Goal: Information Seeking & Learning: Learn about a topic

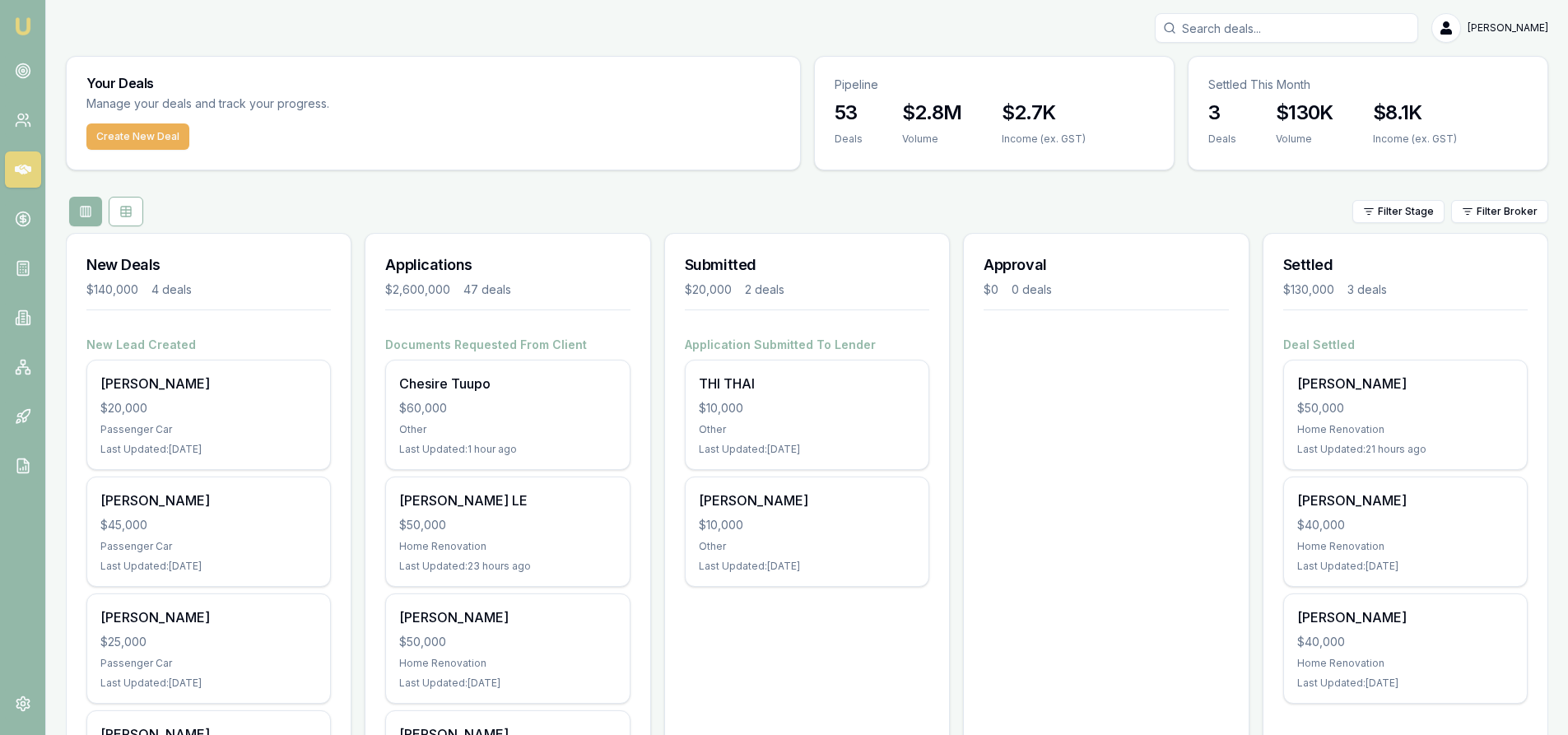
click at [1285, 36] on input "Search deals" at bounding box center [1287, 28] width 264 height 29
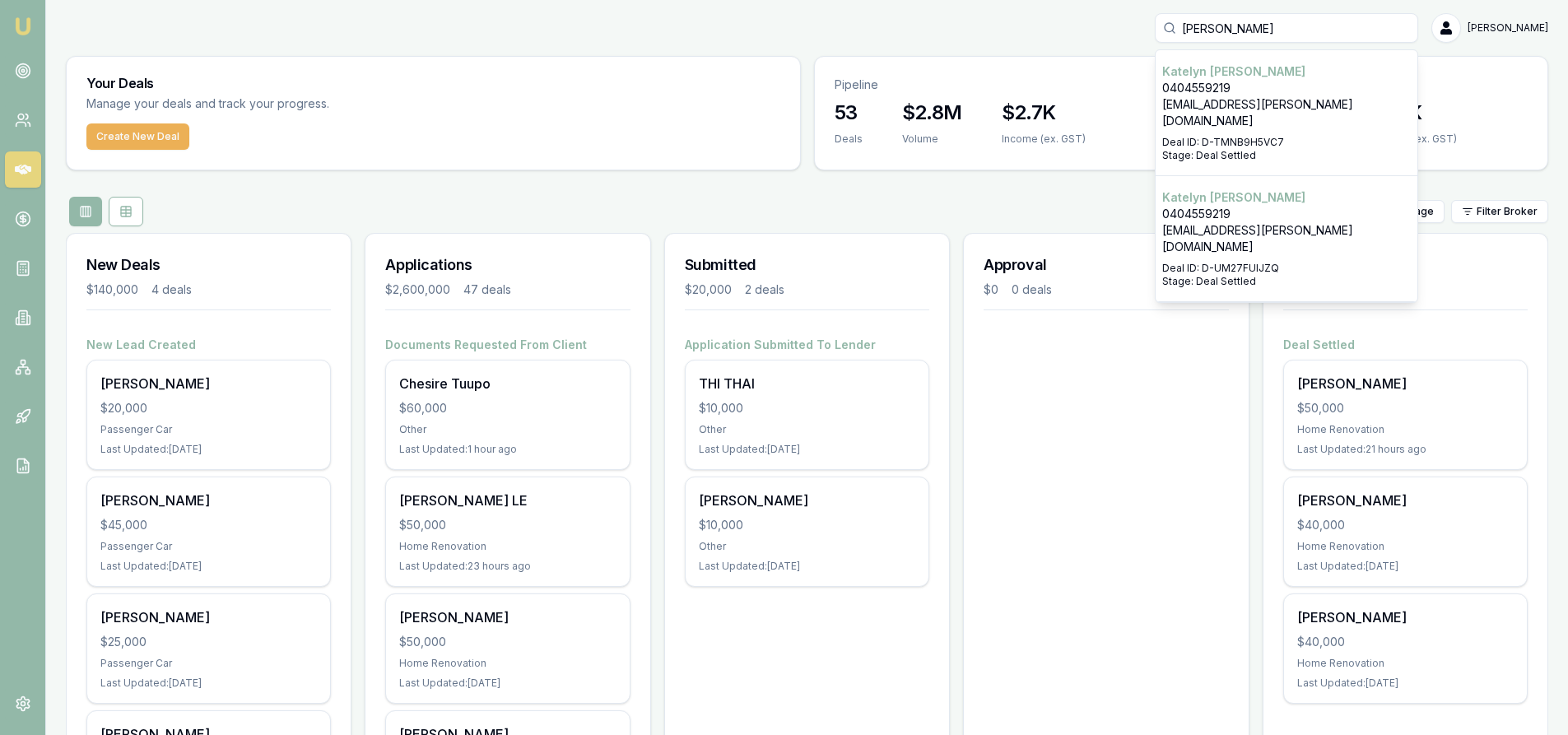
type input "[PERSON_NAME]"
click at [1243, 222] on p "[EMAIL_ADDRESS][PERSON_NAME][DOMAIN_NAME]" at bounding box center [1287, 238] width 249 height 33
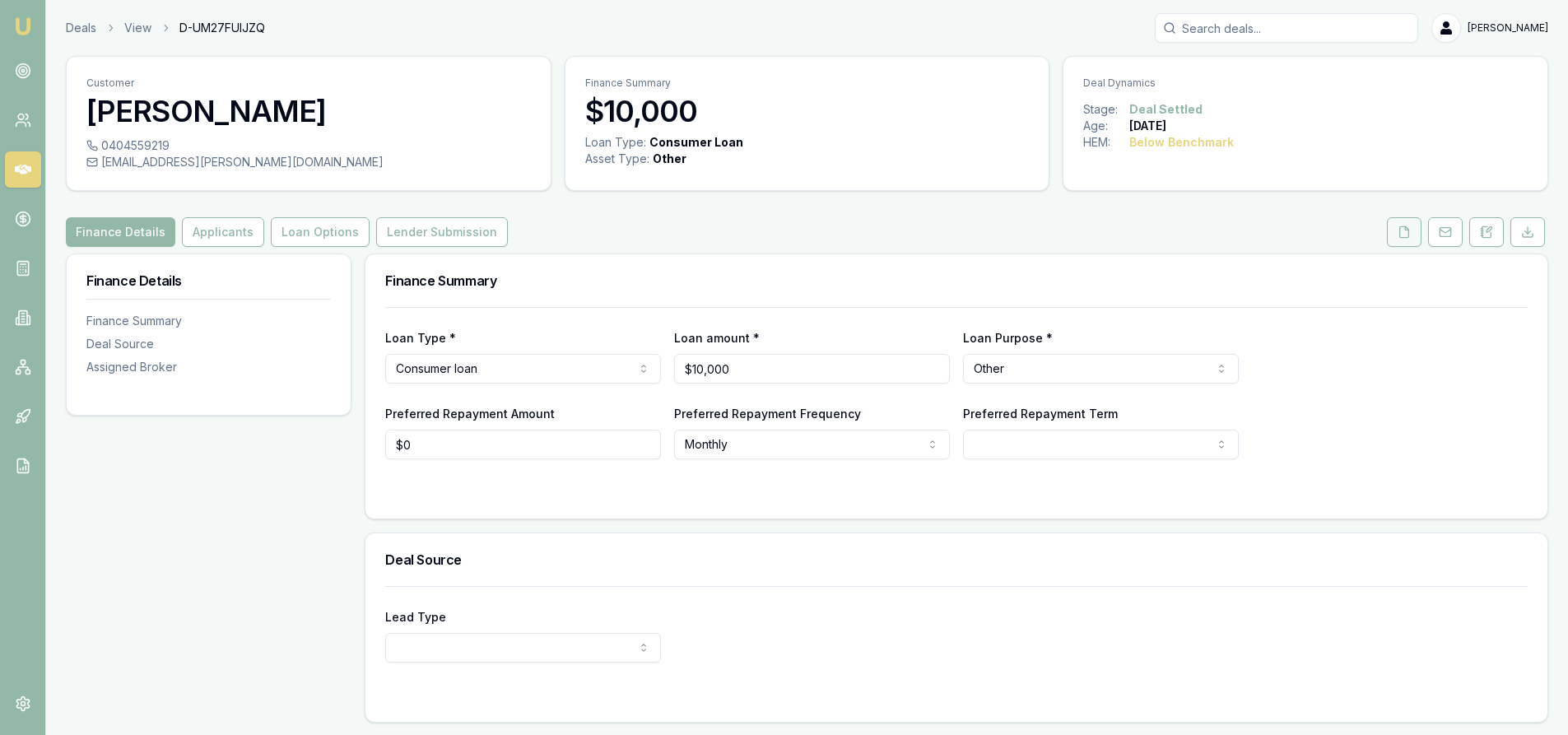
click at [1414, 232] on button at bounding box center [1404, 232] width 35 height 29
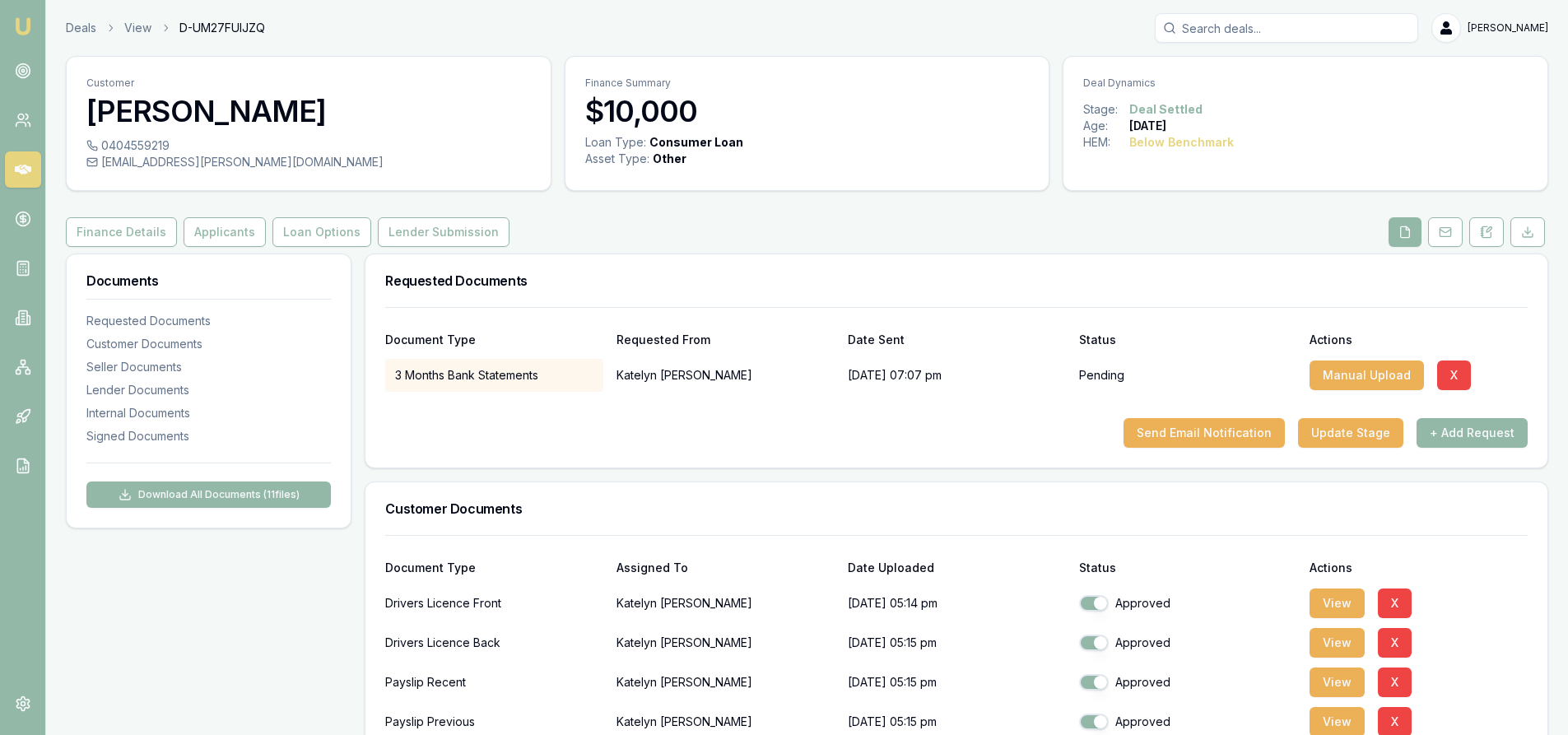
click at [1252, 34] on input "Search deals" at bounding box center [1287, 28] width 264 height 29
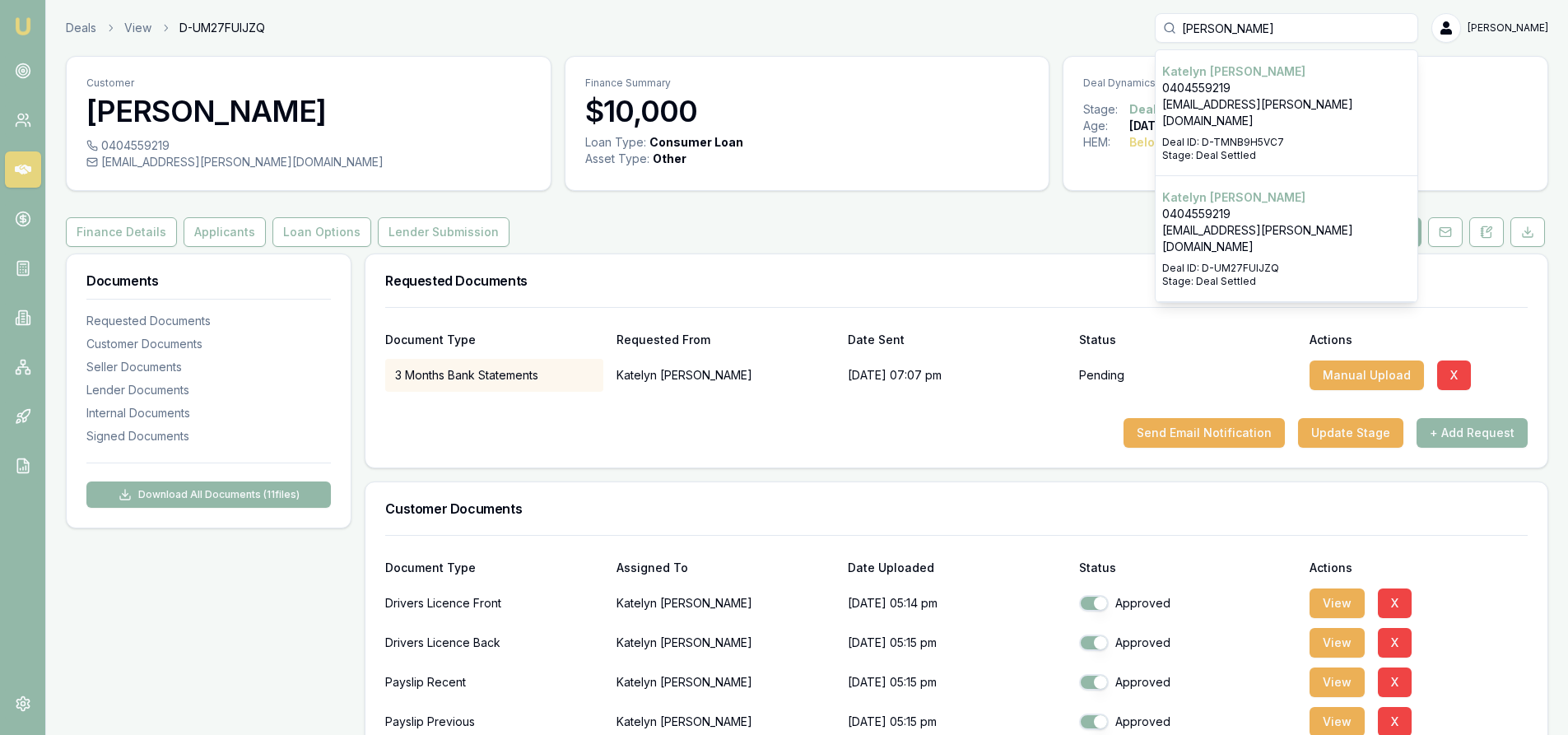
type input "[PERSON_NAME]"
click at [1239, 85] on p "0404559219" at bounding box center [1287, 88] width 249 height 17
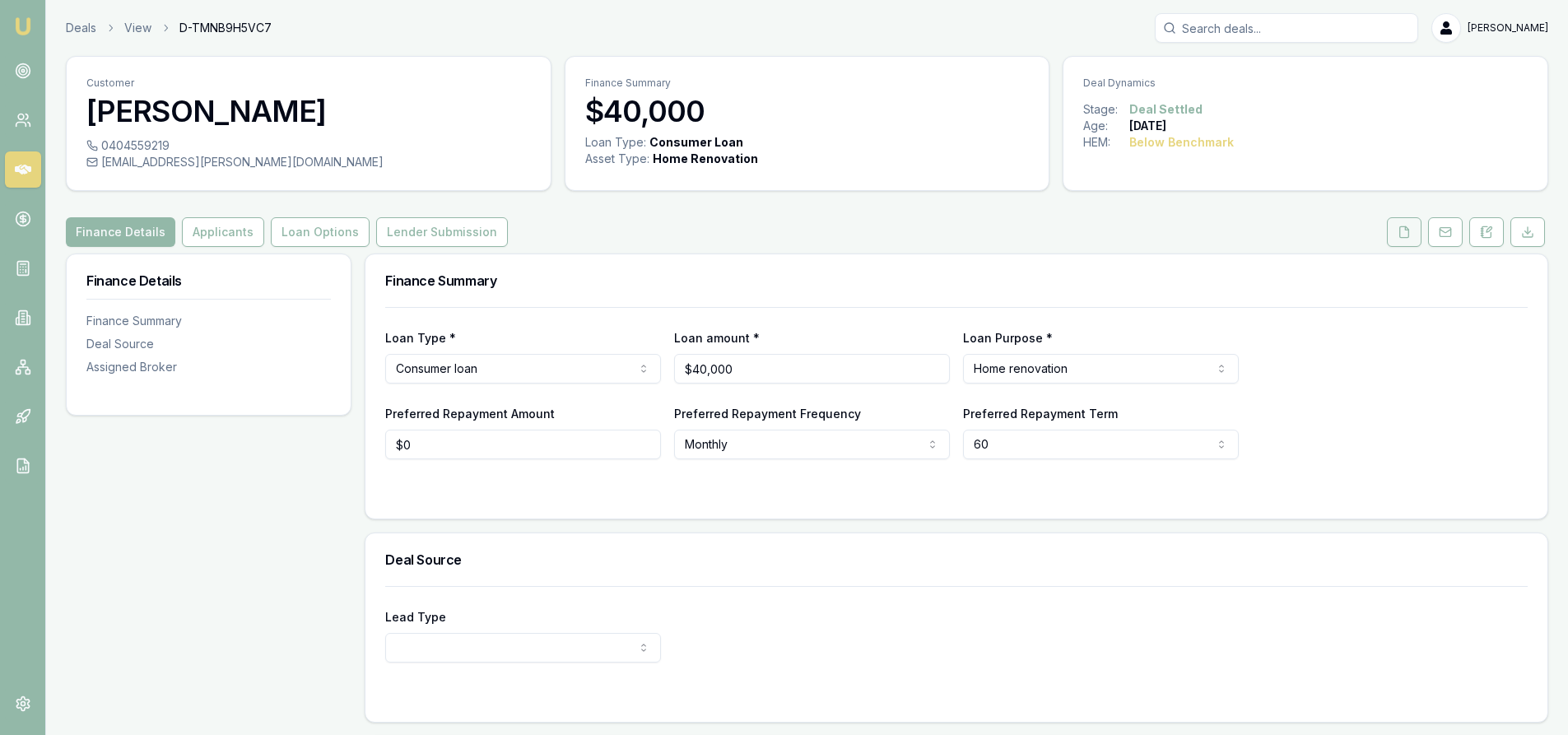
click at [1409, 235] on icon at bounding box center [1405, 232] width 9 height 11
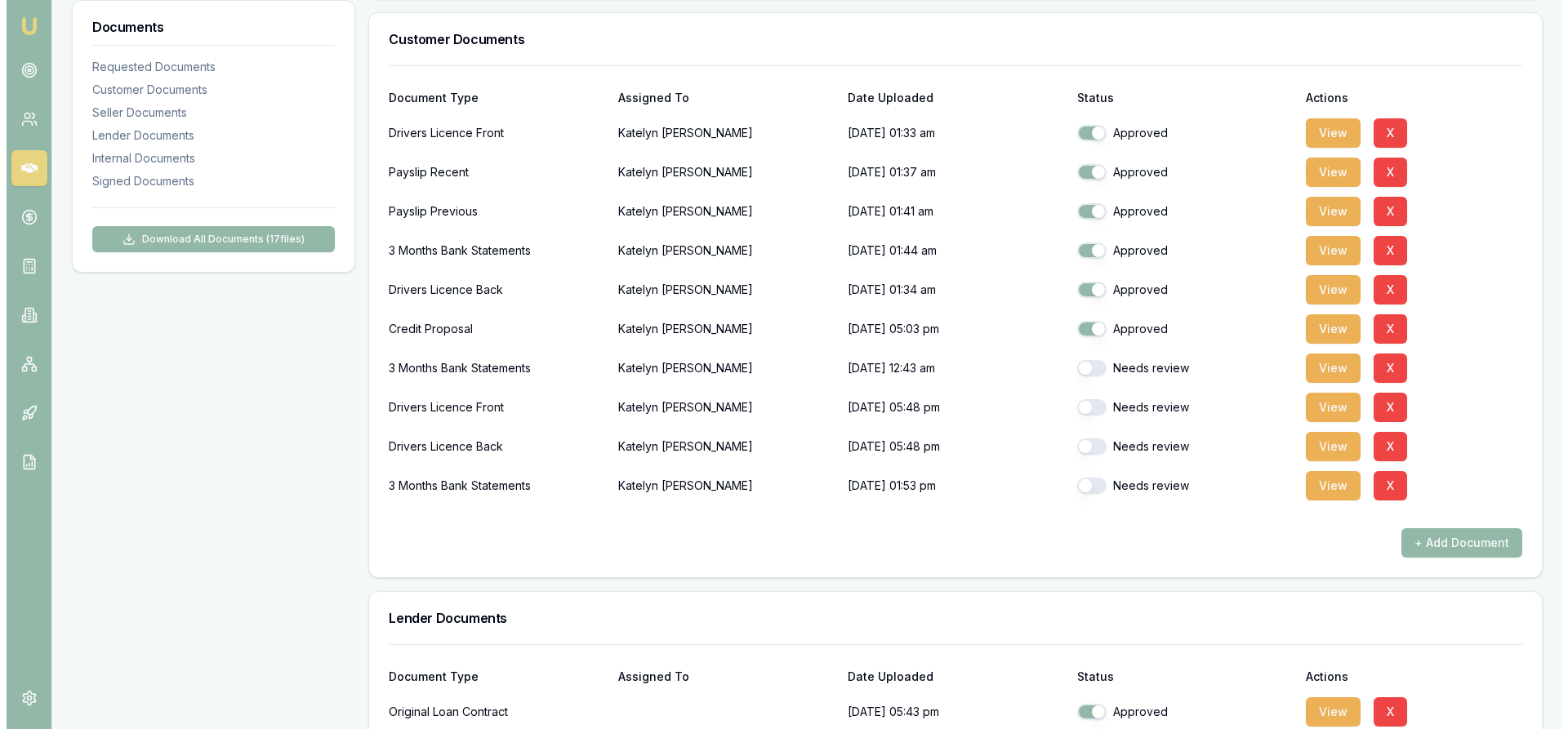
scroll to position [545, 0]
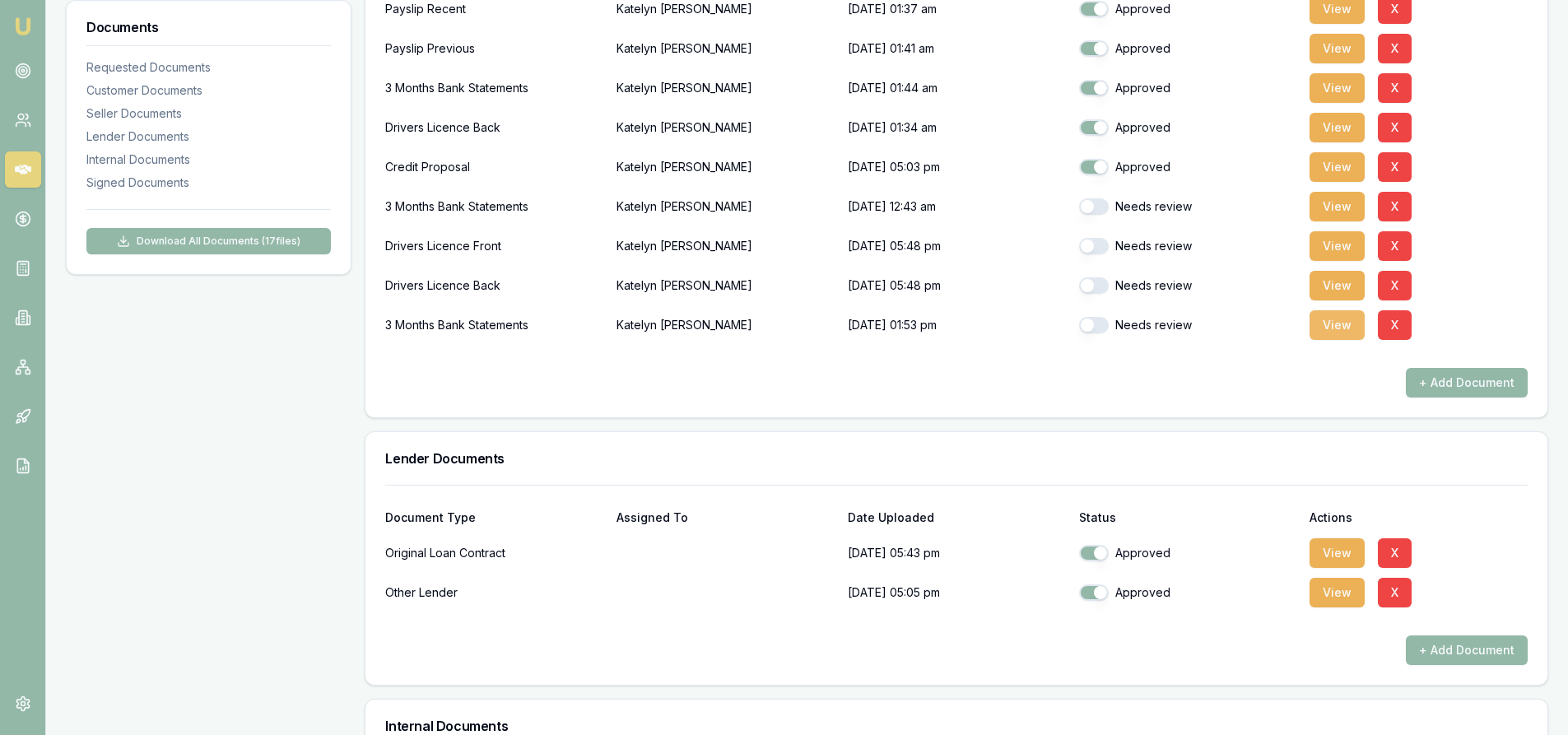
click at [1321, 328] on button "View" at bounding box center [1337, 324] width 55 height 29
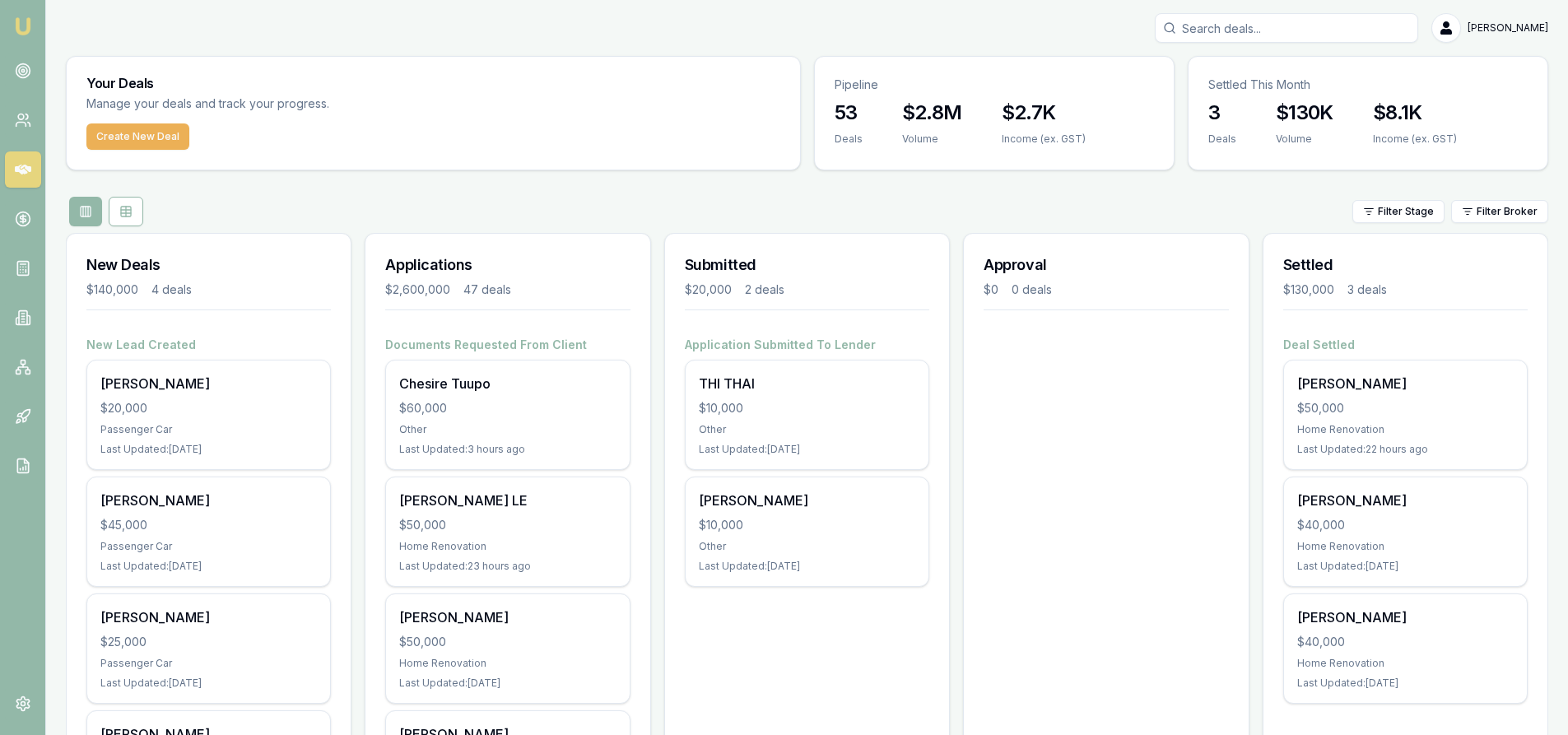
click at [1318, 25] on input "Search deals" at bounding box center [1287, 28] width 264 height 29
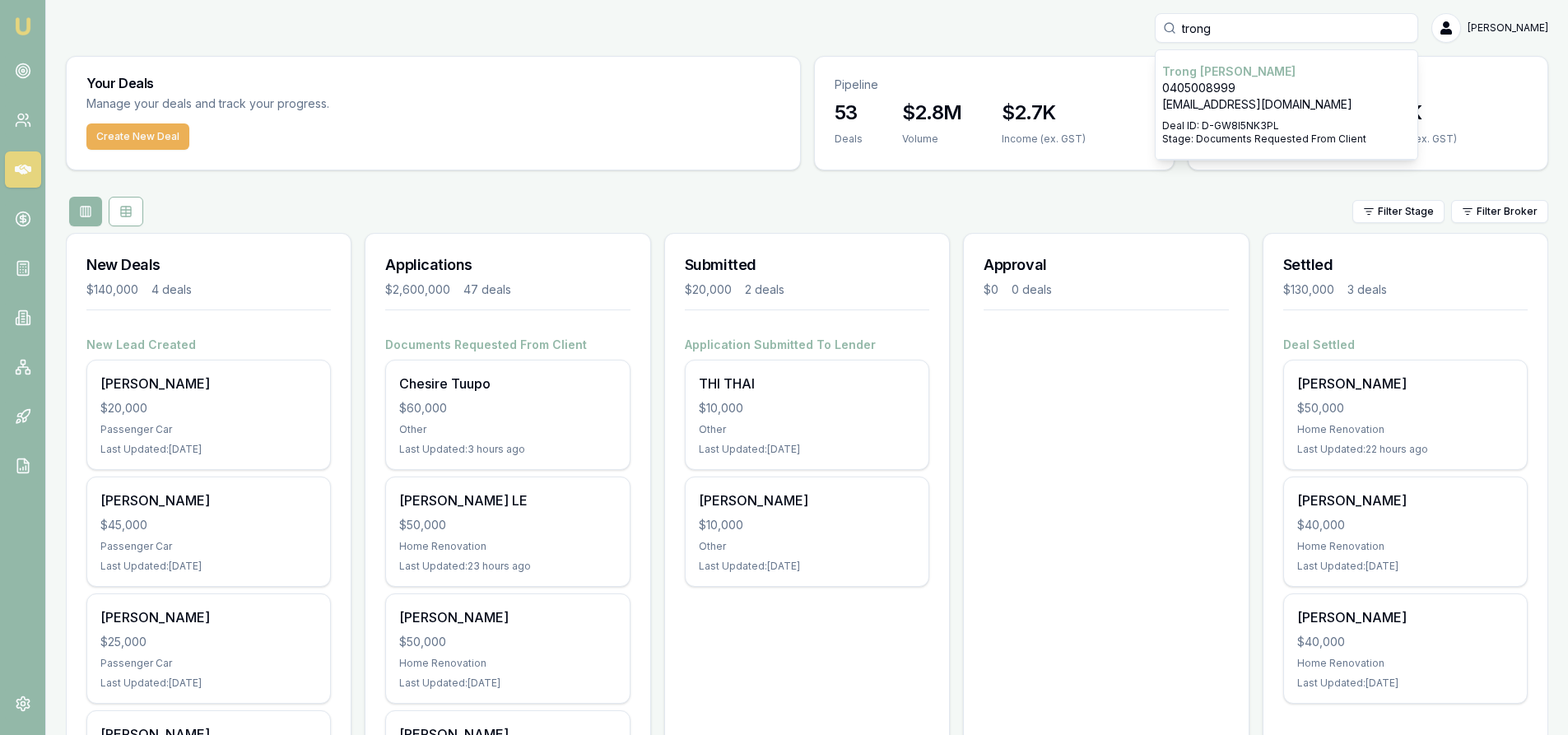
type input "trong"
click at [1299, 100] on p "[EMAIL_ADDRESS][DOMAIN_NAME]" at bounding box center [1287, 104] width 249 height 17
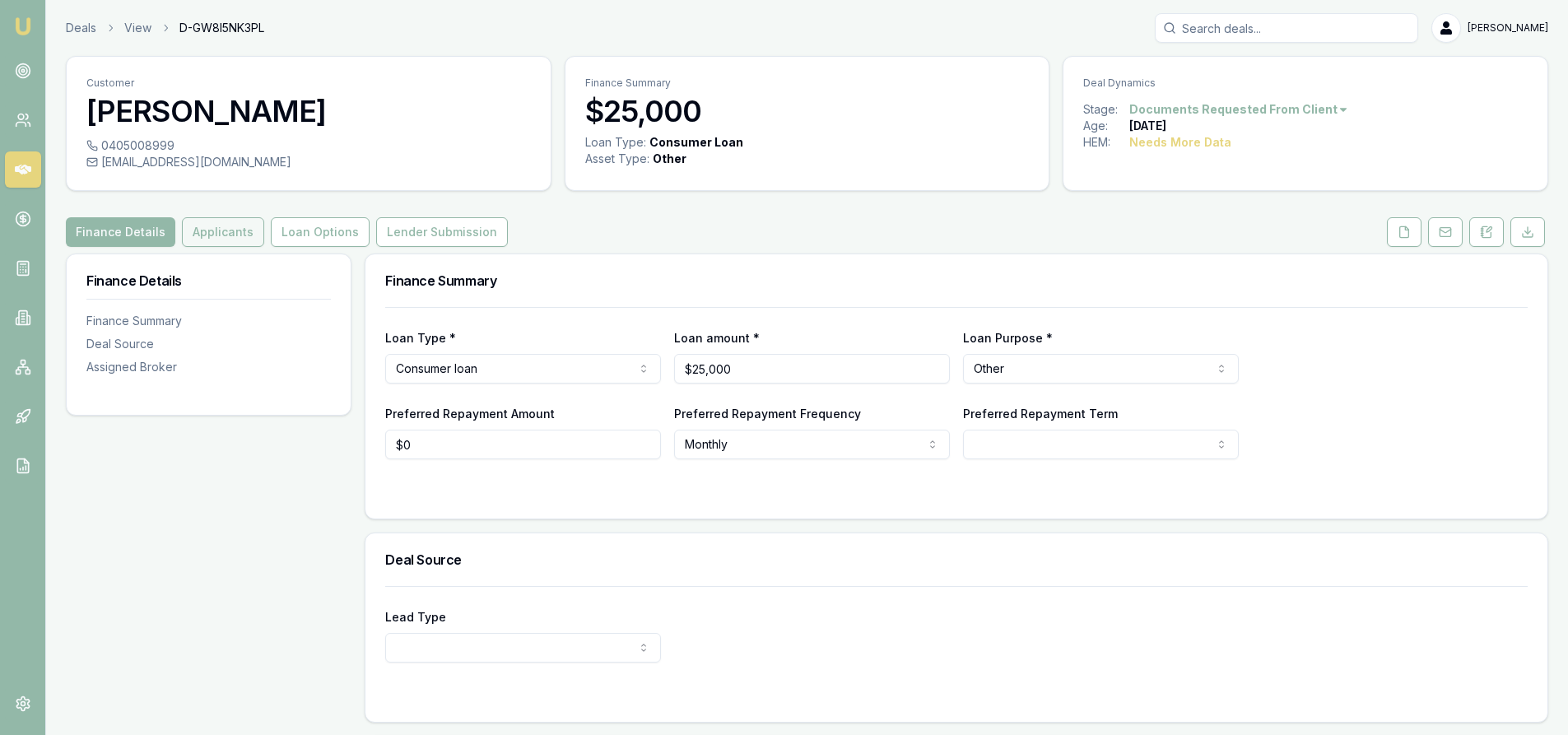
drag, startPoint x: 217, startPoint y: 245, endPoint x: 232, endPoint y: 244, distance: 15.0
click at [217, 245] on button "Applicants" at bounding box center [223, 232] width 83 height 29
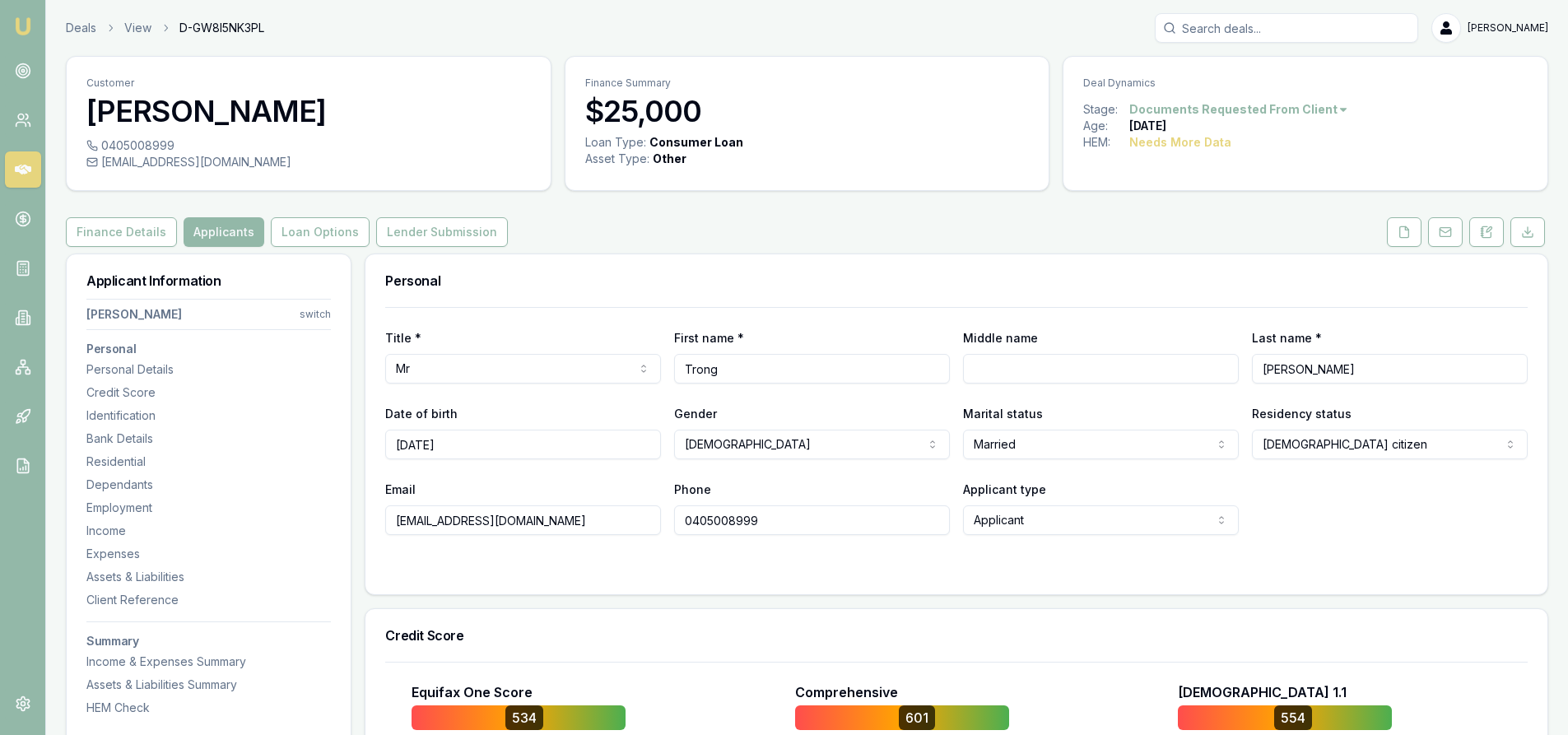
scroll to position [329, 0]
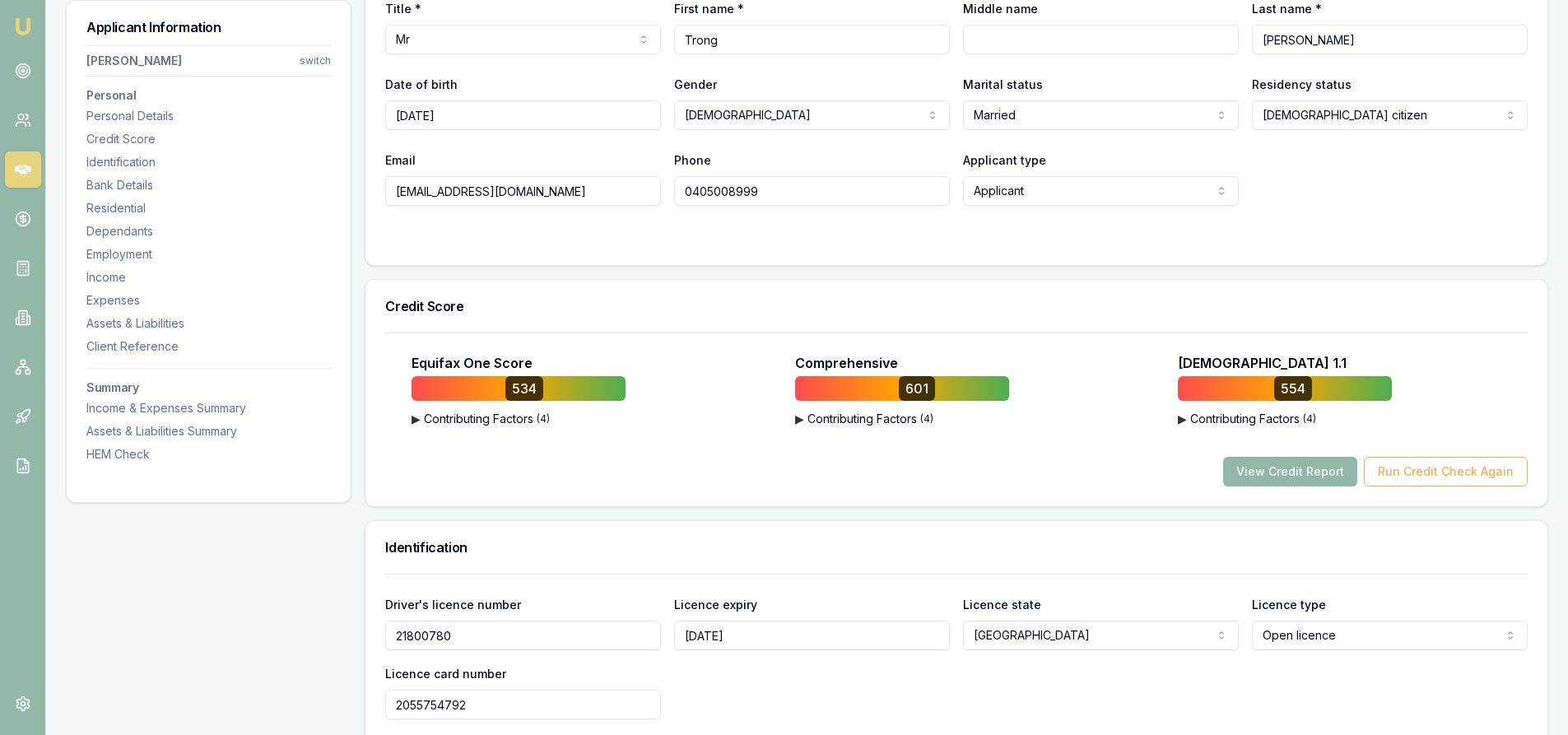
click at [1279, 478] on button "View Credit Report" at bounding box center [1289, 470] width 134 height 29
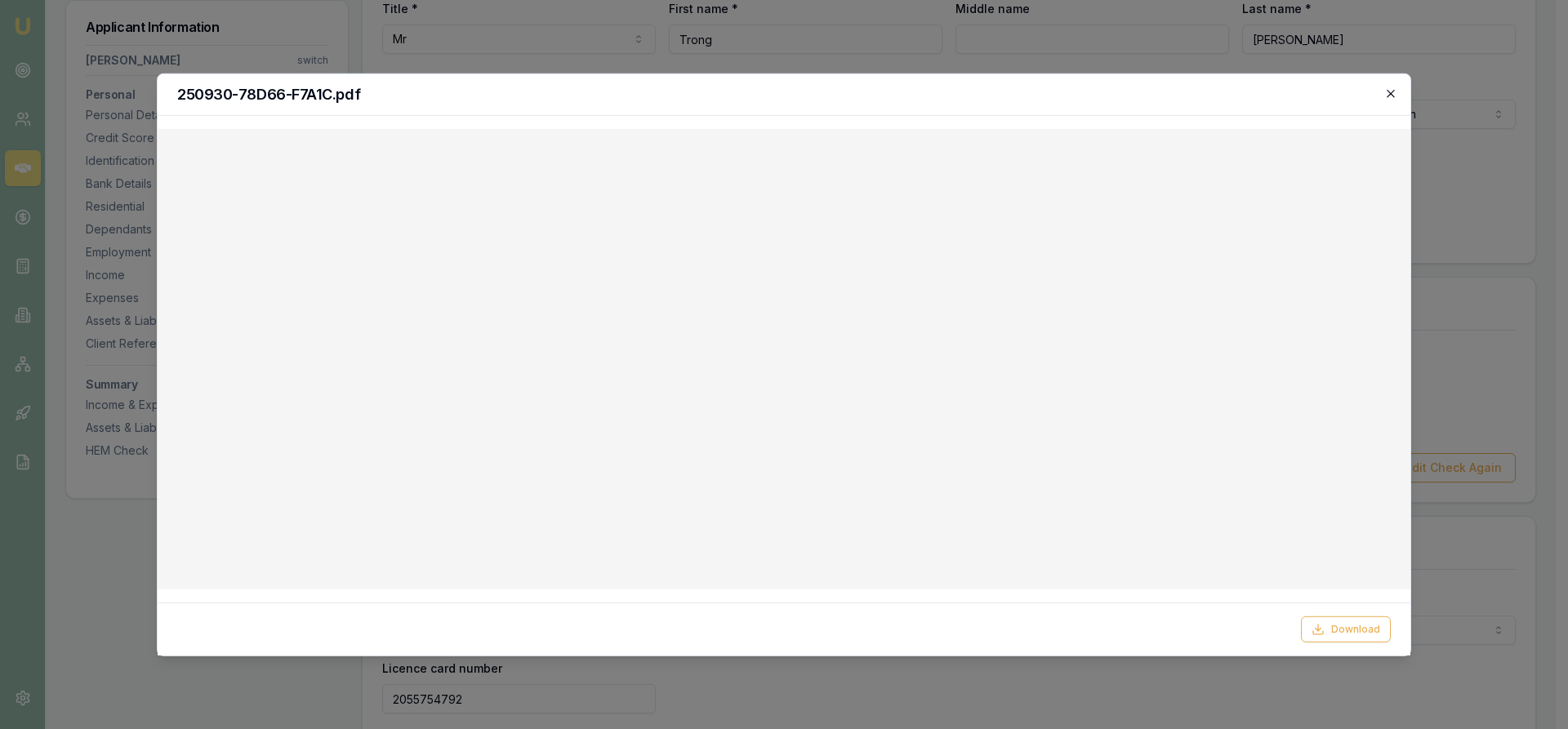
click at [1395, 95] on icon "button" at bounding box center [1390, 92] width 13 height 13
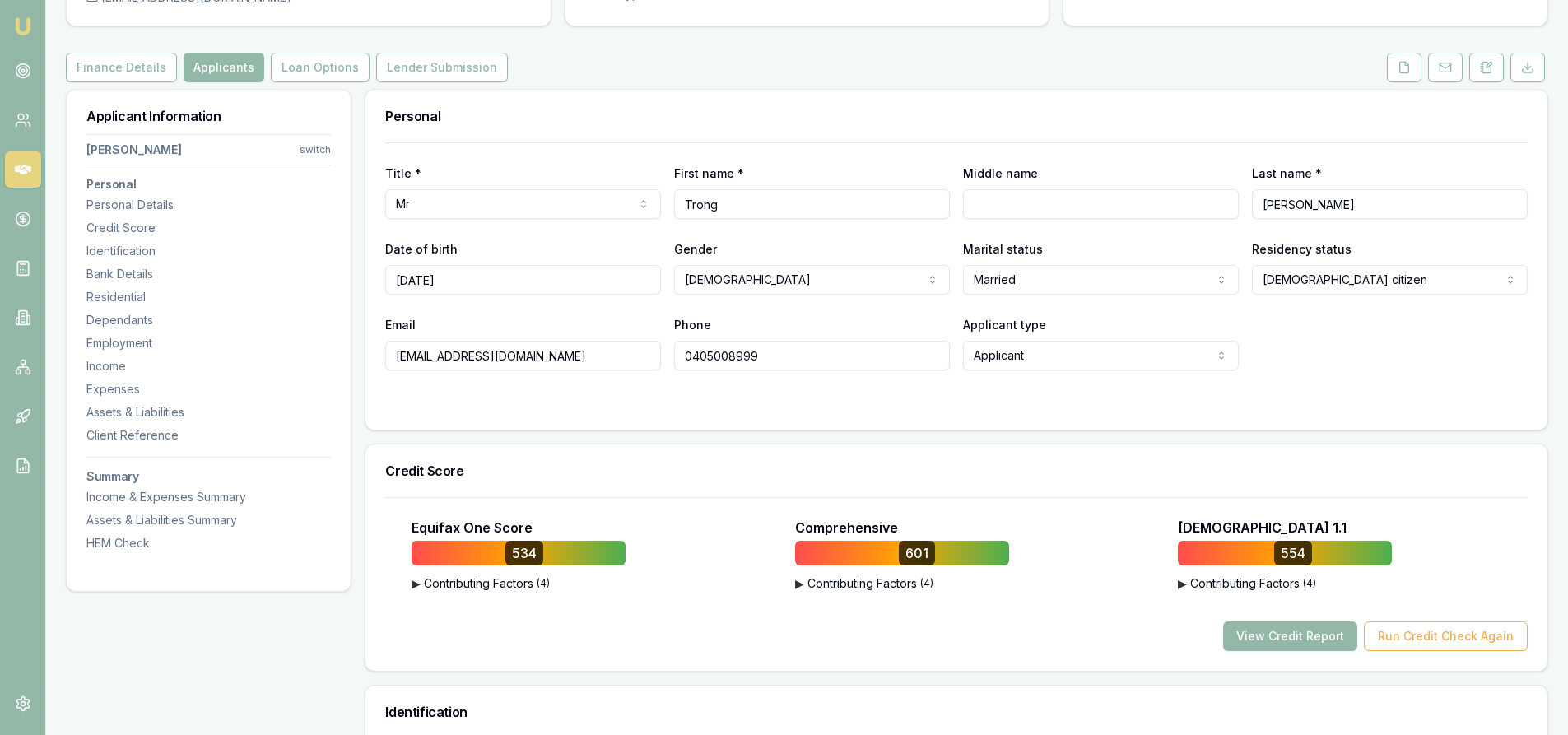
scroll to position [0, 0]
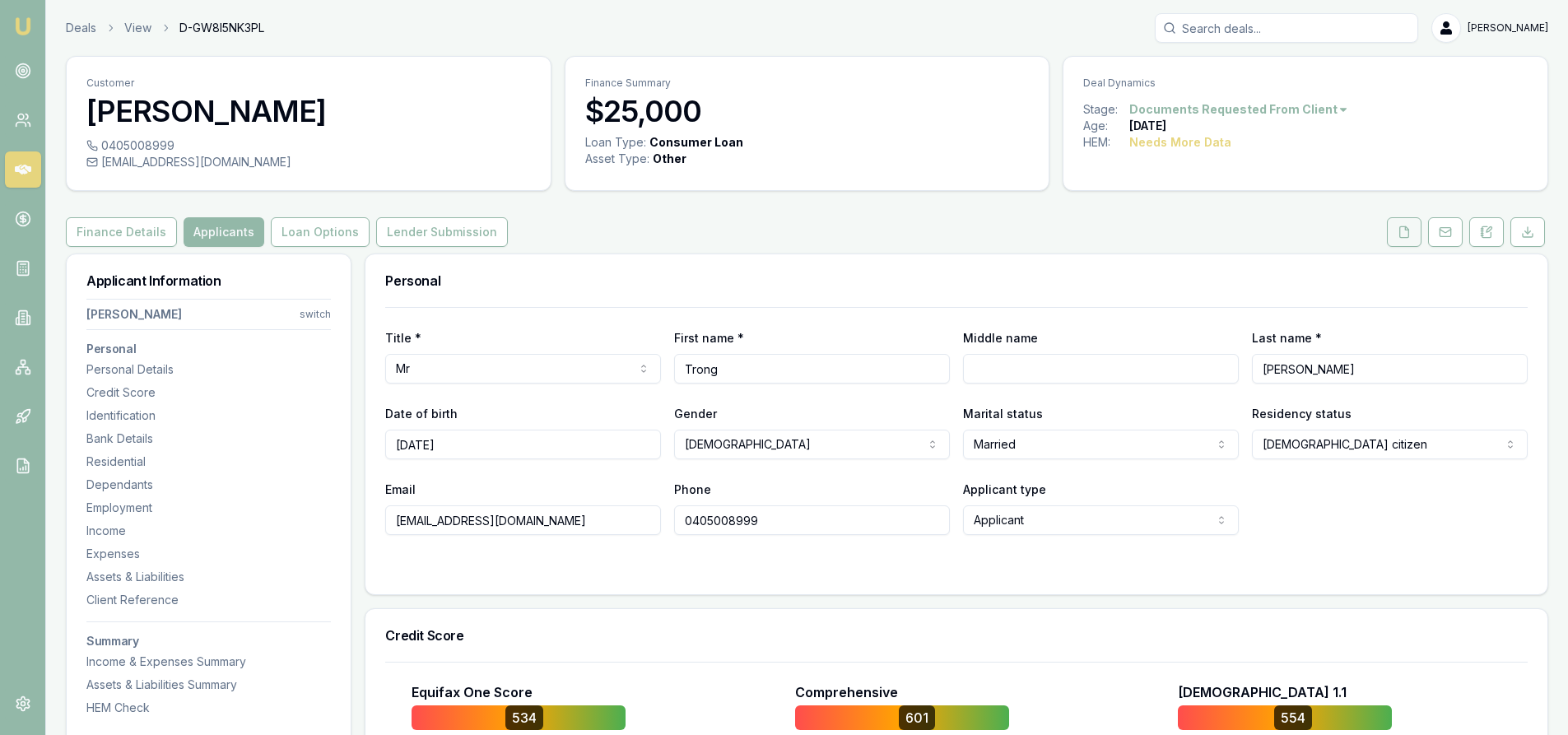
click at [1407, 231] on icon at bounding box center [1404, 232] width 13 height 13
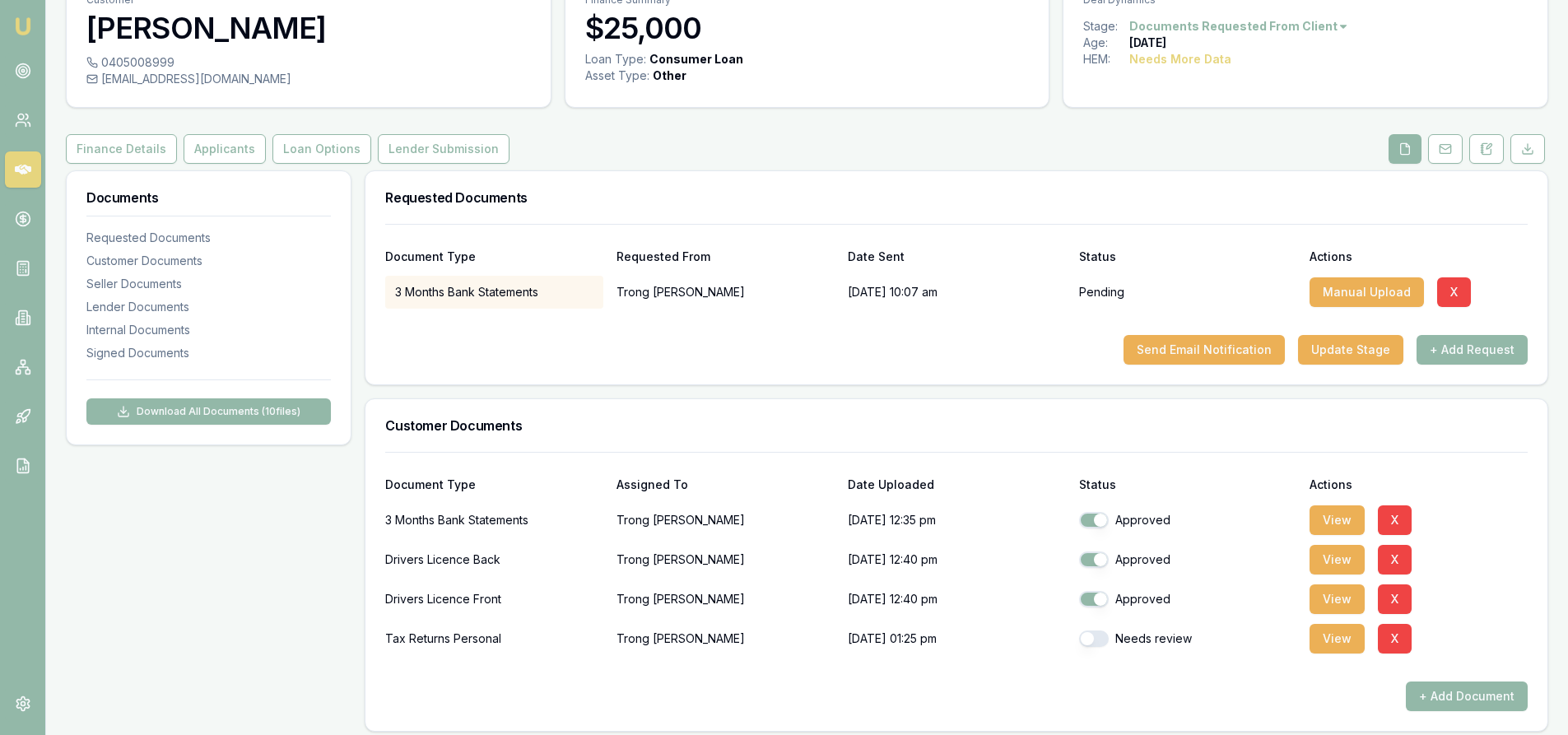
scroll to position [248, 0]
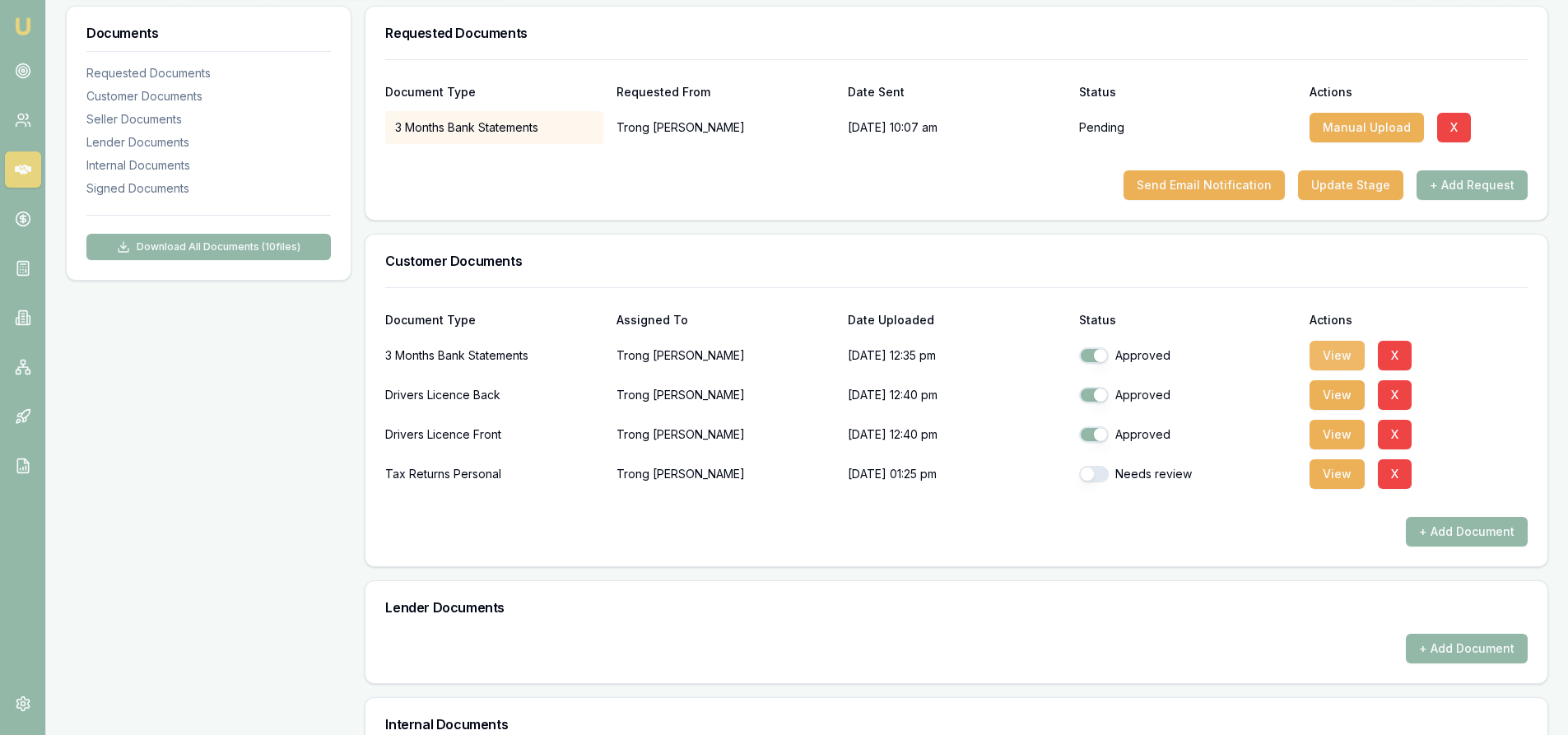
click at [1347, 353] on button "View" at bounding box center [1337, 355] width 55 height 29
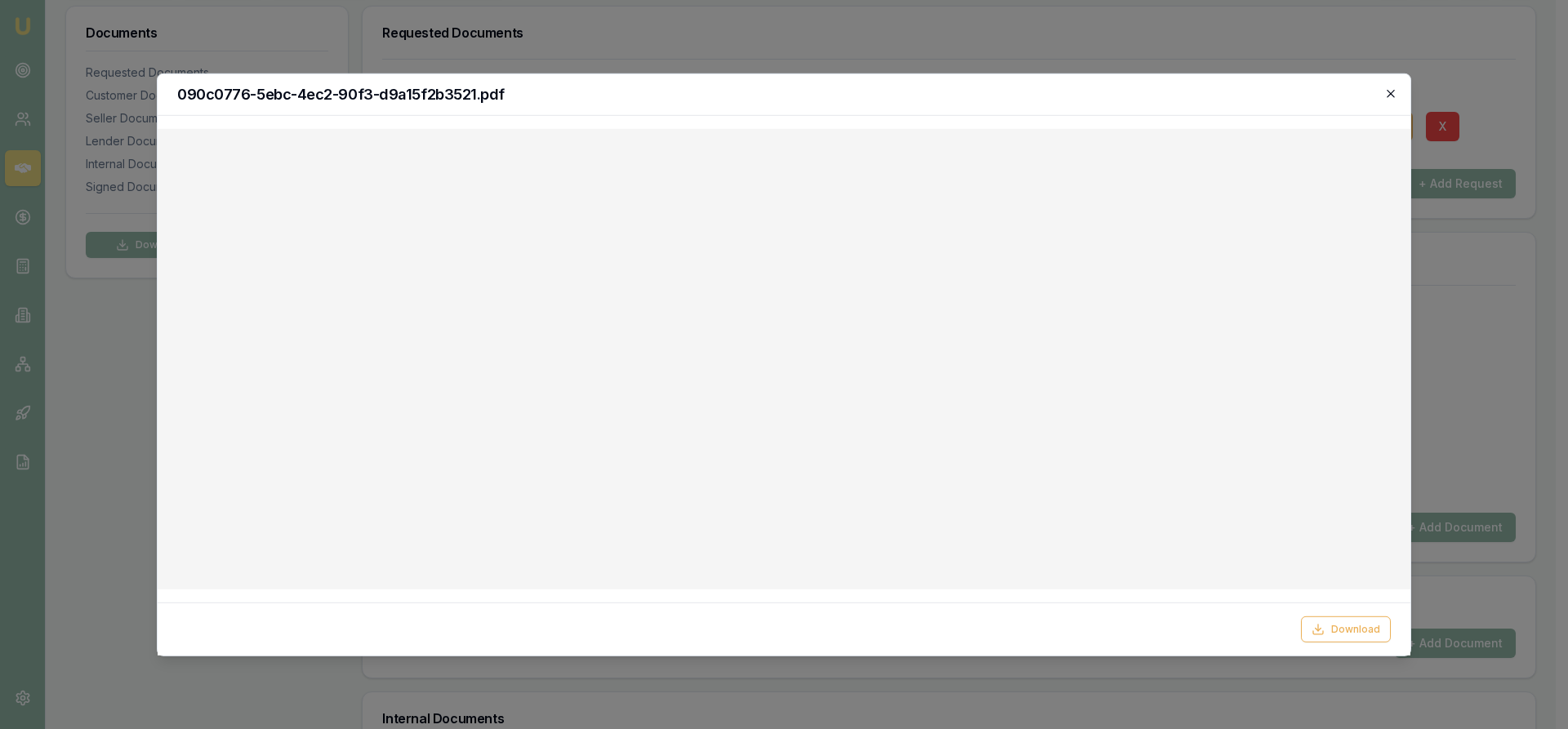
click at [1388, 92] on icon "button" at bounding box center [1390, 93] width 7 height 7
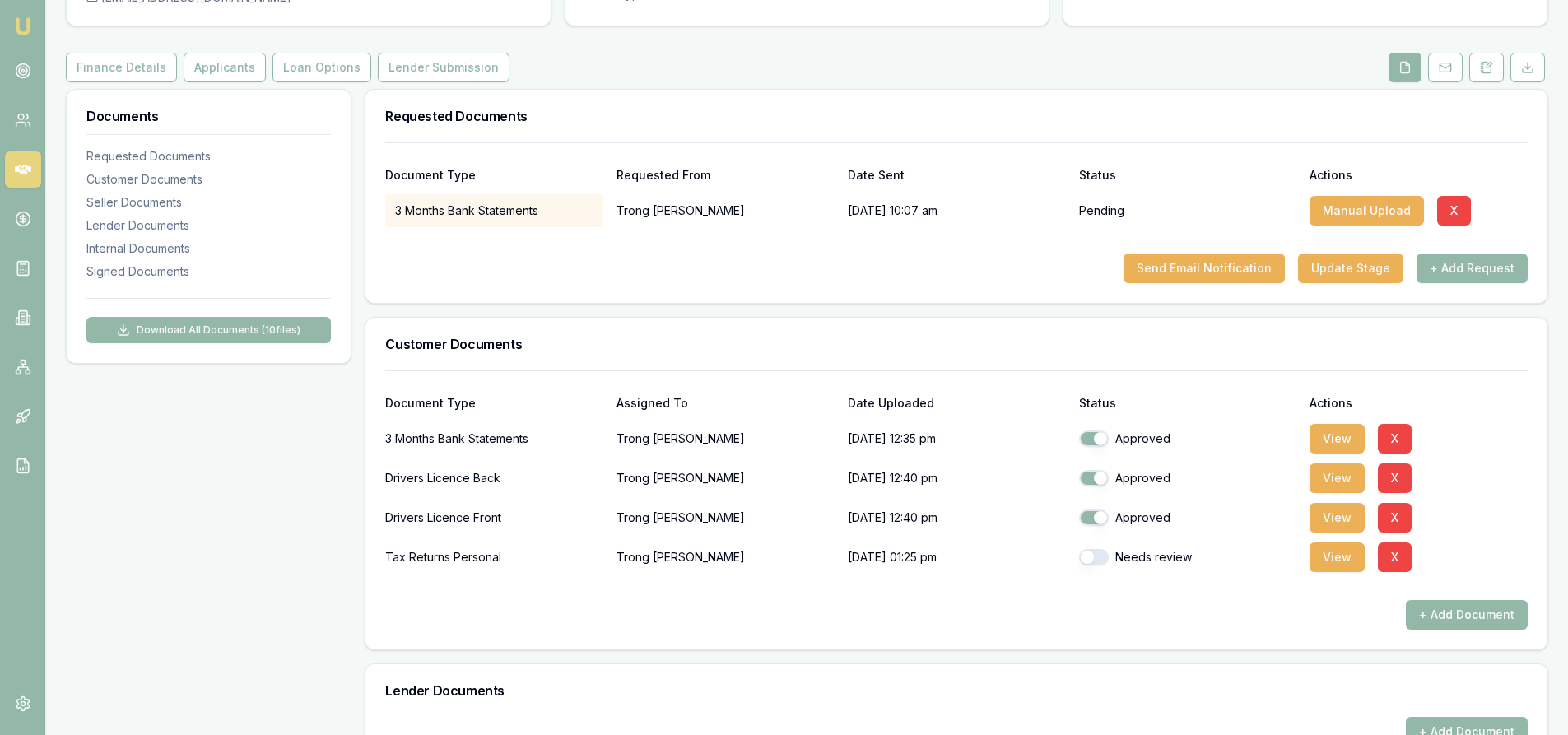
scroll to position [0, 0]
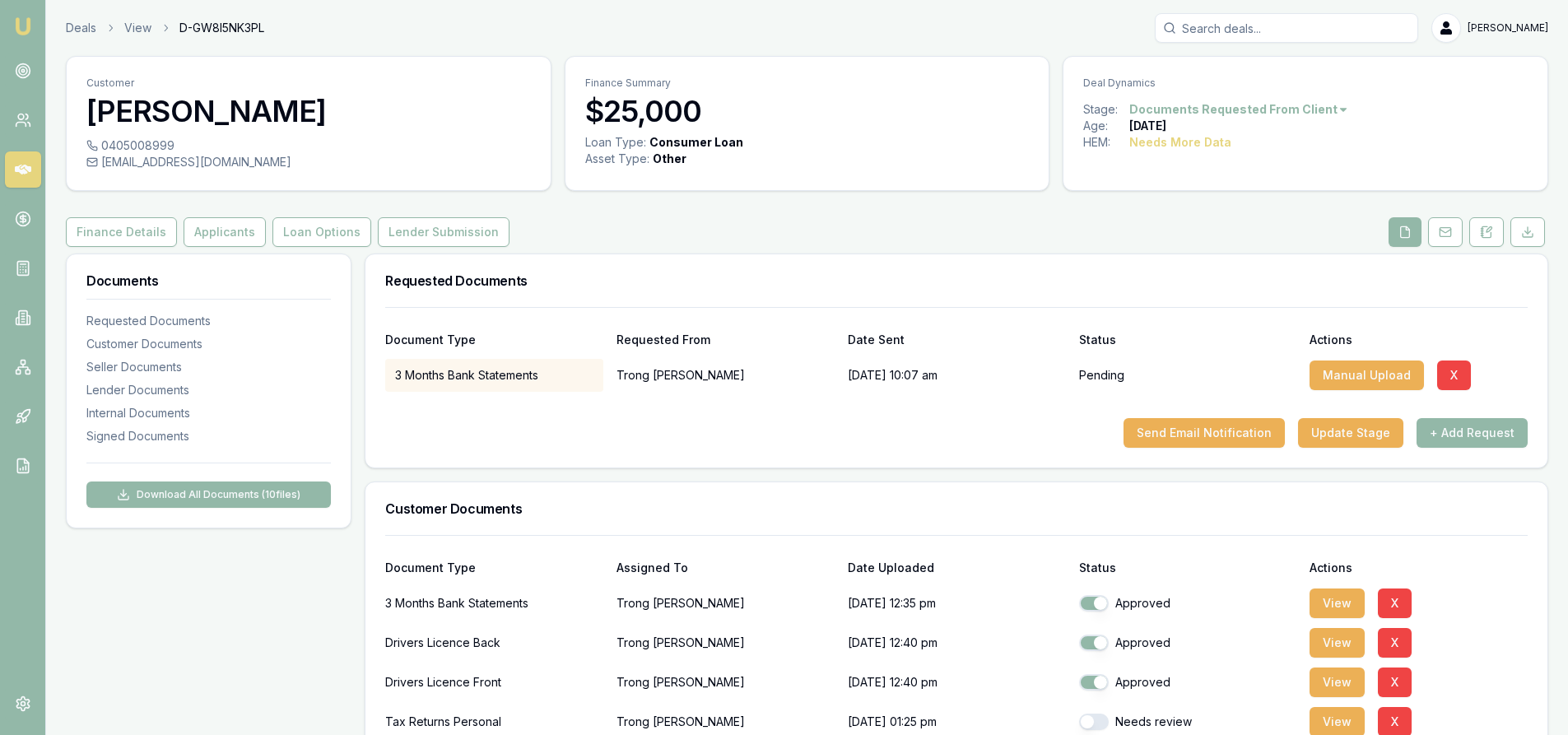
click at [15, 169] on icon at bounding box center [23, 170] width 17 height 17
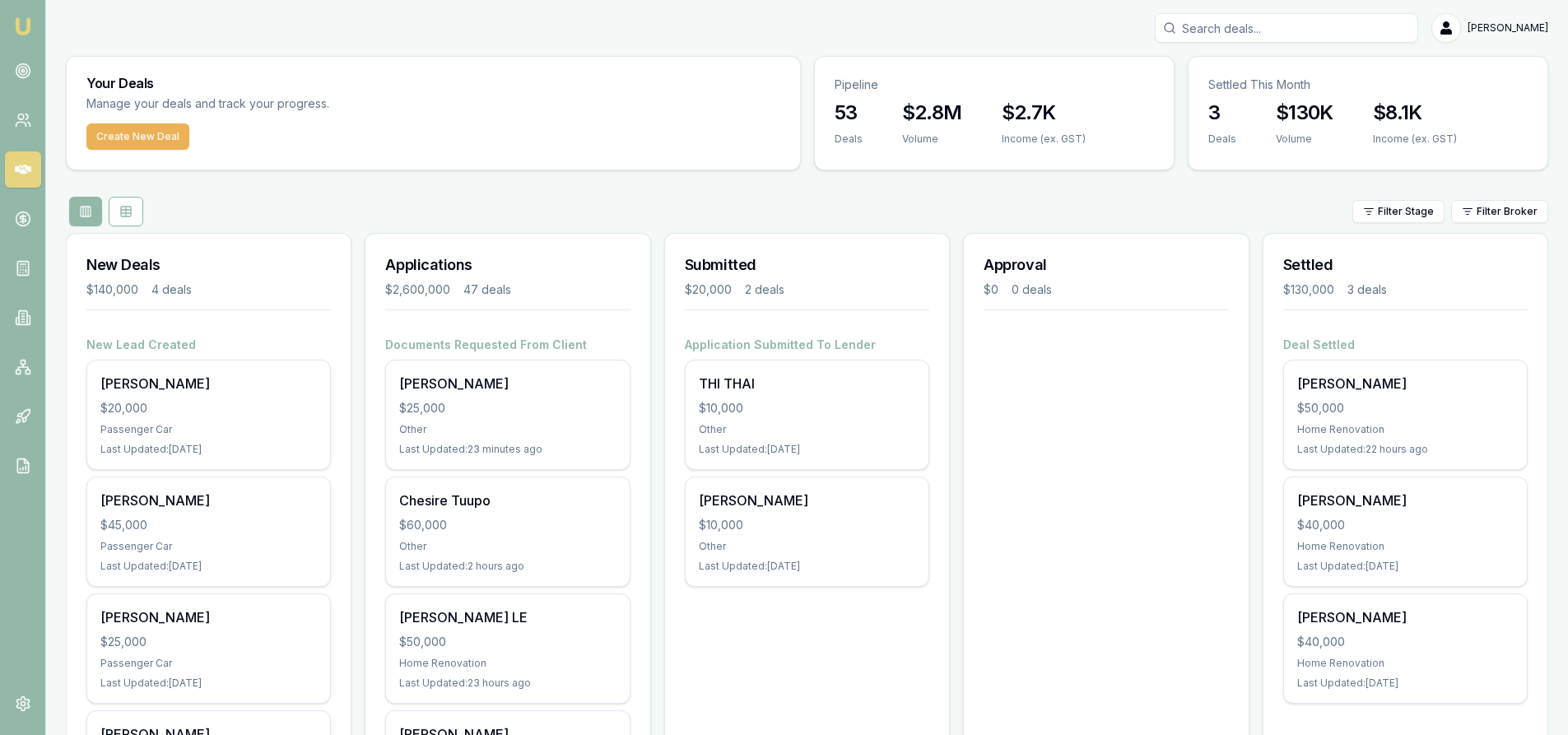
click at [1319, 29] on input "Search deals" at bounding box center [1287, 28] width 264 height 29
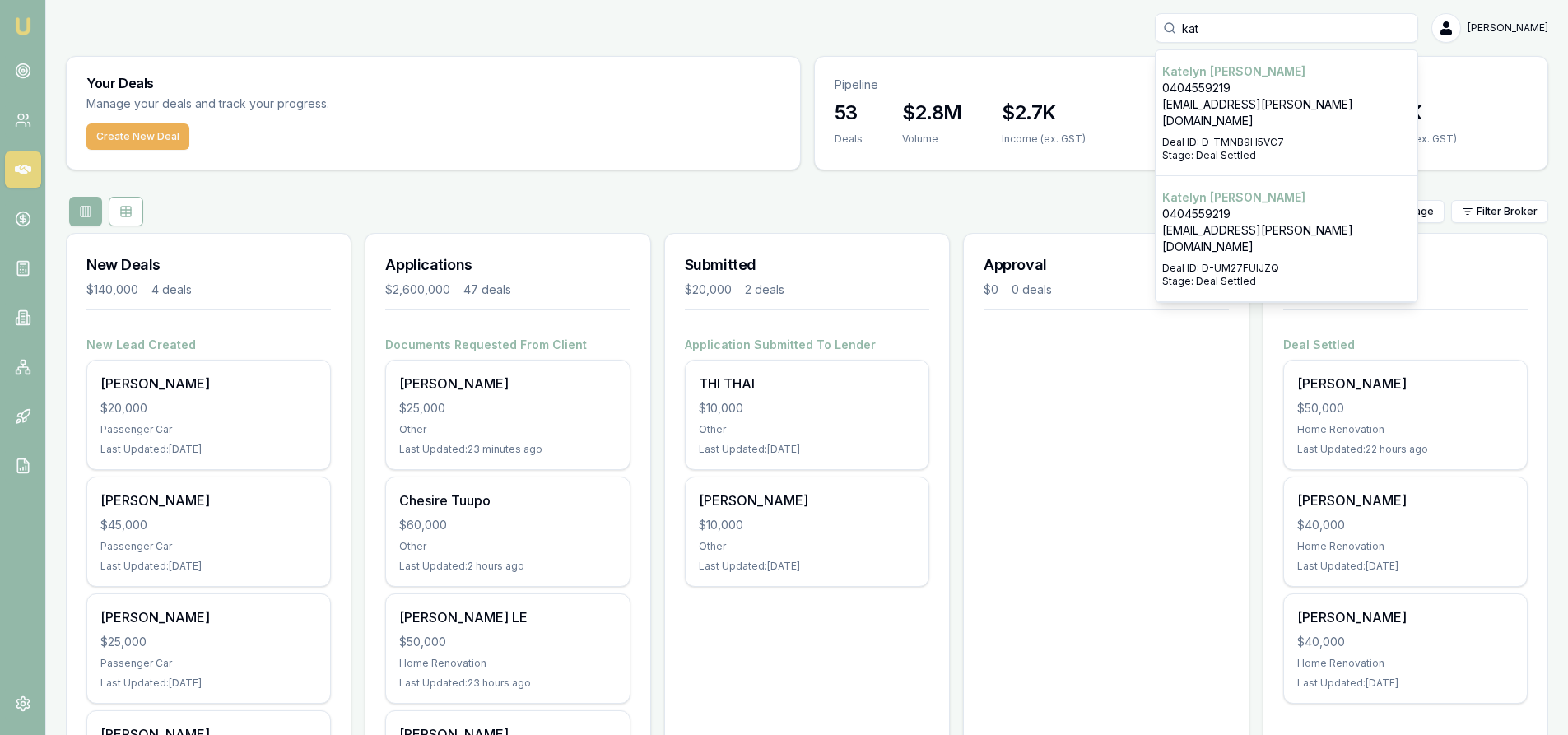
type input "kat"
click at [1270, 85] on p "0404559219" at bounding box center [1287, 88] width 249 height 17
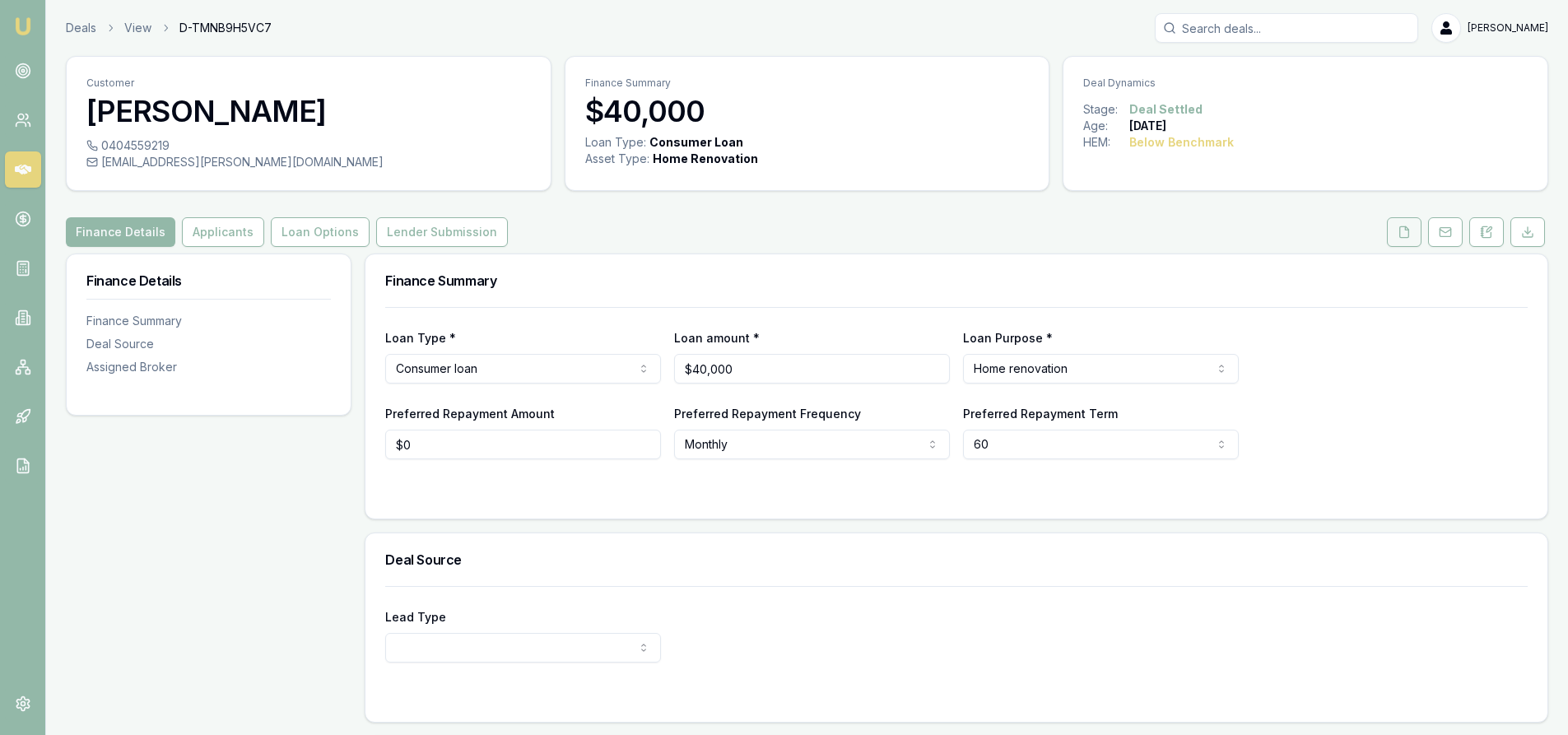
click at [1403, 240] on button at bounding box center [1404, 232] width 35 height 29
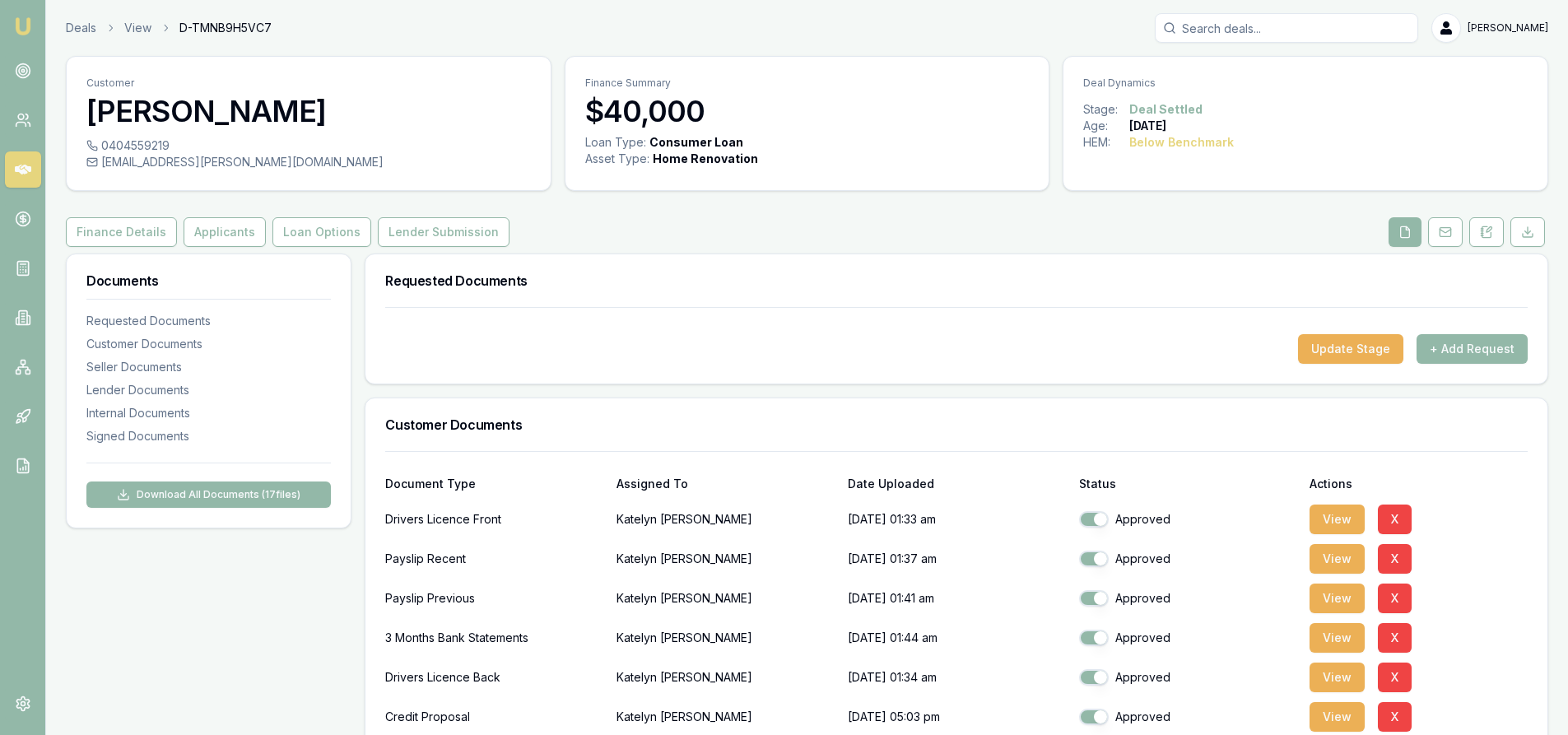
click at [1330, 28] on input "Search deals" at bounding box center [1287, 28] width 264 height 29
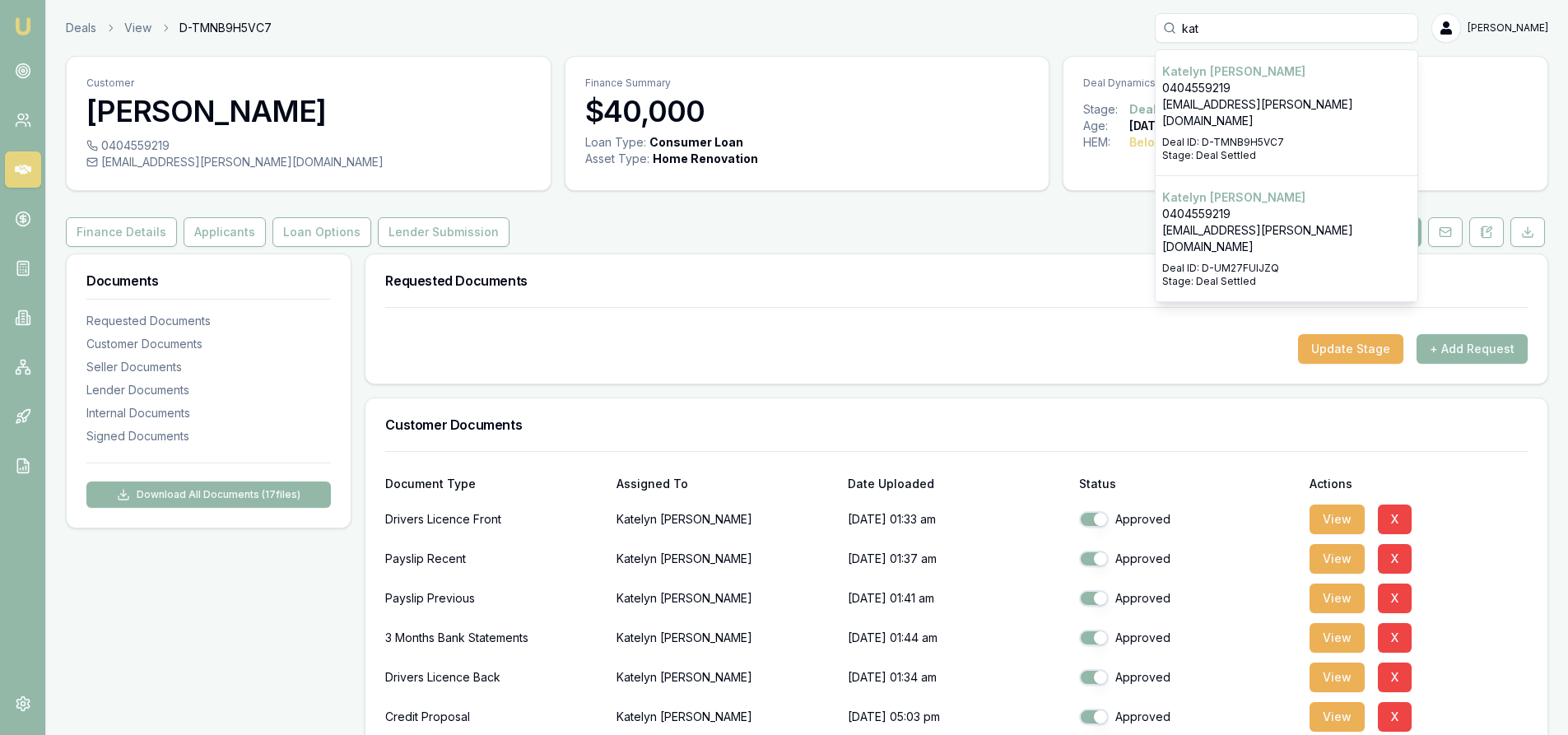
type input "kat"
click at [1255, 222] on p "[EMAIL_ADDRESS][PERSON_NAME][DOMAIN_NAME]" at bounding box center [1287, 238] width 249 height 33
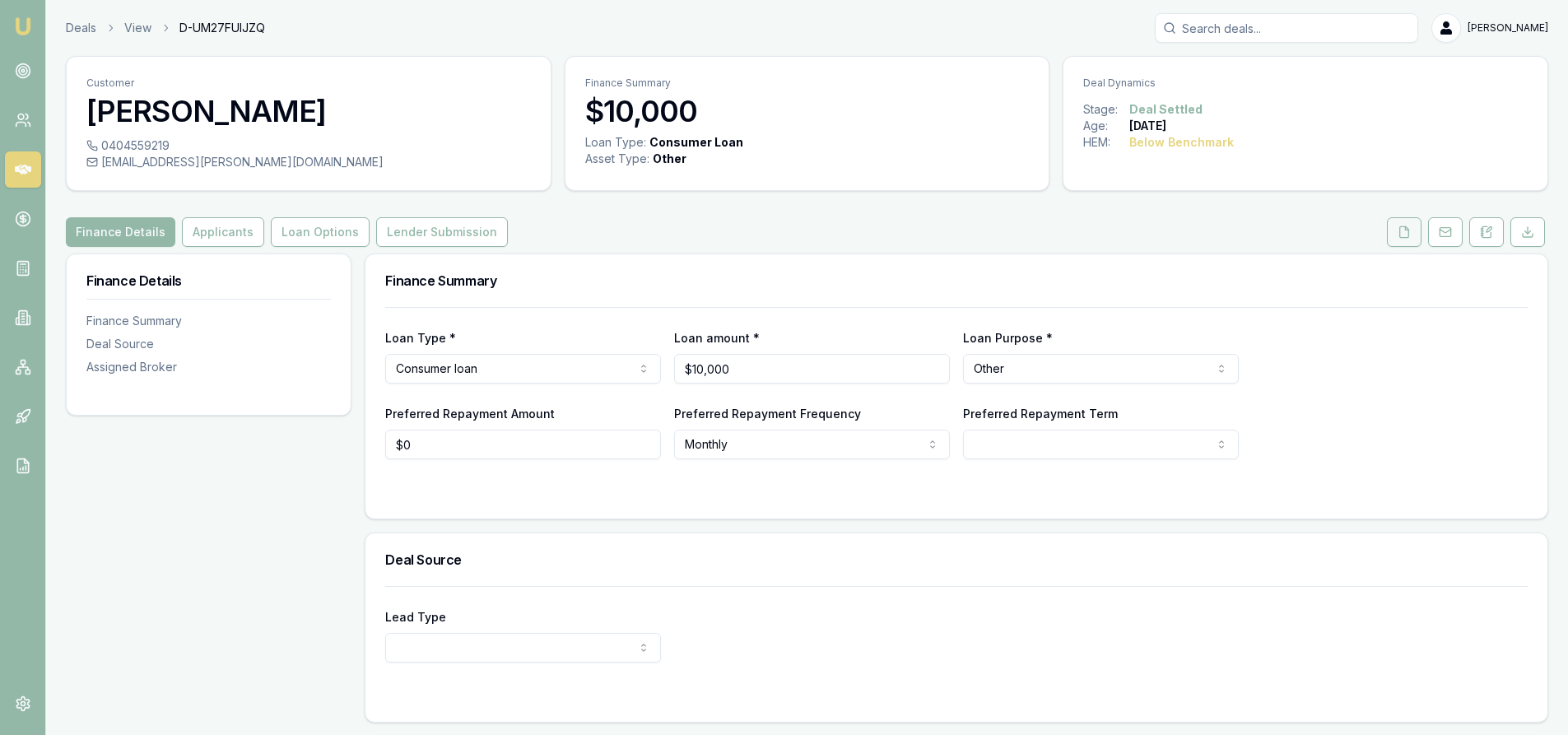
click at [1417, 239] on button at bounding box center [1404, 232] width 35 height 29
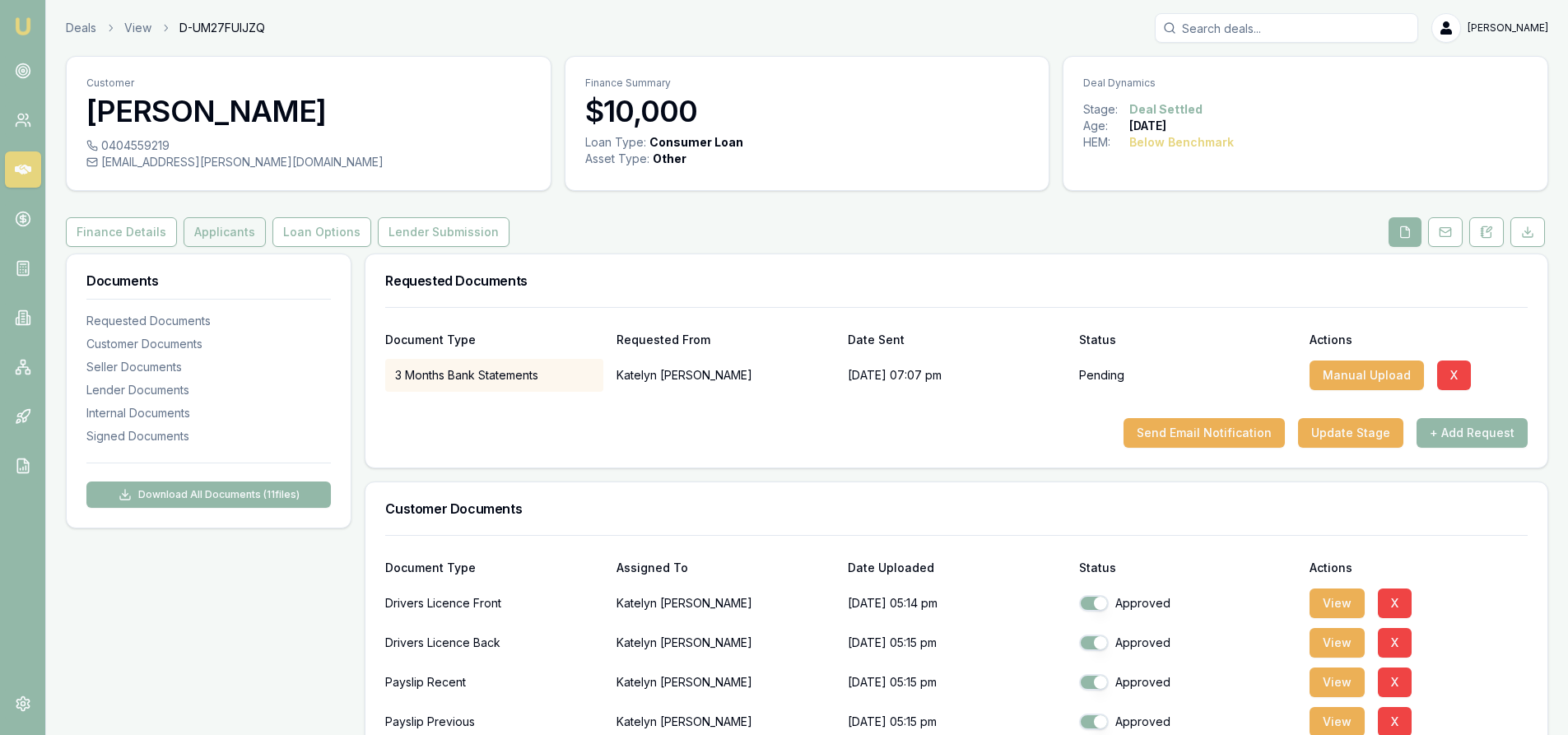
click at [234, 234] on button "Applicants" at bounding box center [225, 232] width 83 height 29
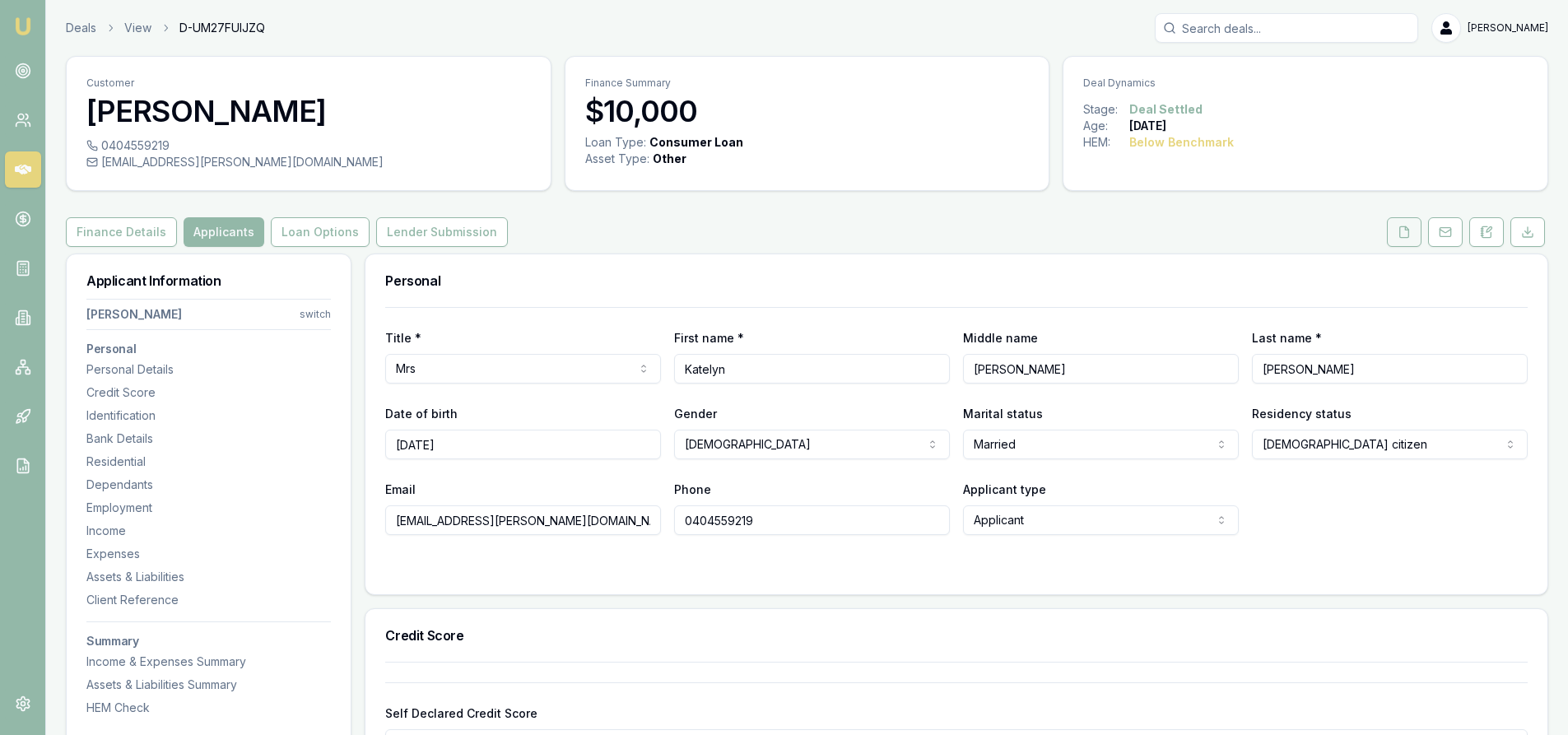
click at [1402, 243] on button at bounding box center [1404, 232] width 35 height 29
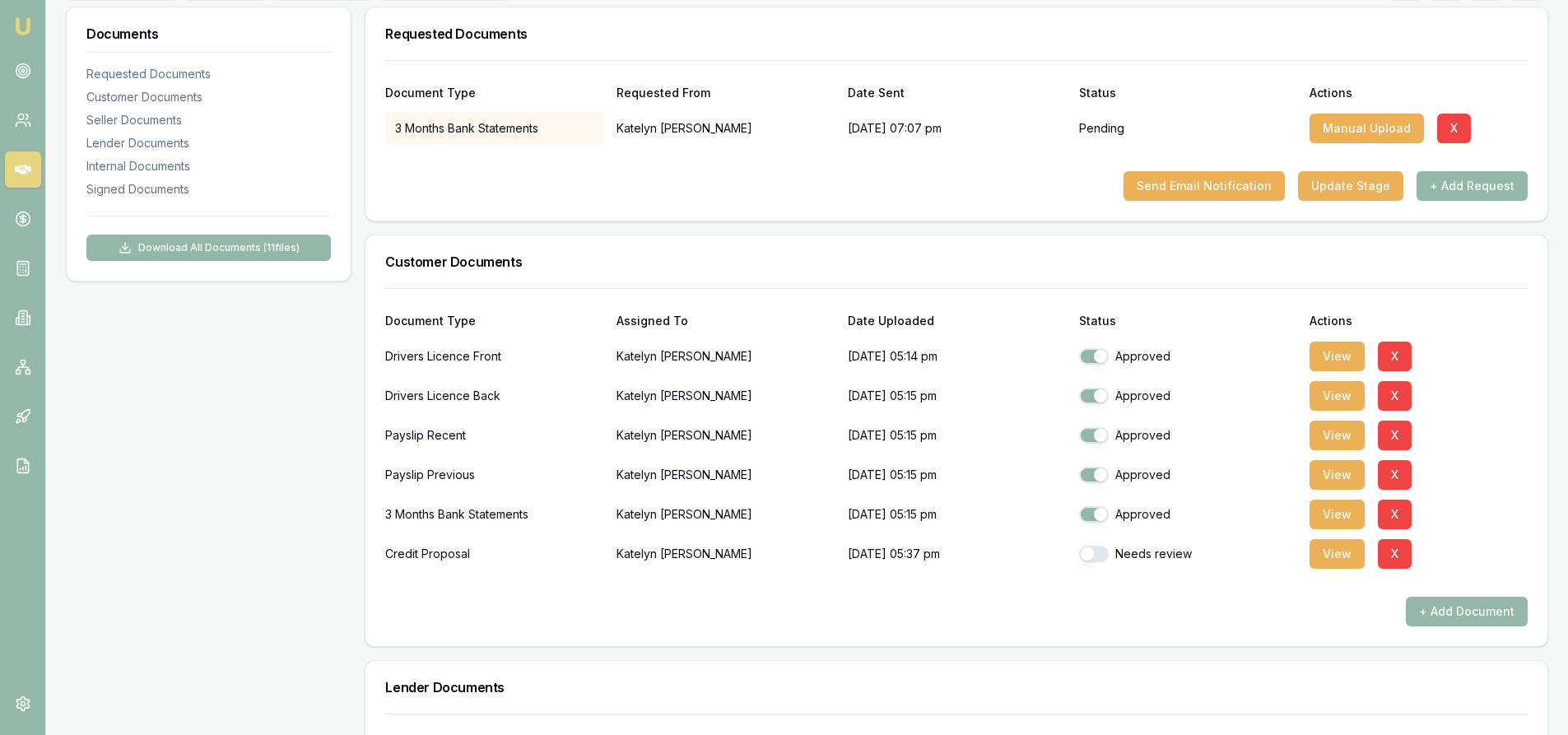
scroll to position [411, 0]
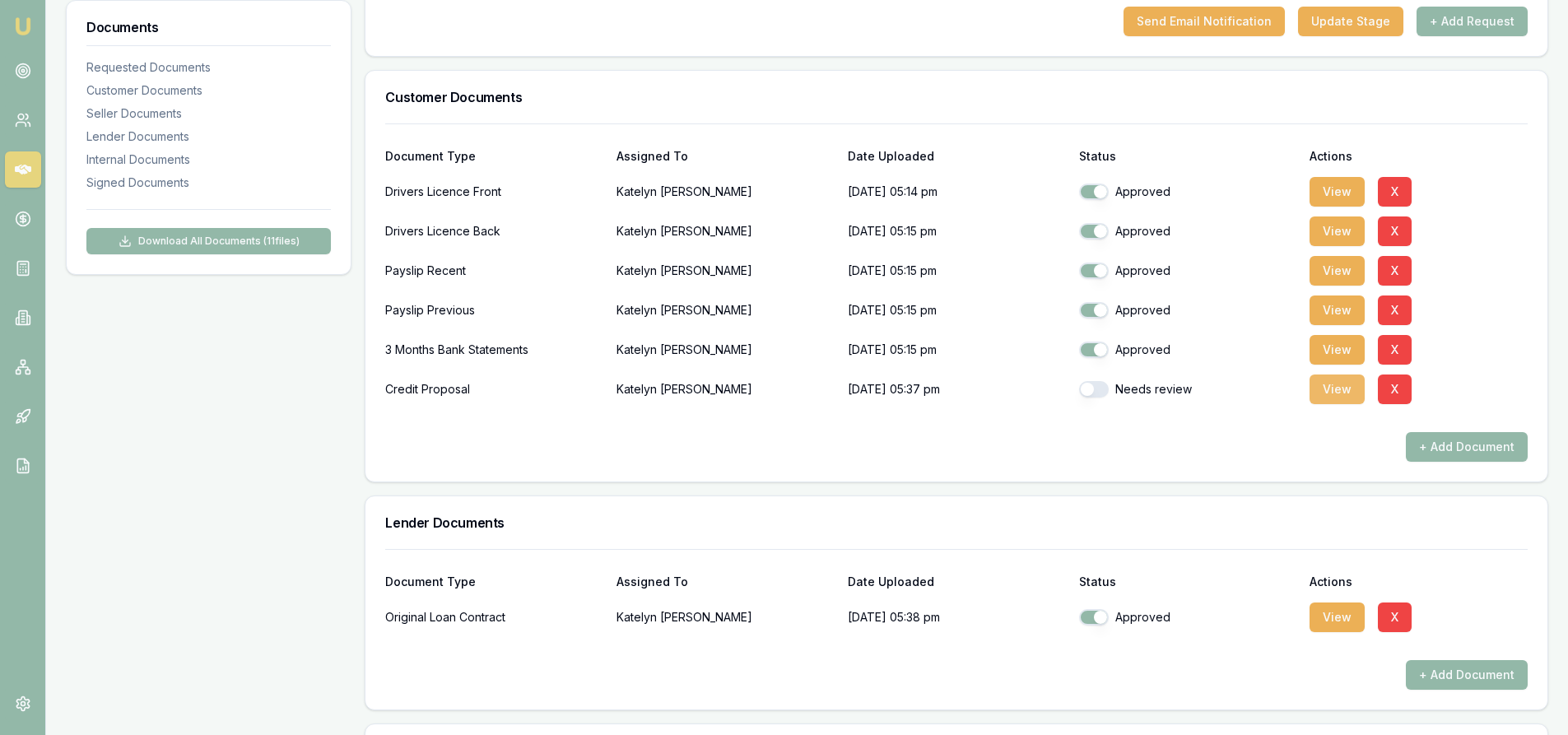
click at [1330, 388] on button "View" at bounding box center [1337, 389] width 55 height 29
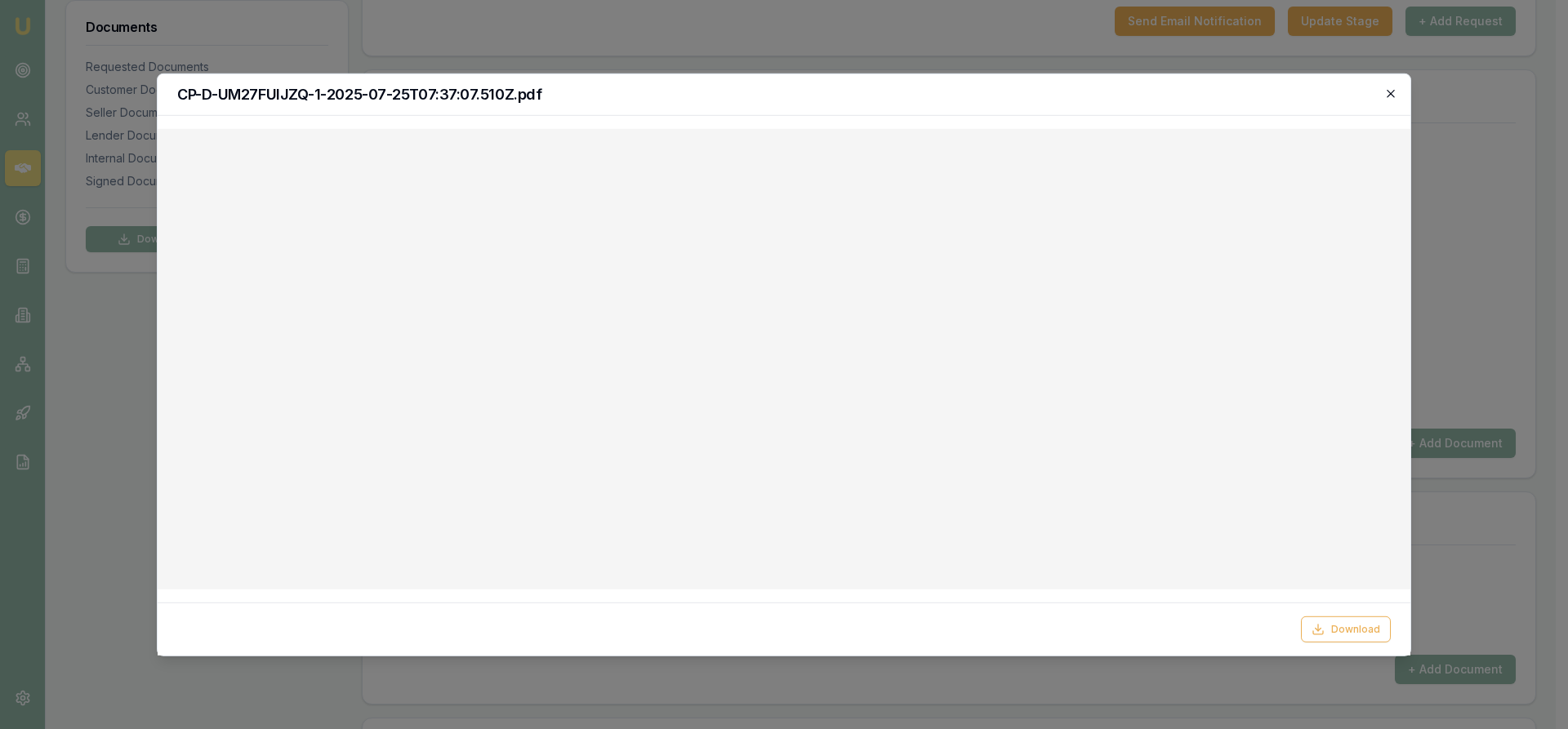
click at [1390, 95] on icon "button" at bounding box center [1390, 93] width 7 height 7
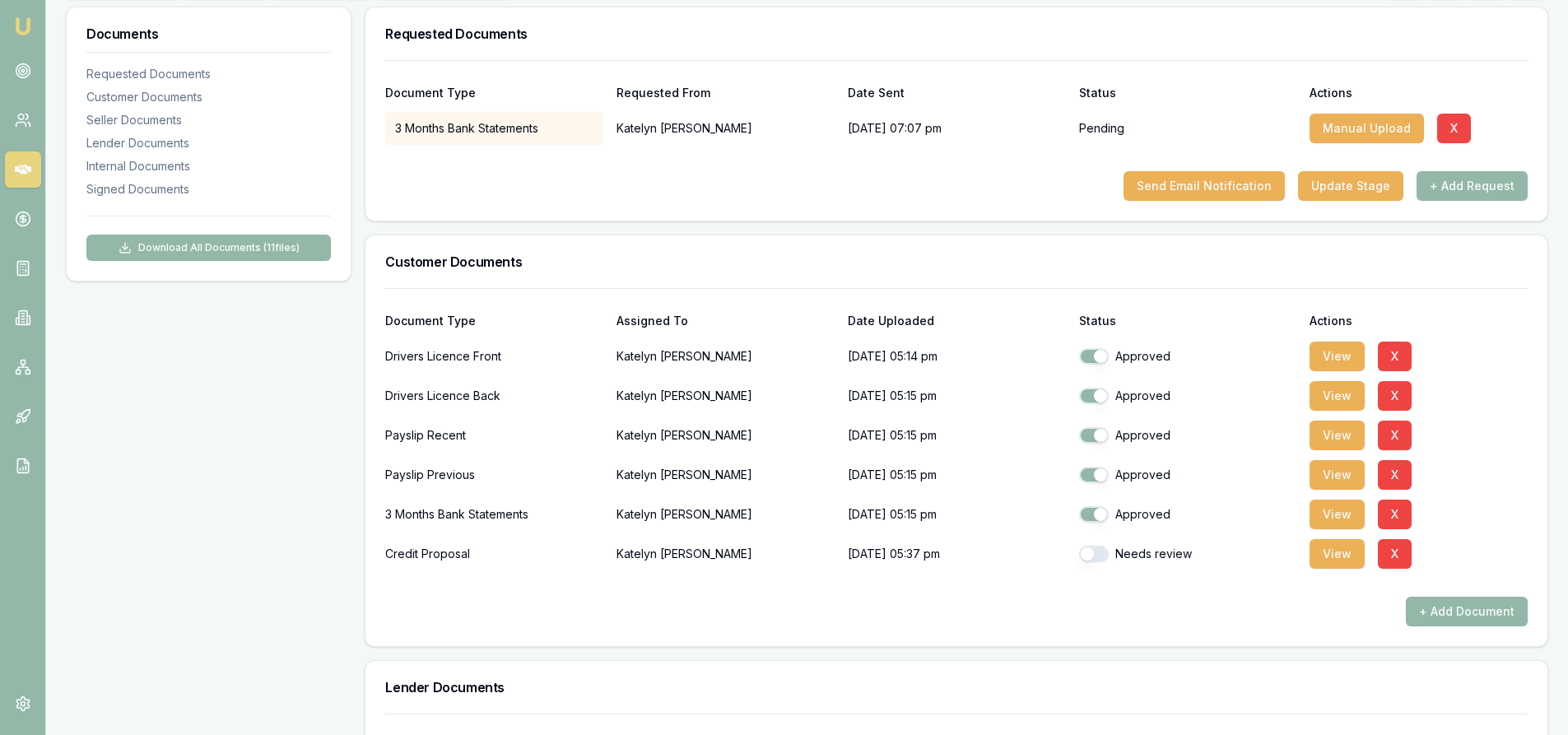
scroll to position [494, 0]
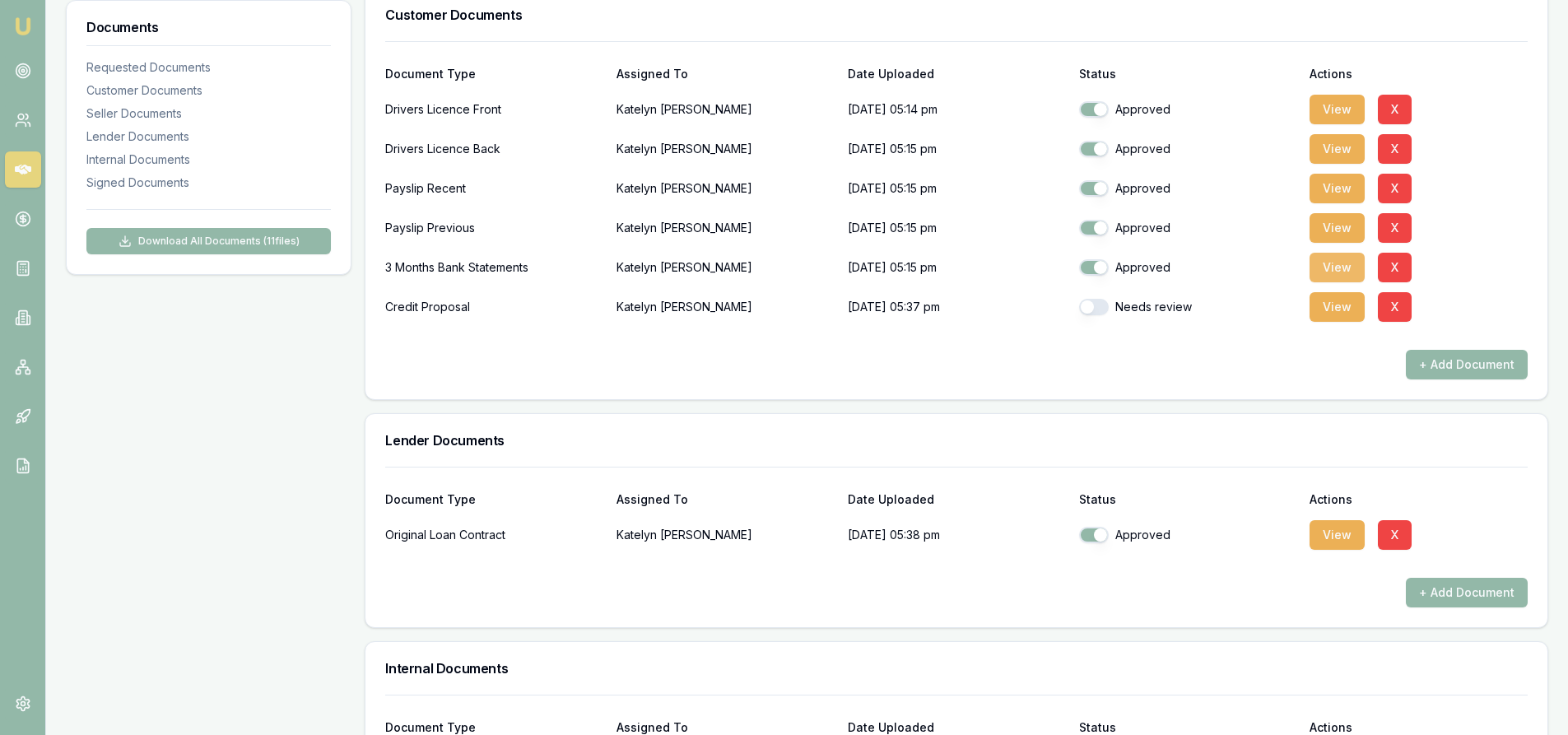
click at [1334, 265] on button "View" at bounding box center [1337, 267] width 55 height 29
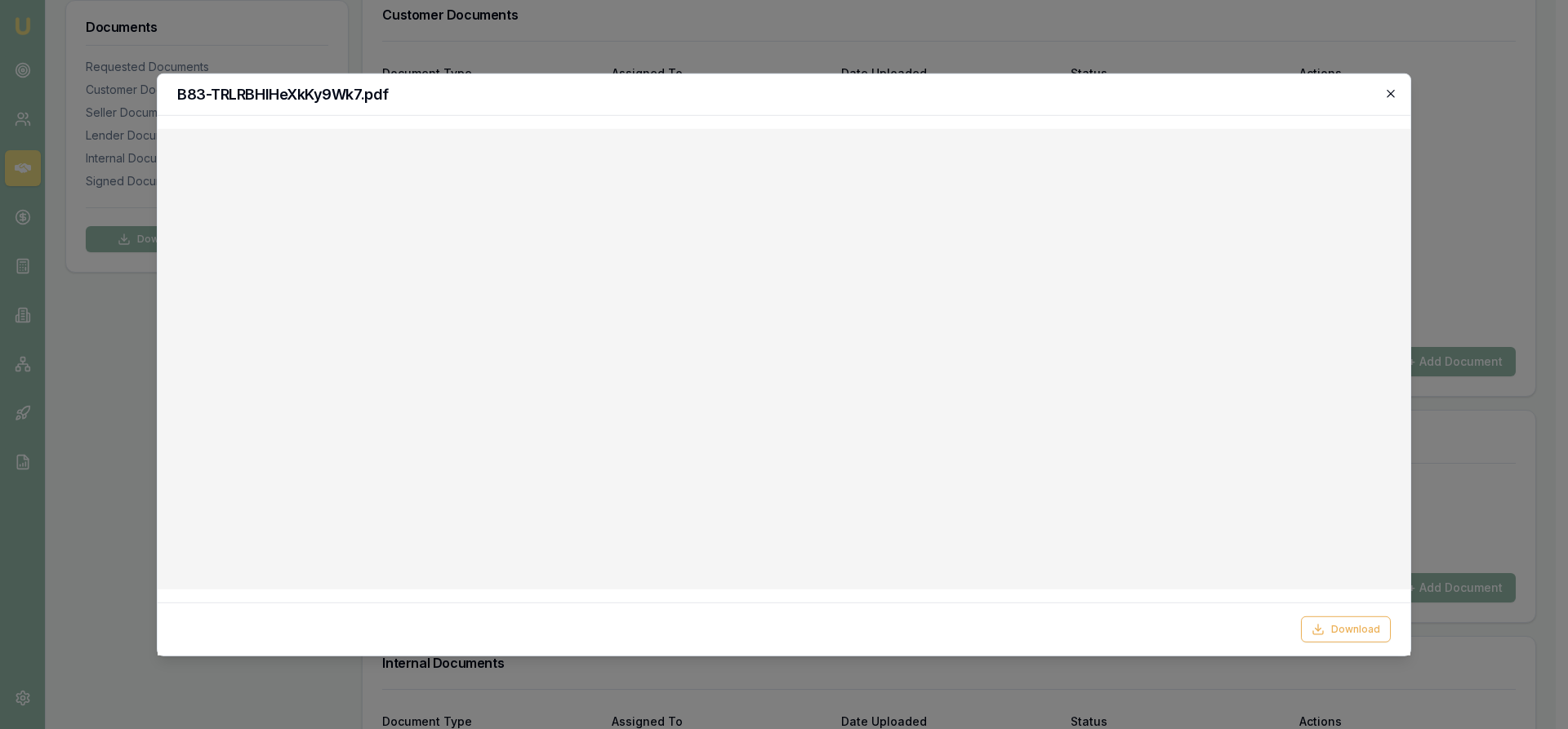
click at [1391, 98] on icon "button" at bounding box center [1390, 92] width 13 height 13
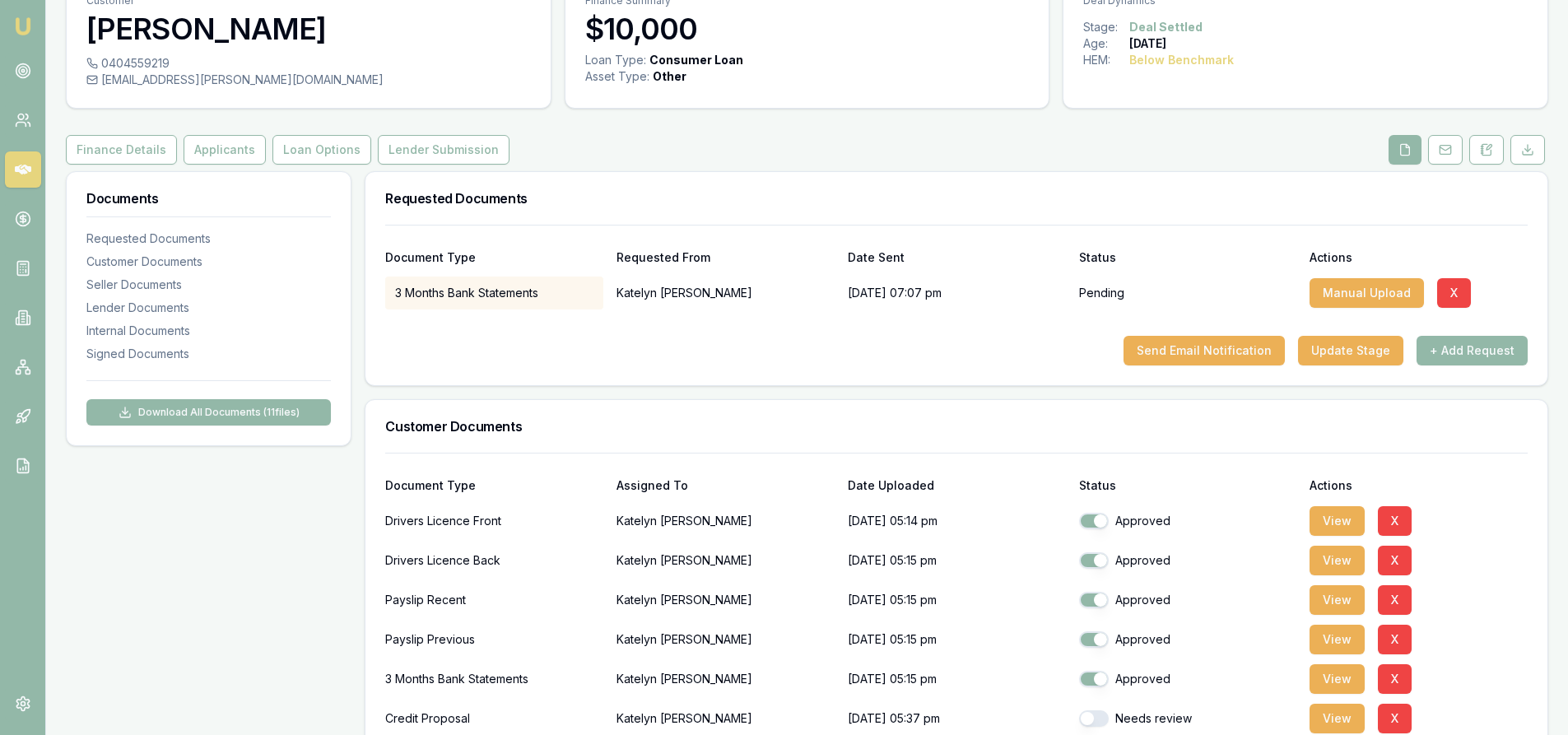
scroll to position [0, 0]
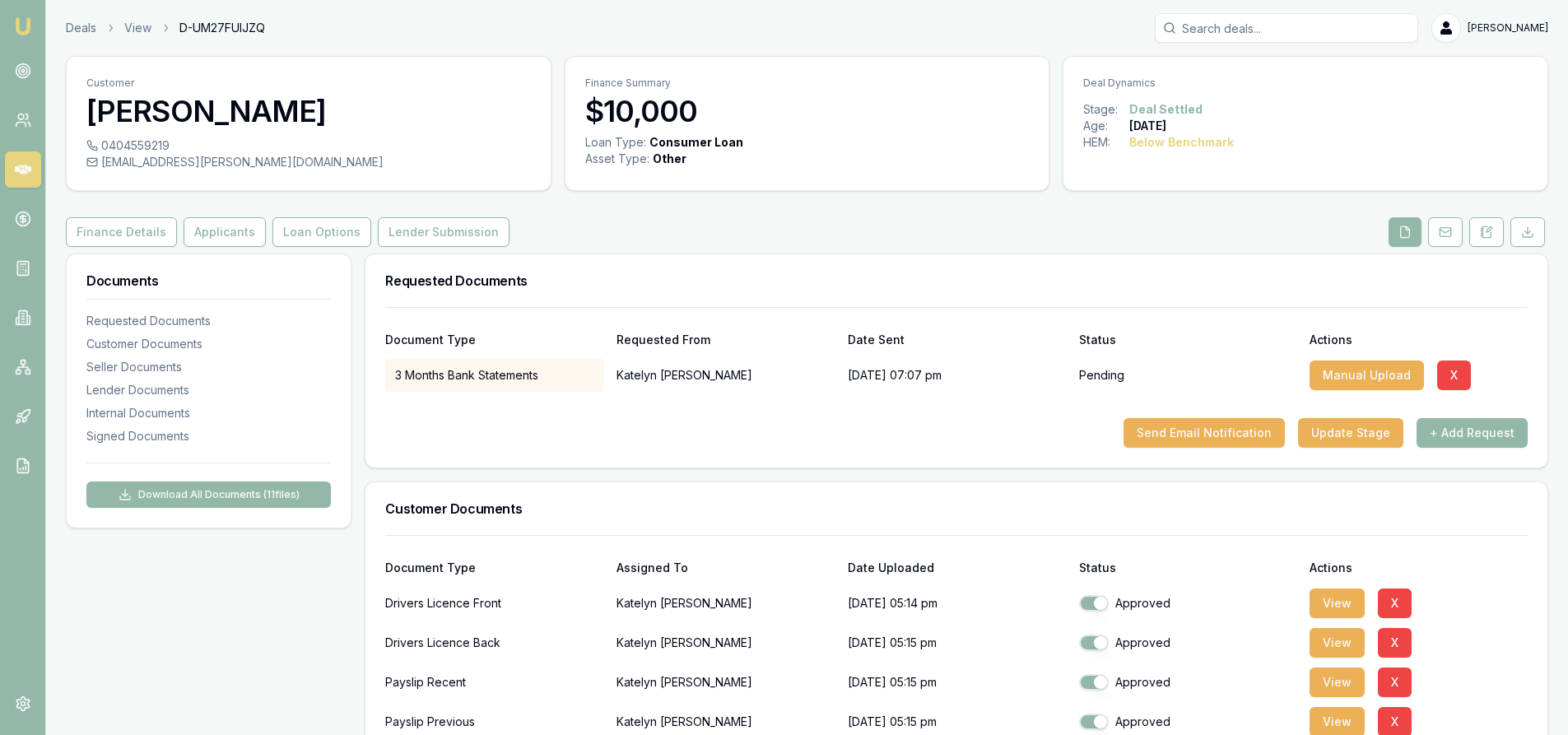
click at [1244, 33] on input "Search deals" at bounding box center [1287, 28] width 264 height 29
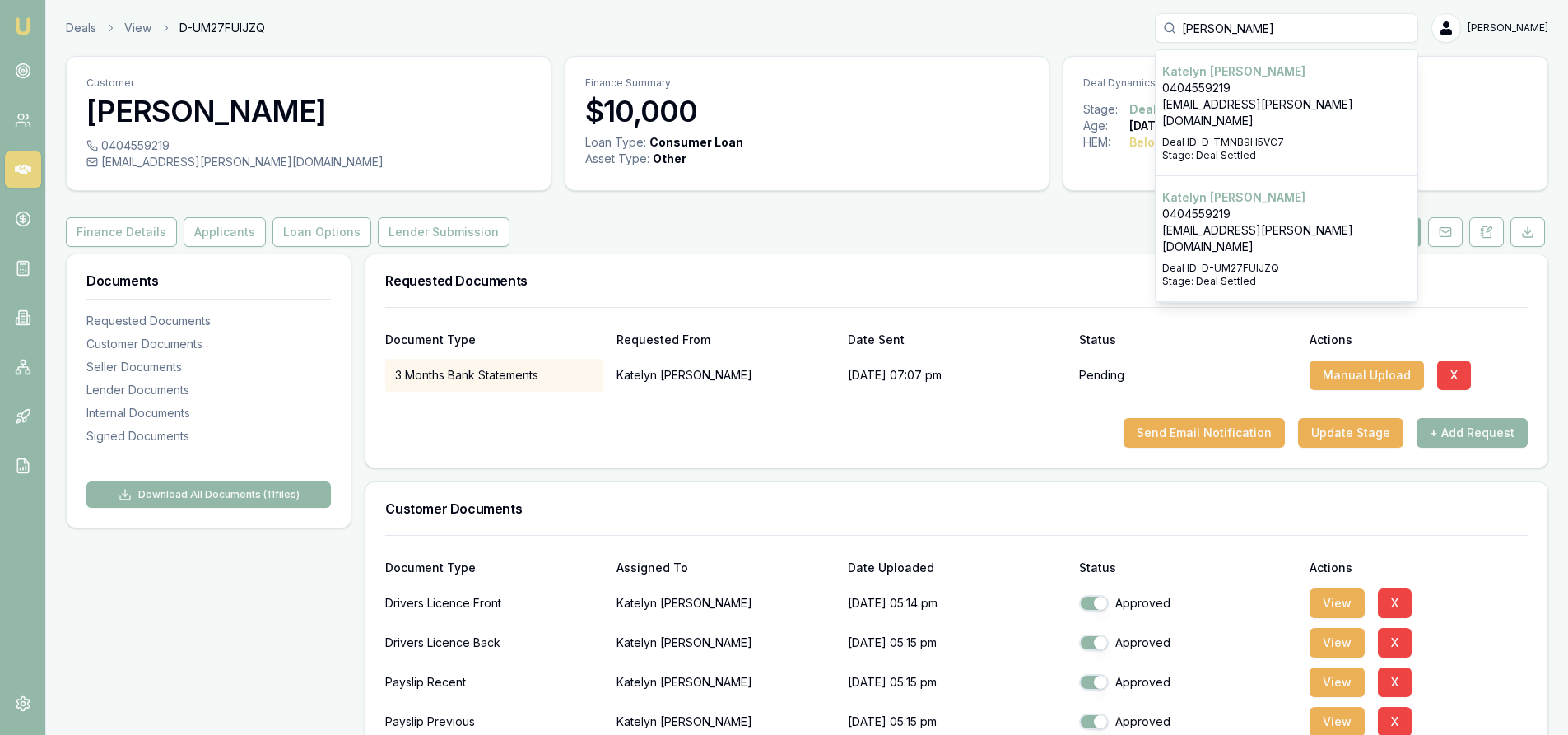
type input "[PERSON_NAME]"
click at [1225, 106] on p "[EMAIL_ADDRESS][PERSON_NAME][DOMAIN_NAME]" at bounding box center [1287, 112] width 249 height 33
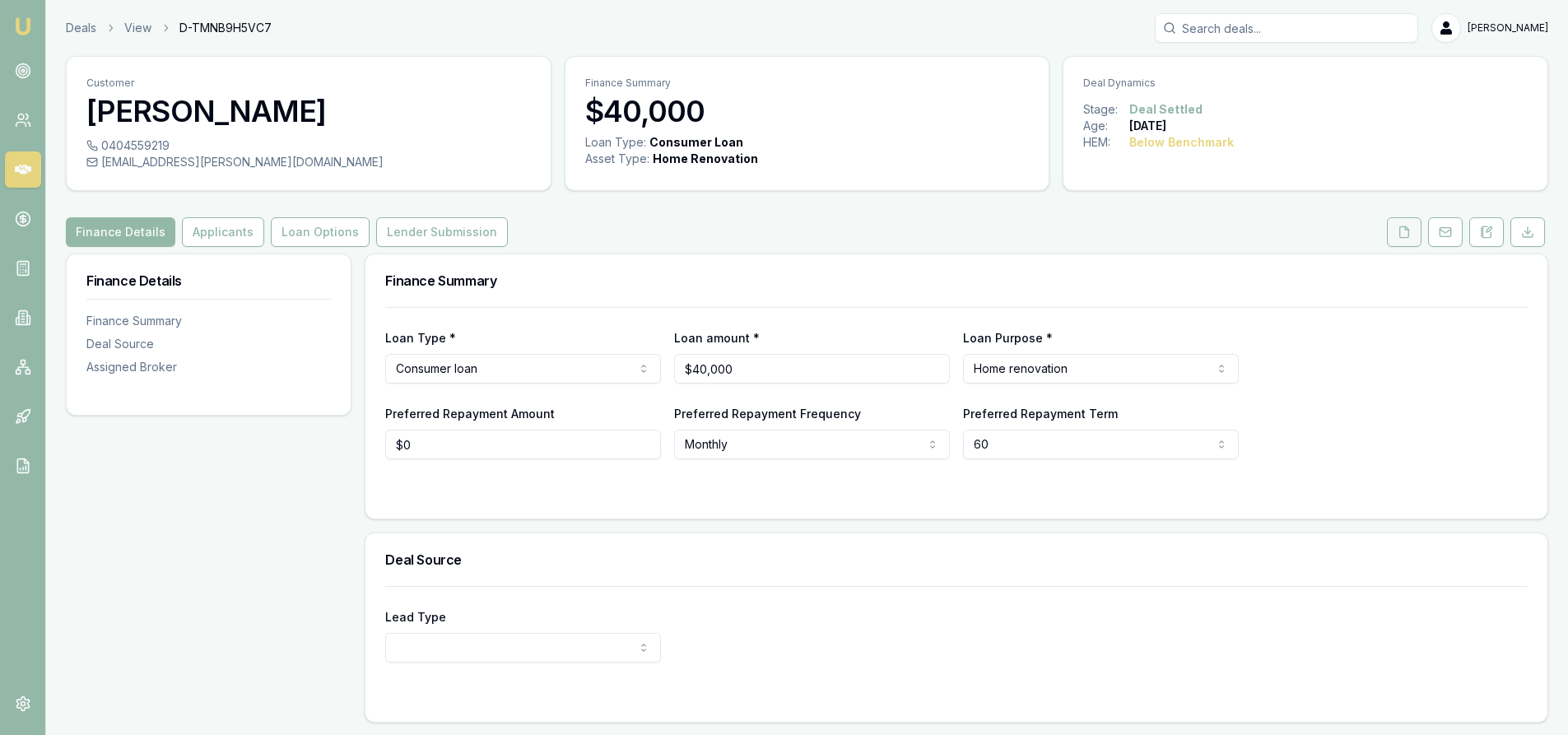
click at [1408, 237] on icon at bounding box center [1405, 232] width 9 height 11
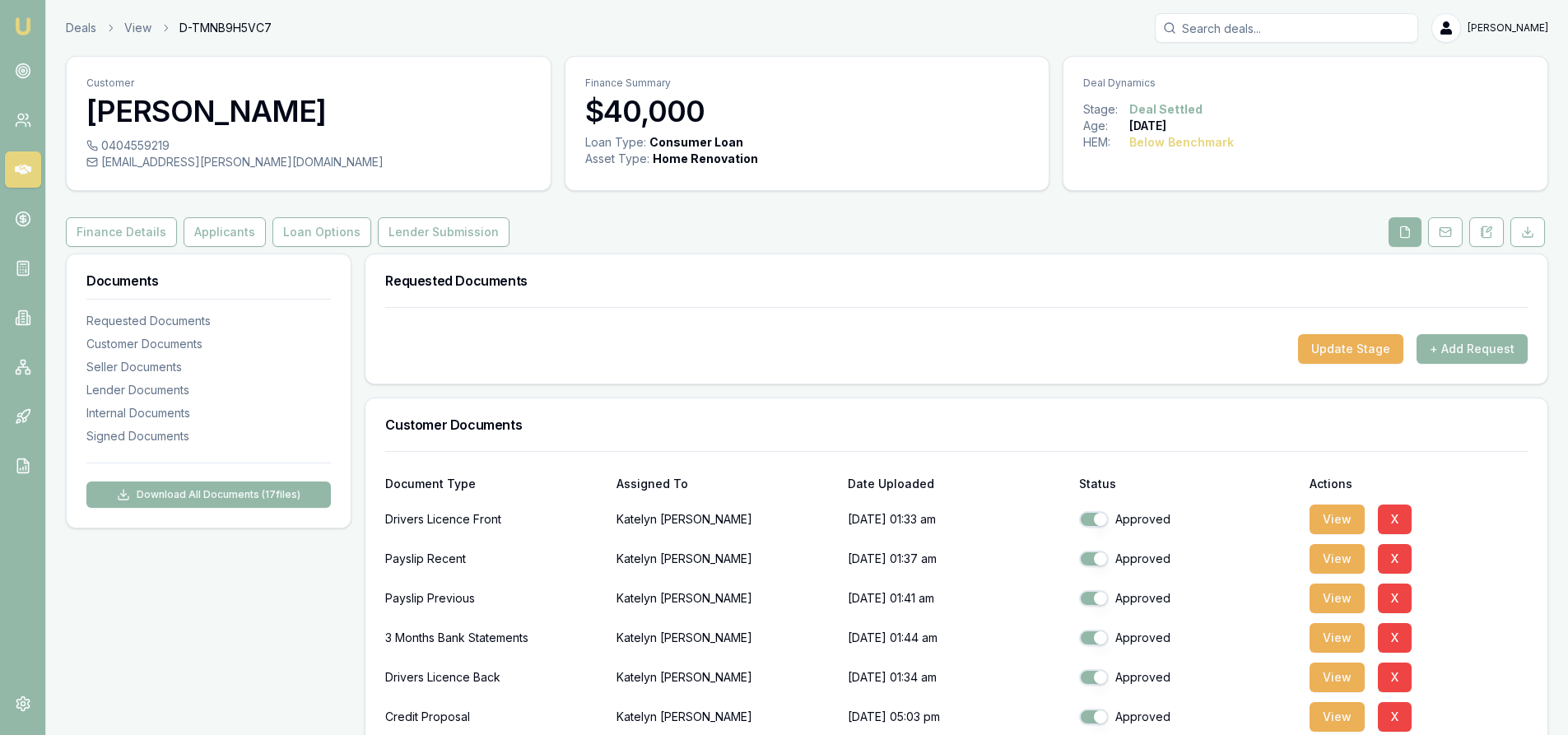
scroll to position [329, 0]
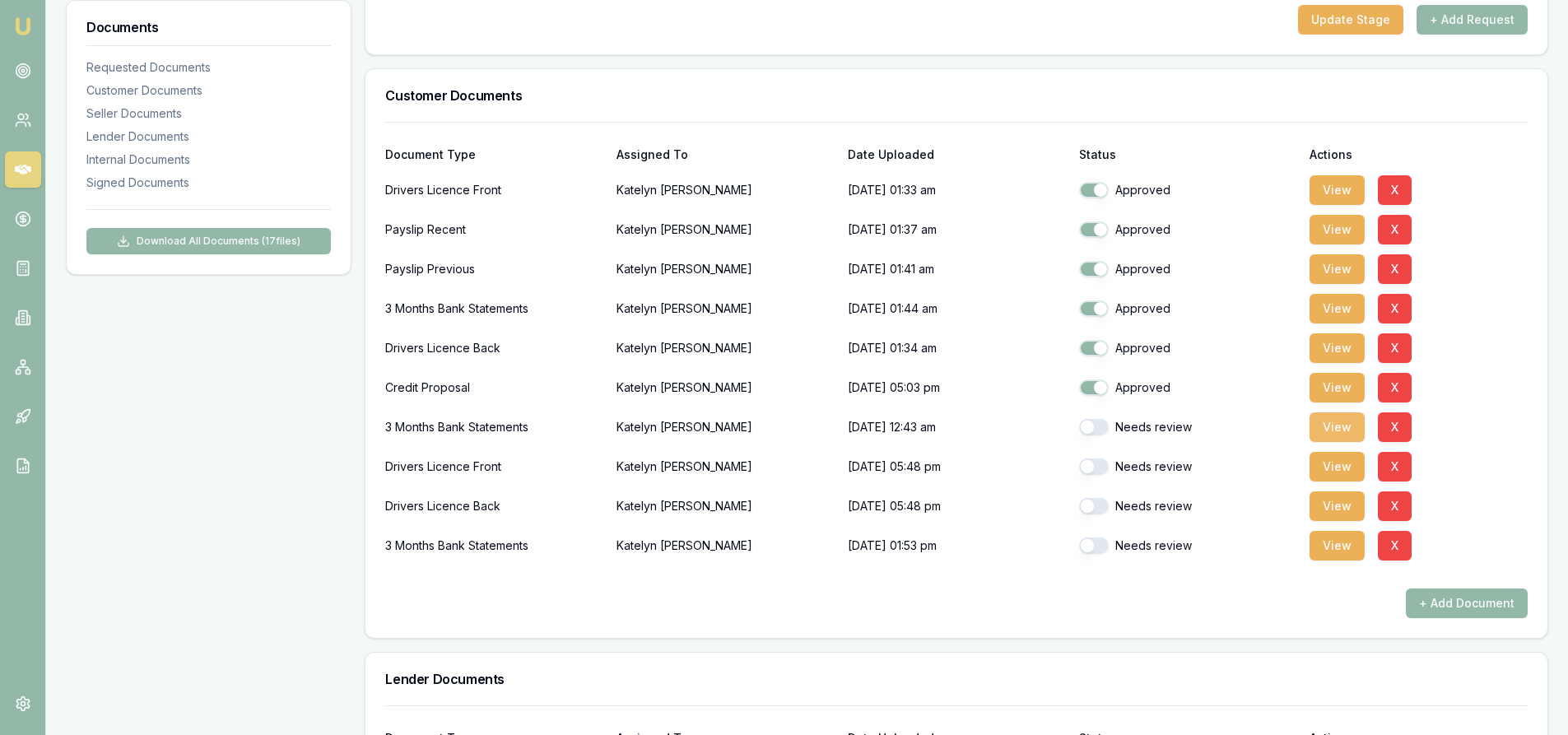
click at [1342, 425] on button "View" at bounding box center [1337, 426] width 55 height 29
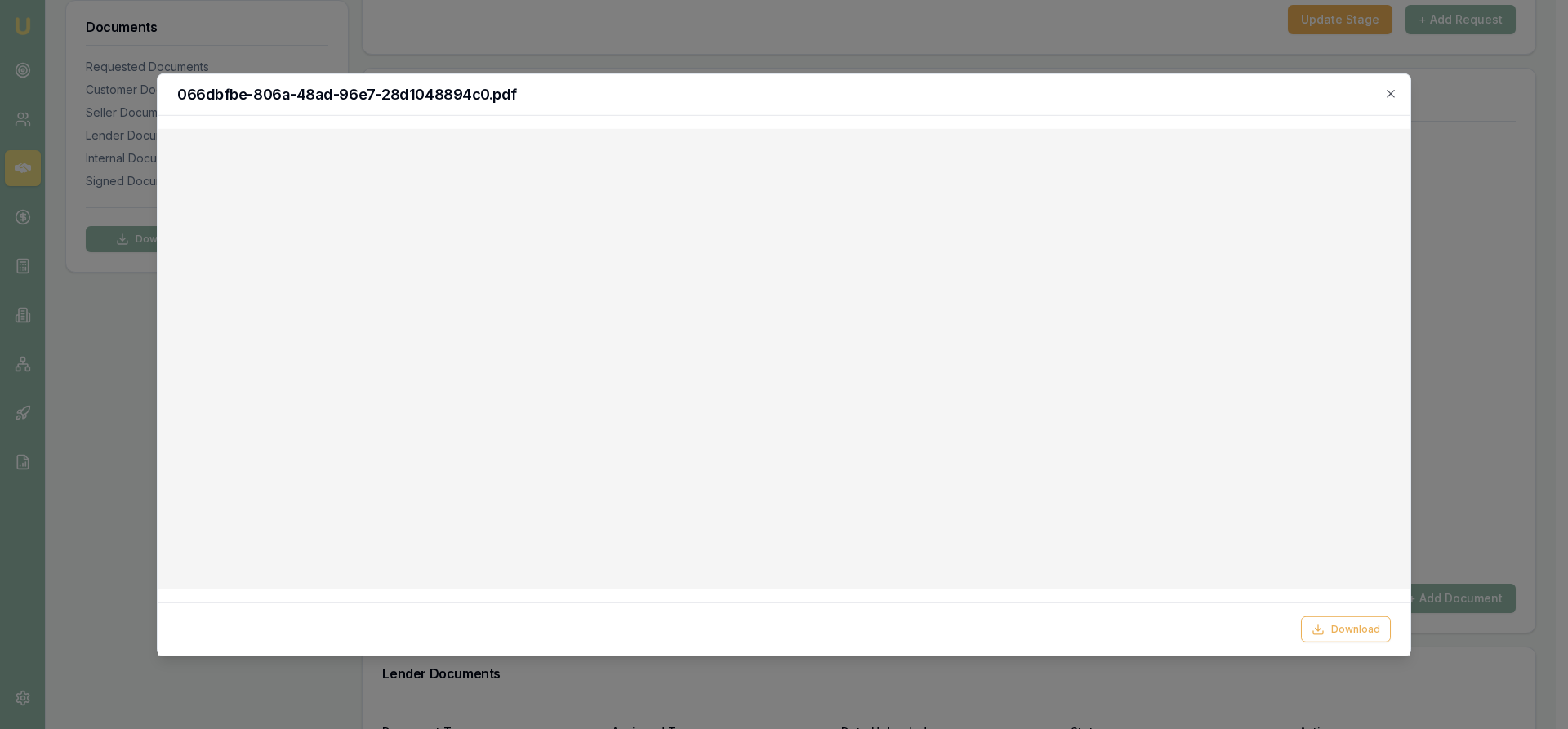
click at [1394, 97] on icon "button" at bounding box center [1390, 92] width 13 height 13
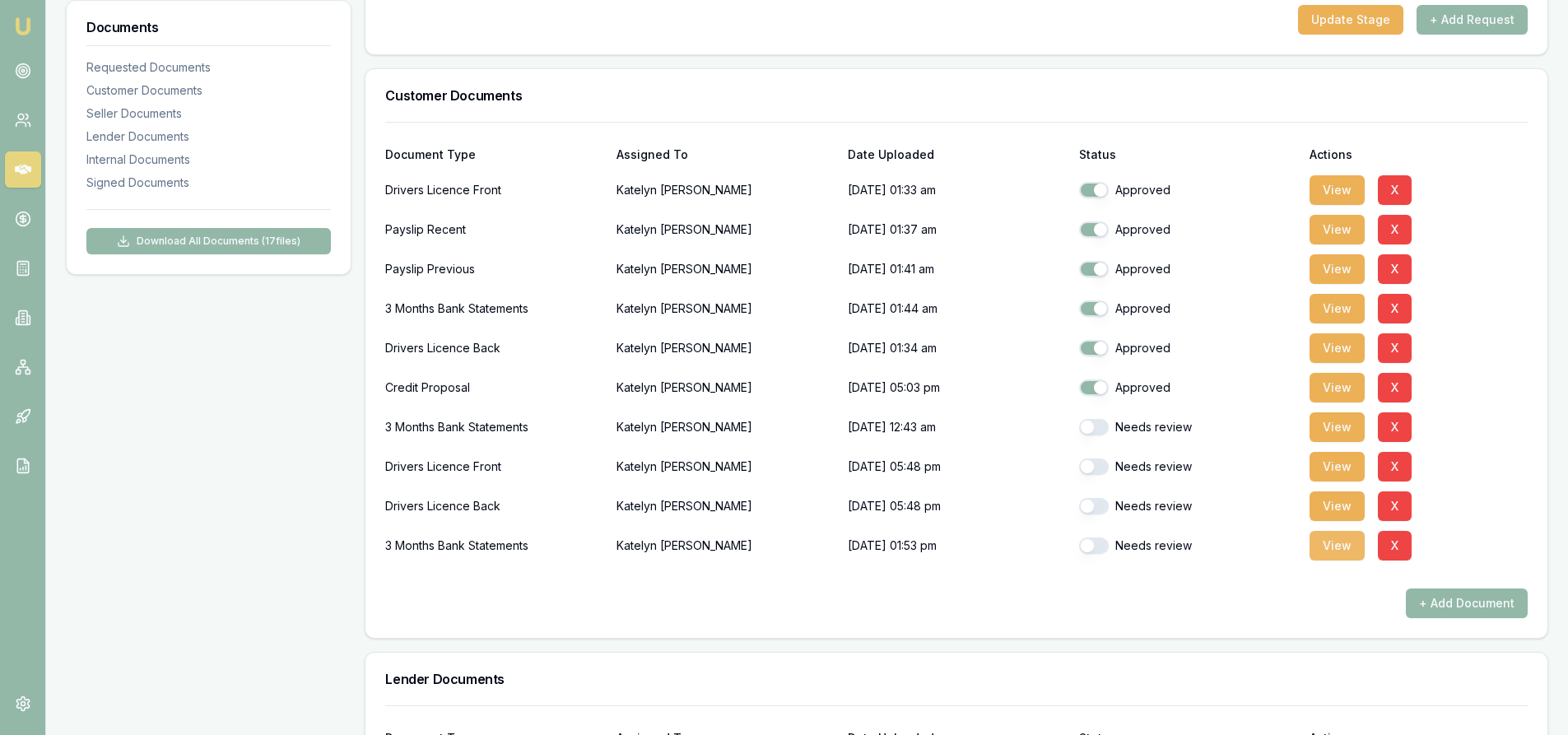
click at [1349, 544] on button "View" at bounding box center [1337, 545] width 55 height 29
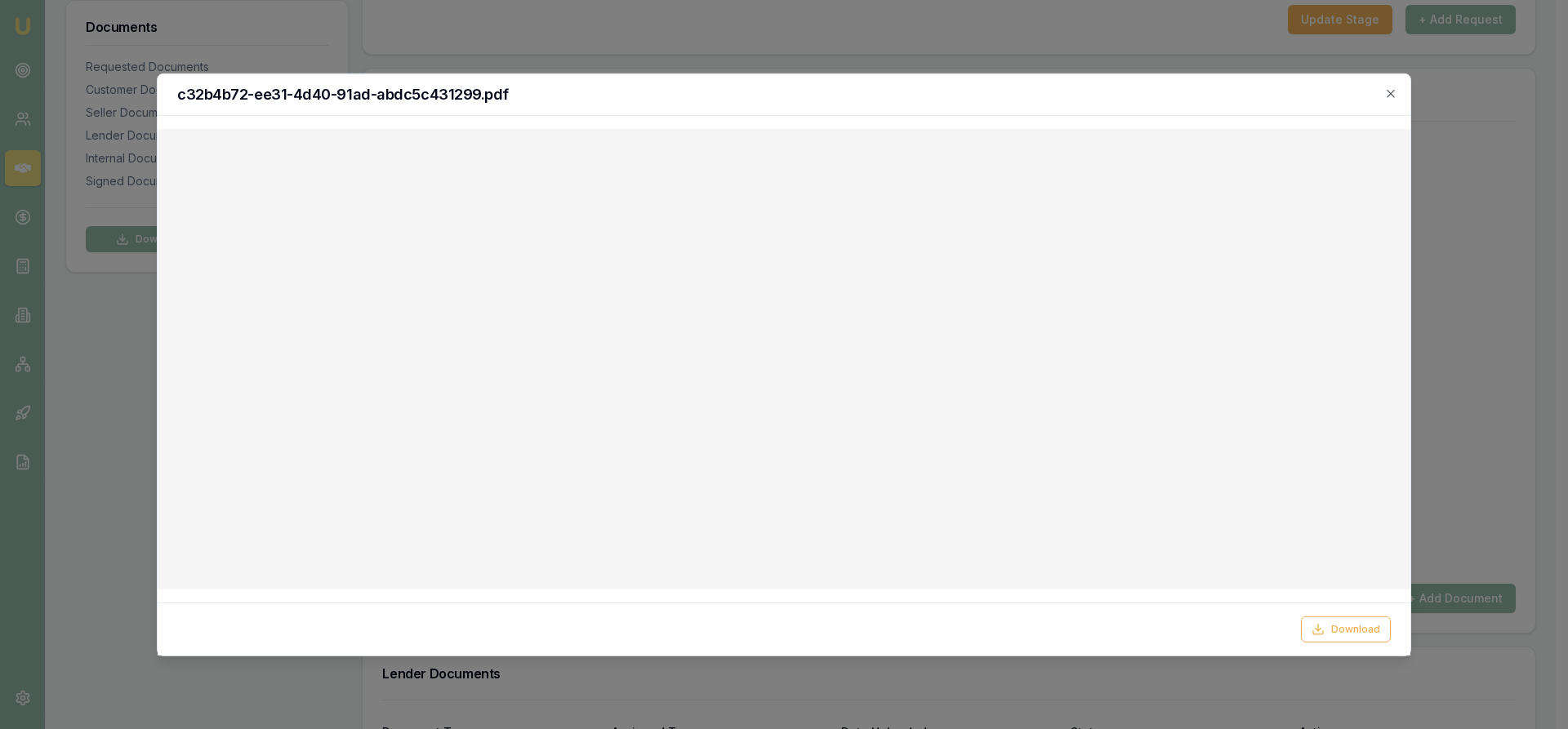
click at [1398, 90] on div "c32b4b72-ee31-4d40-91ad-abdc5c431299.pdf" at bounding box center [784, 93] width 1253 height 41
click at [1395, 98] on icon "button" at bounding box center [1390, 92] width 13 height 13
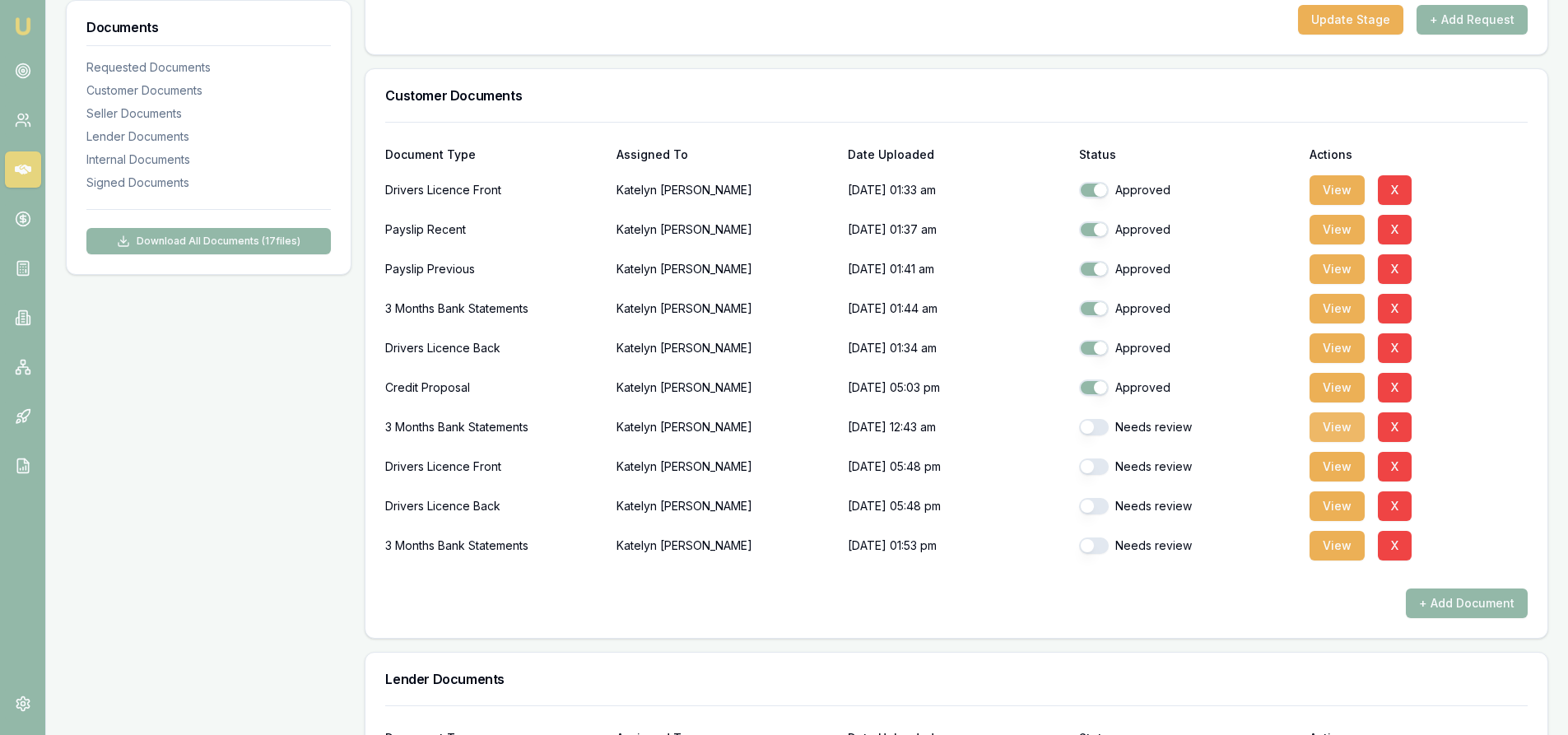
click at [1338, 431] on button "View" at bounding box center [1337, 426] width 55 height 29
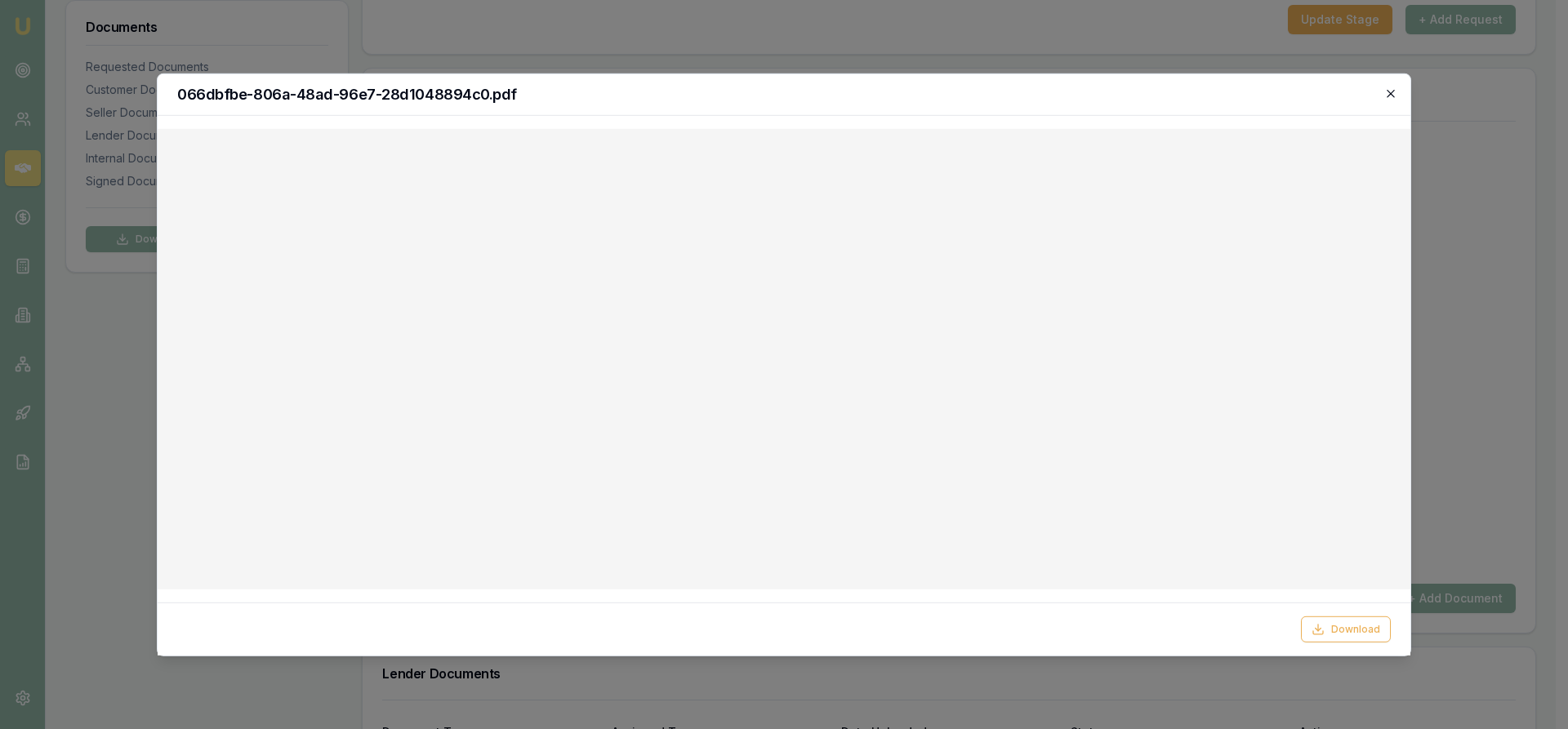
click at [1391, 98] on icon "button" at bounding box center [1390, 92] width 13 height 13
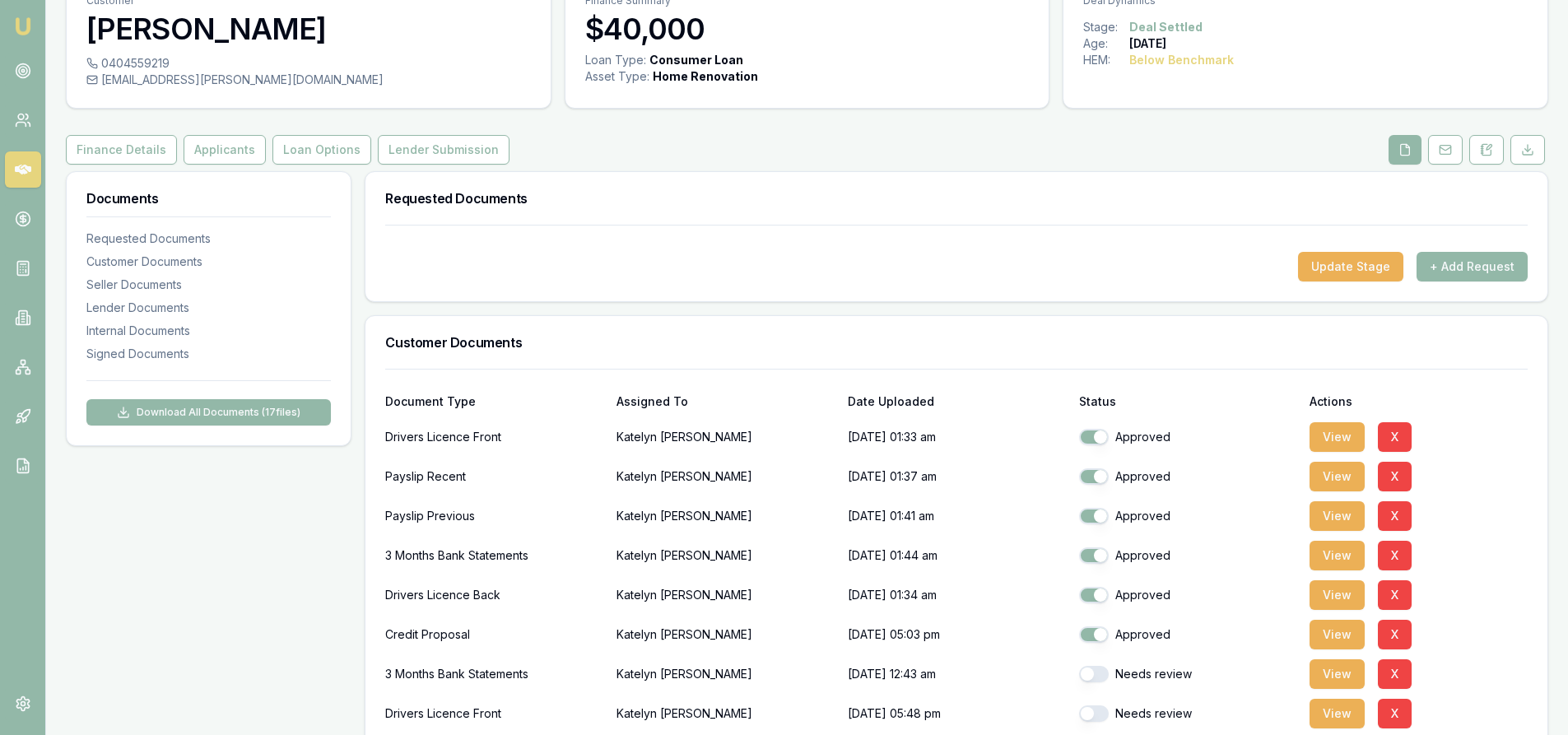
scroll to position [0, 0]
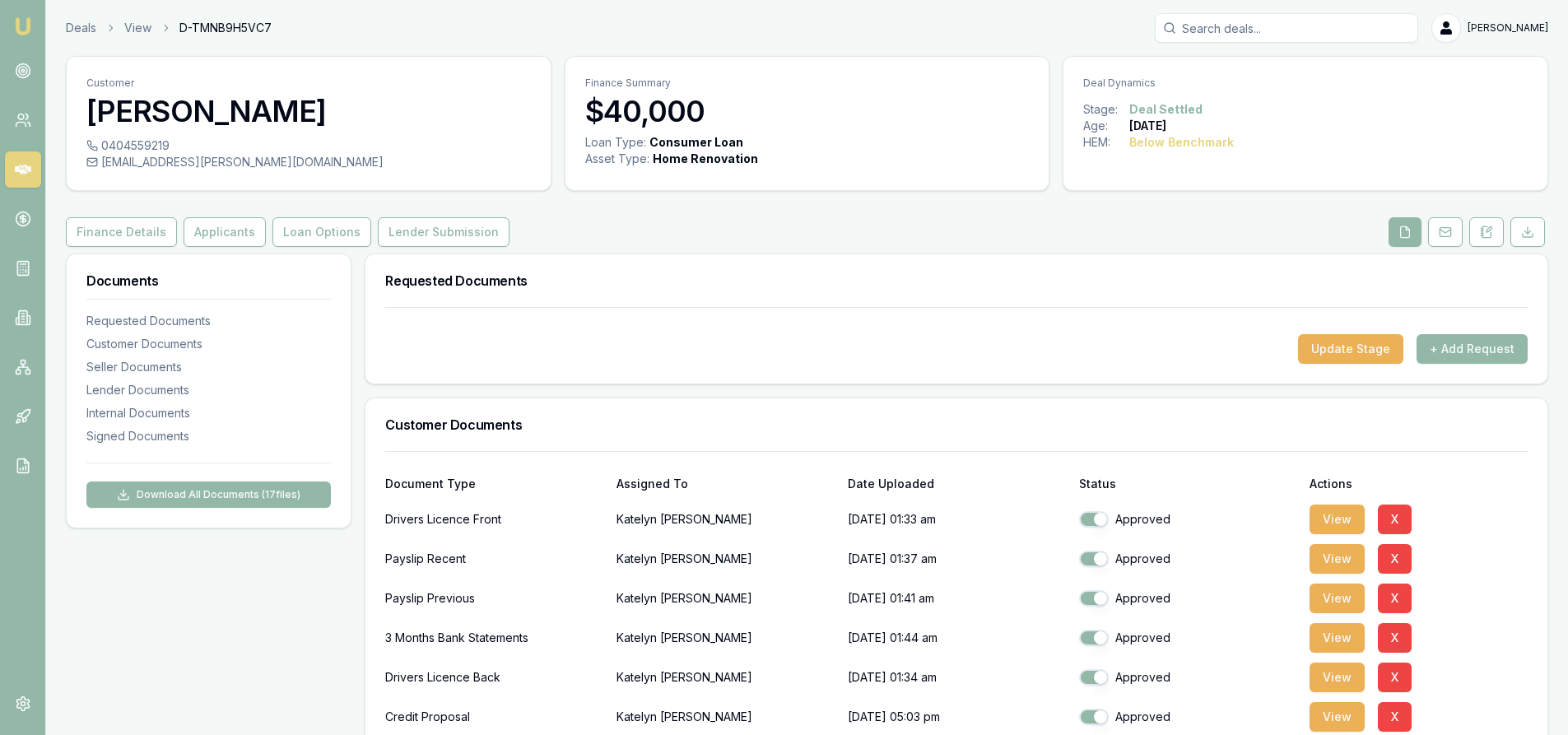
click at [1266, 20] on input "Search deals" at bounding box center [1287, 28] width 264 height 29
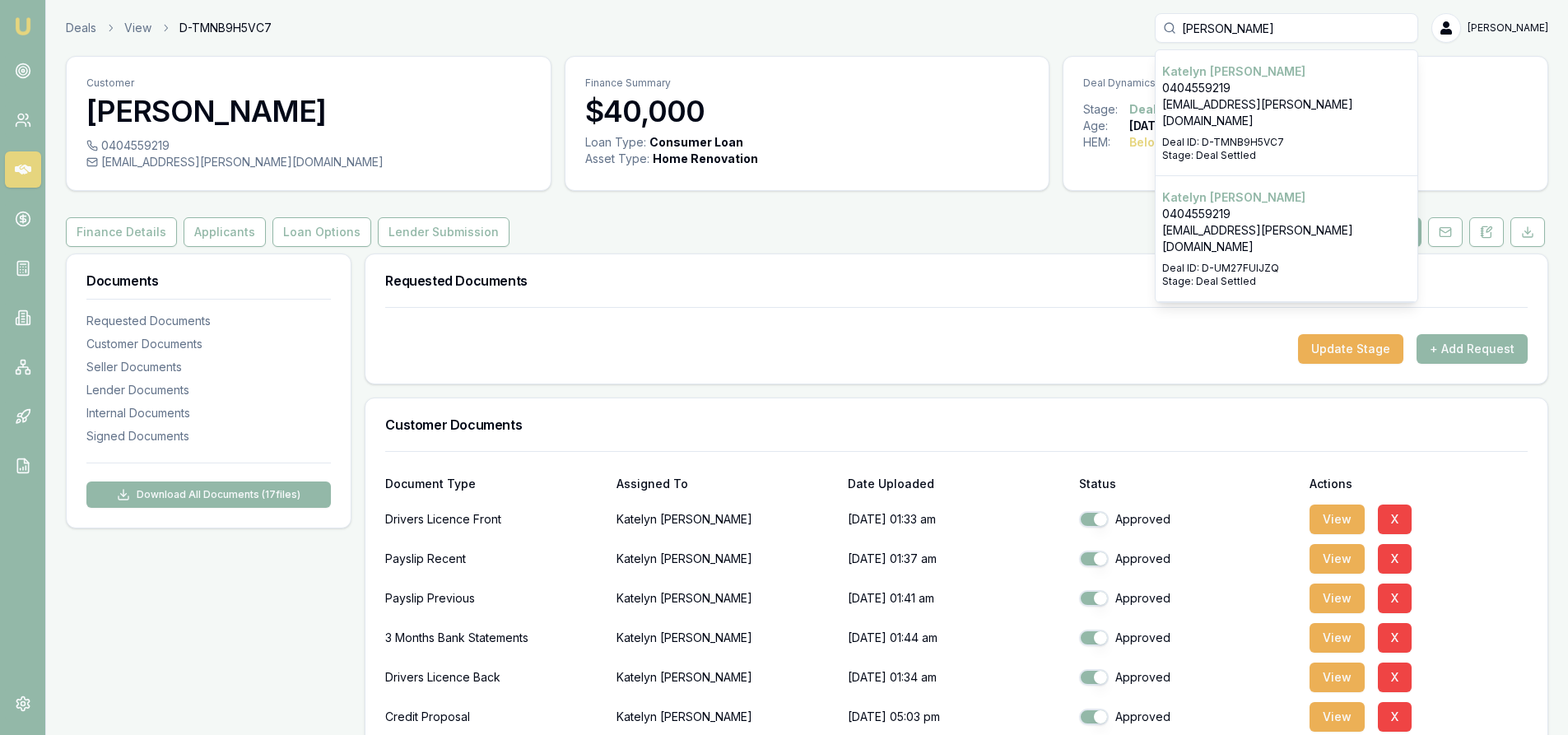
type input "KATELY"
click at [1250, 105] on p "[EMAIL_ADDRESS][PERSON_NAME][DOMAIN_NAME]" at bounding box center [1287, 112] width 249 height 33
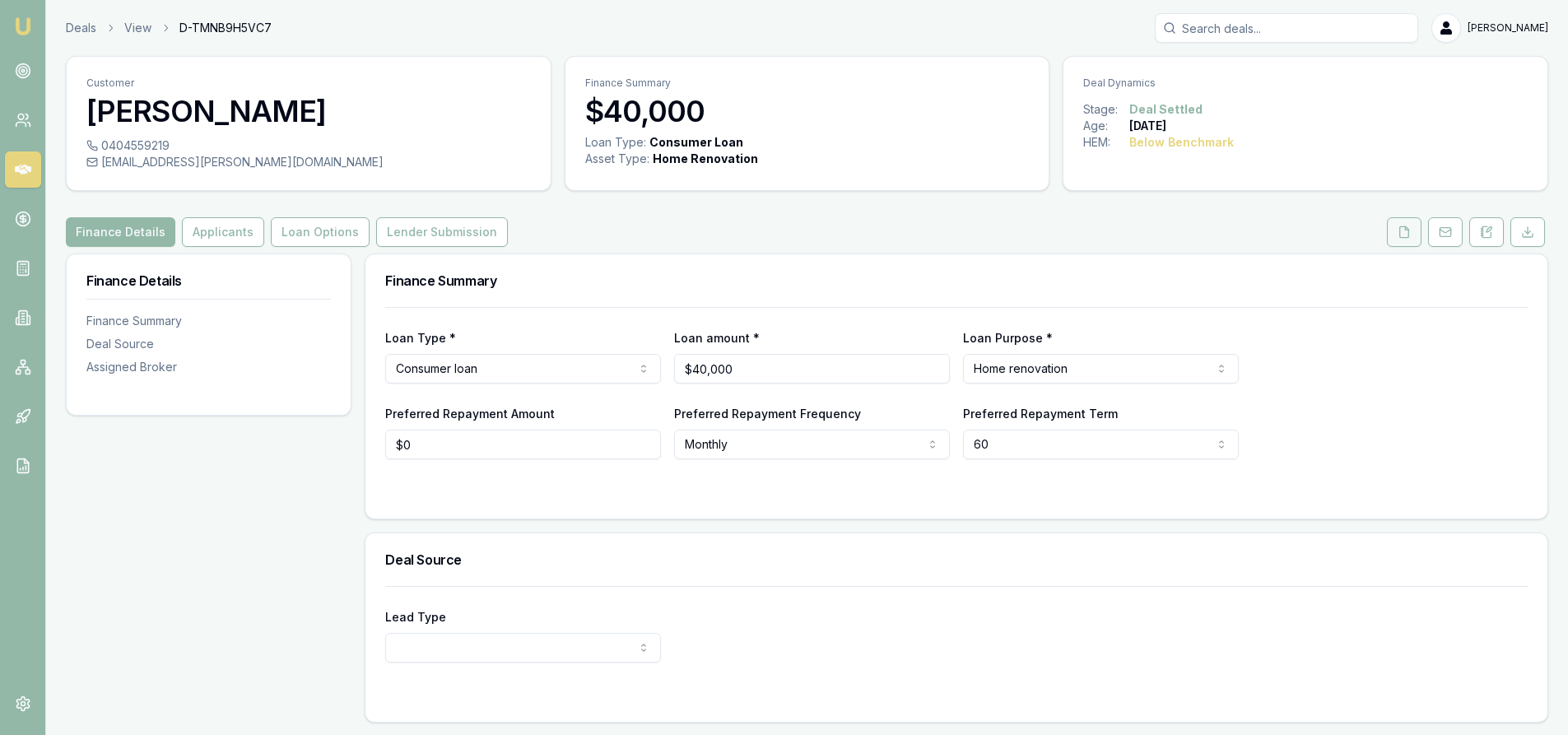
click at [1403, 237] on icon at bounding box center [1405, 232] width 9 height 11
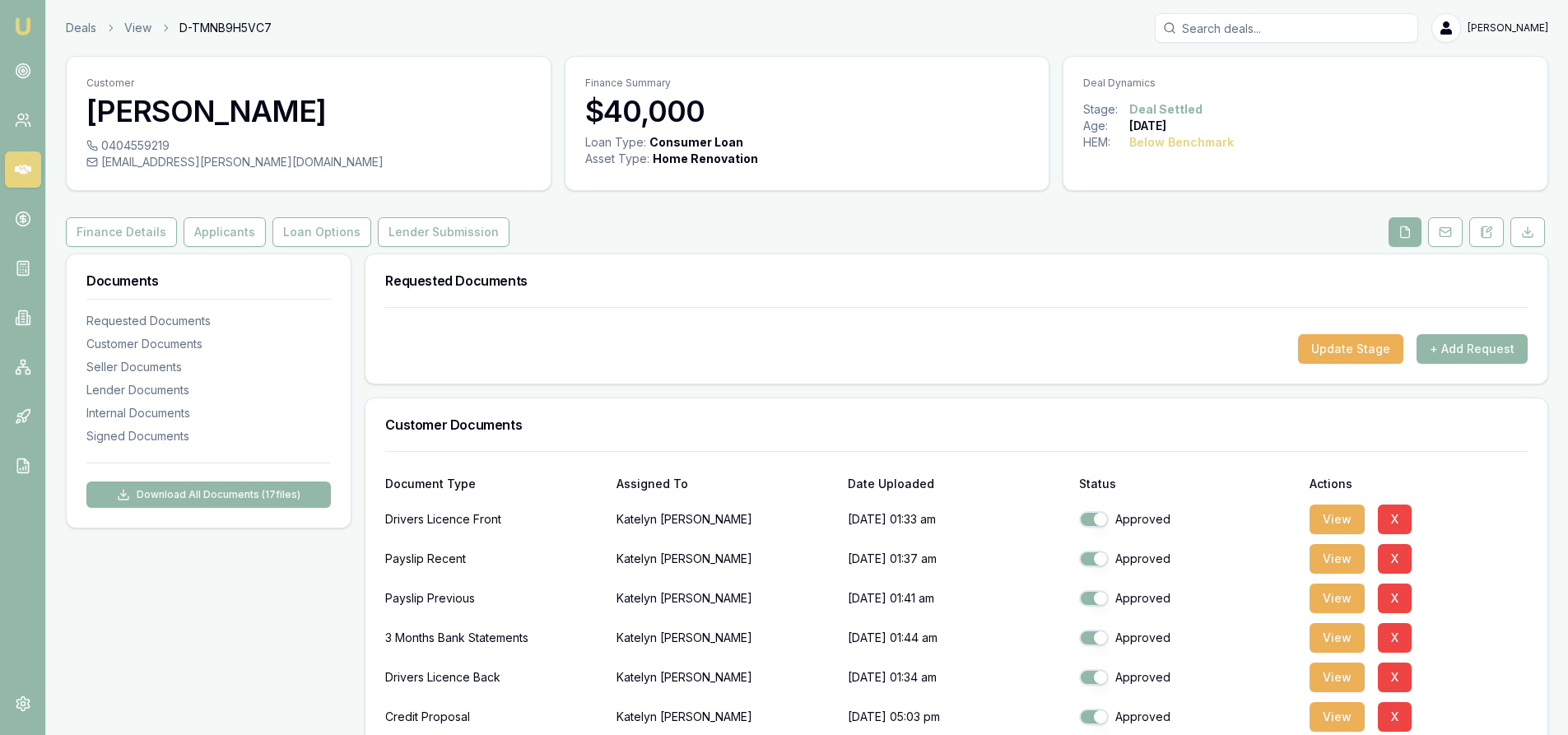
click at [1278, 35] on input "Search deals" at bounding box center [1287, 28] width 264 height 29
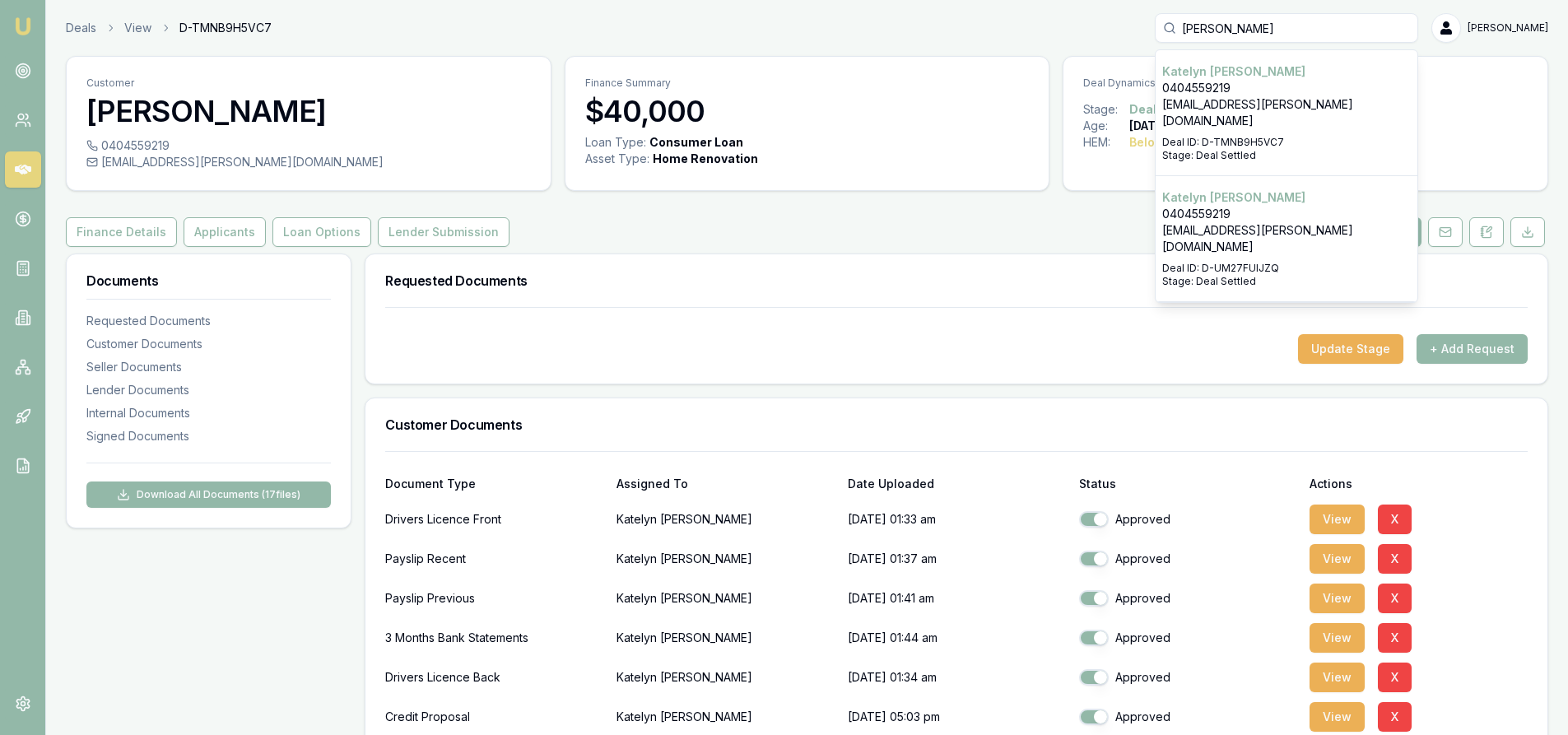
type input "KATELY"
click at [1224, 206] on p "0404559219" at bounding box center [1287, 214] width 249 height 17
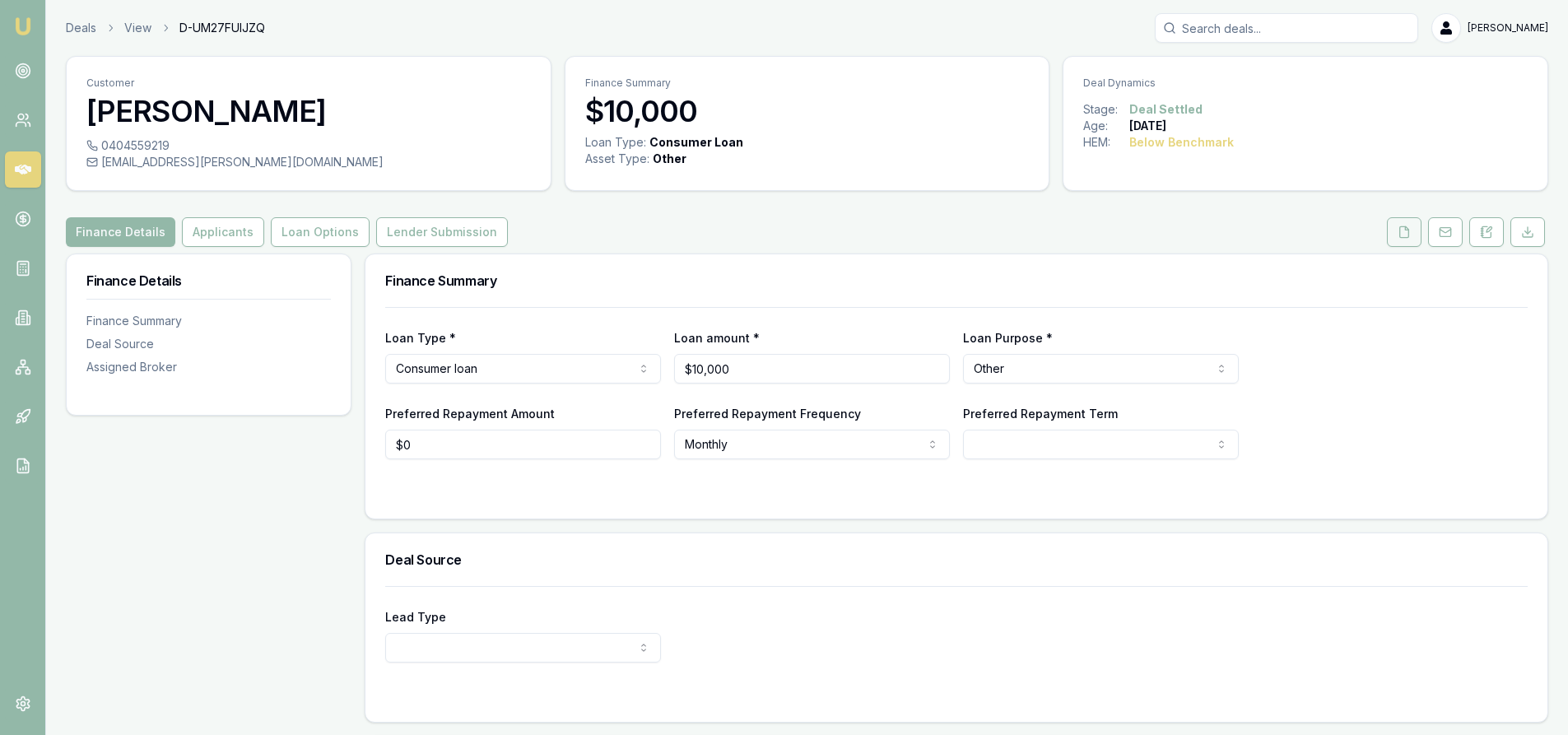
click at [1404, 234] on icon at bounding box center [1404, 232] width 13 height 13
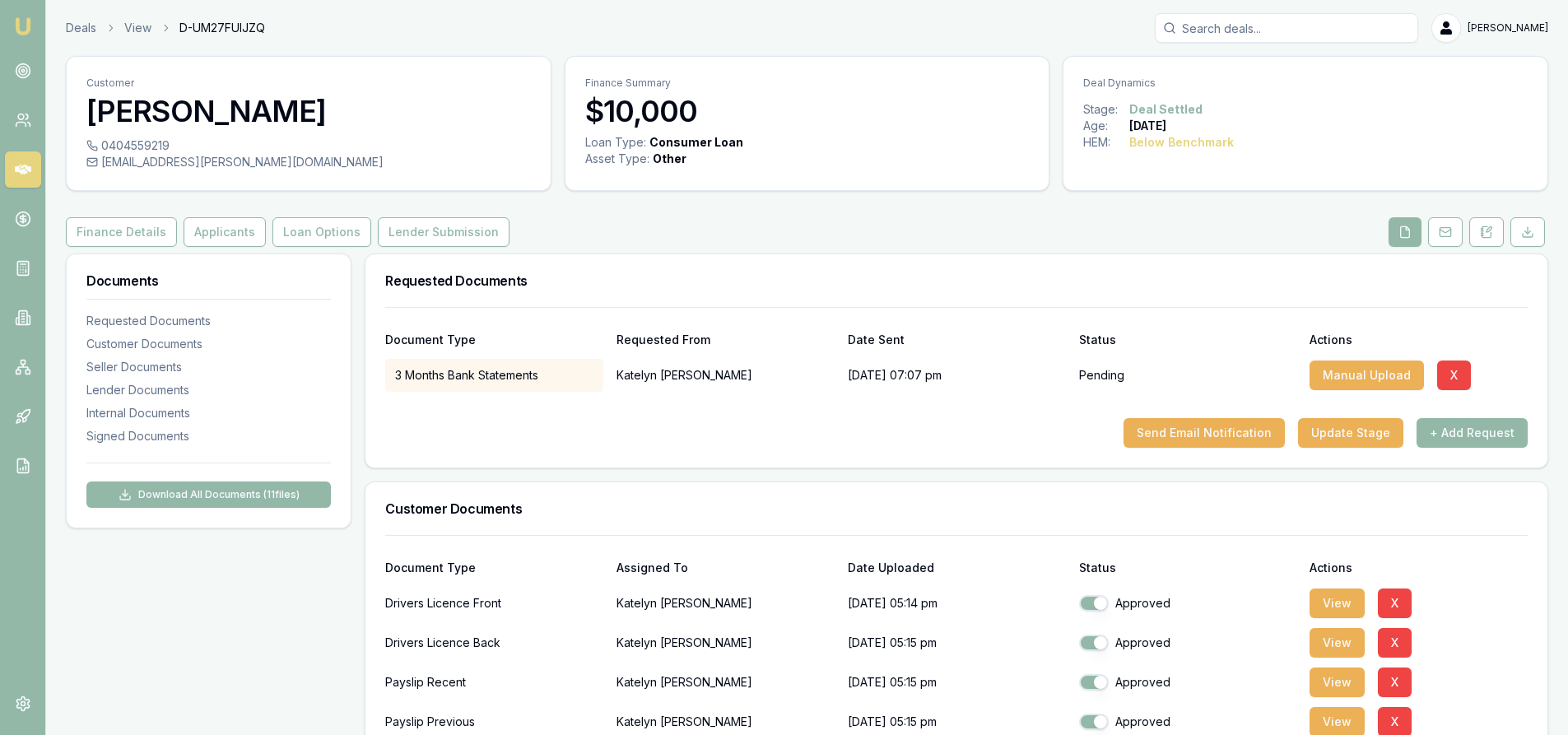
click at [1266, 25] on input "Search deals" at bounding box center [1287, 28] width 264 height 29
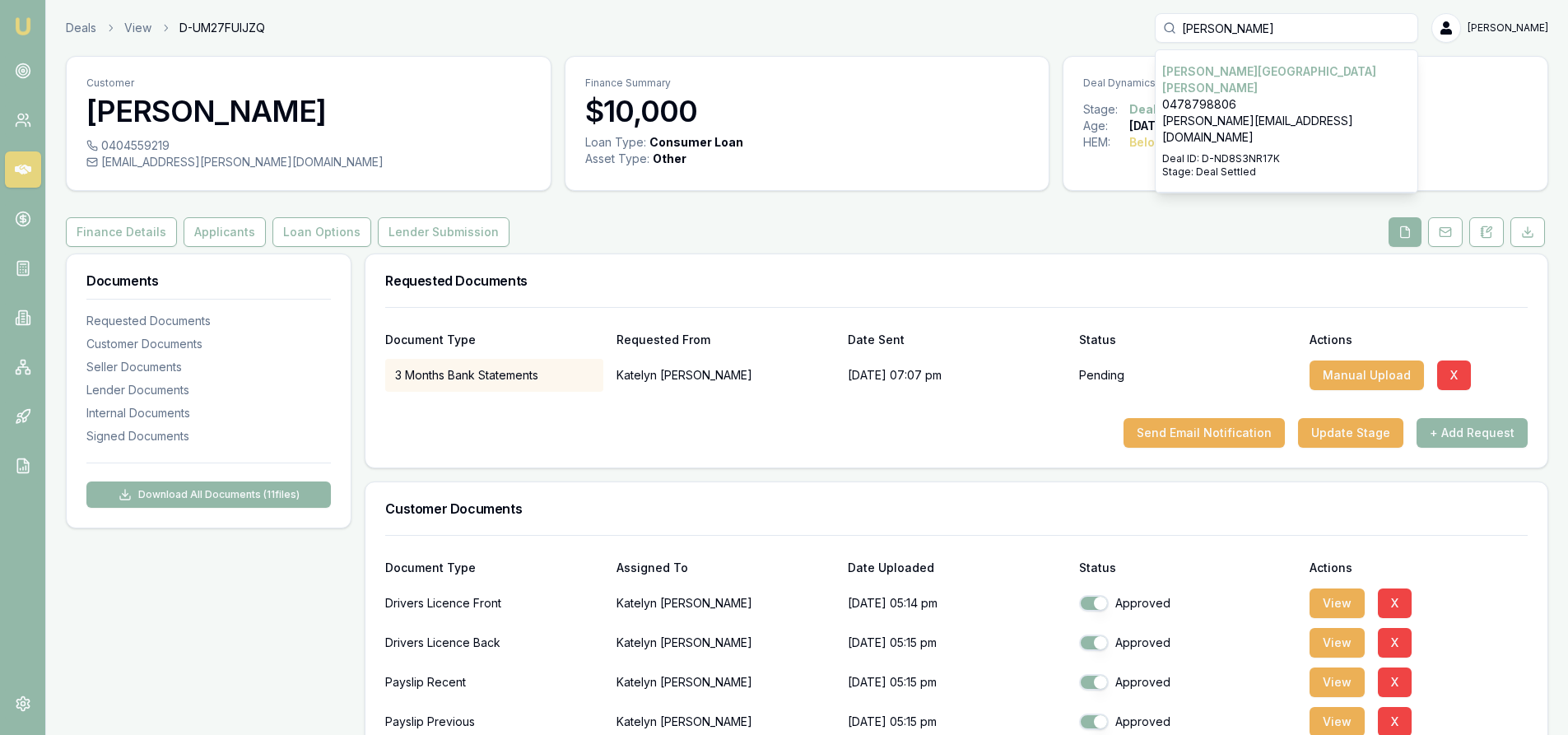
type input "[PERSON_NAME]"
click at [1245, 96] on p "0478798806" at bounding box center [1287, 104] width 249 height 17
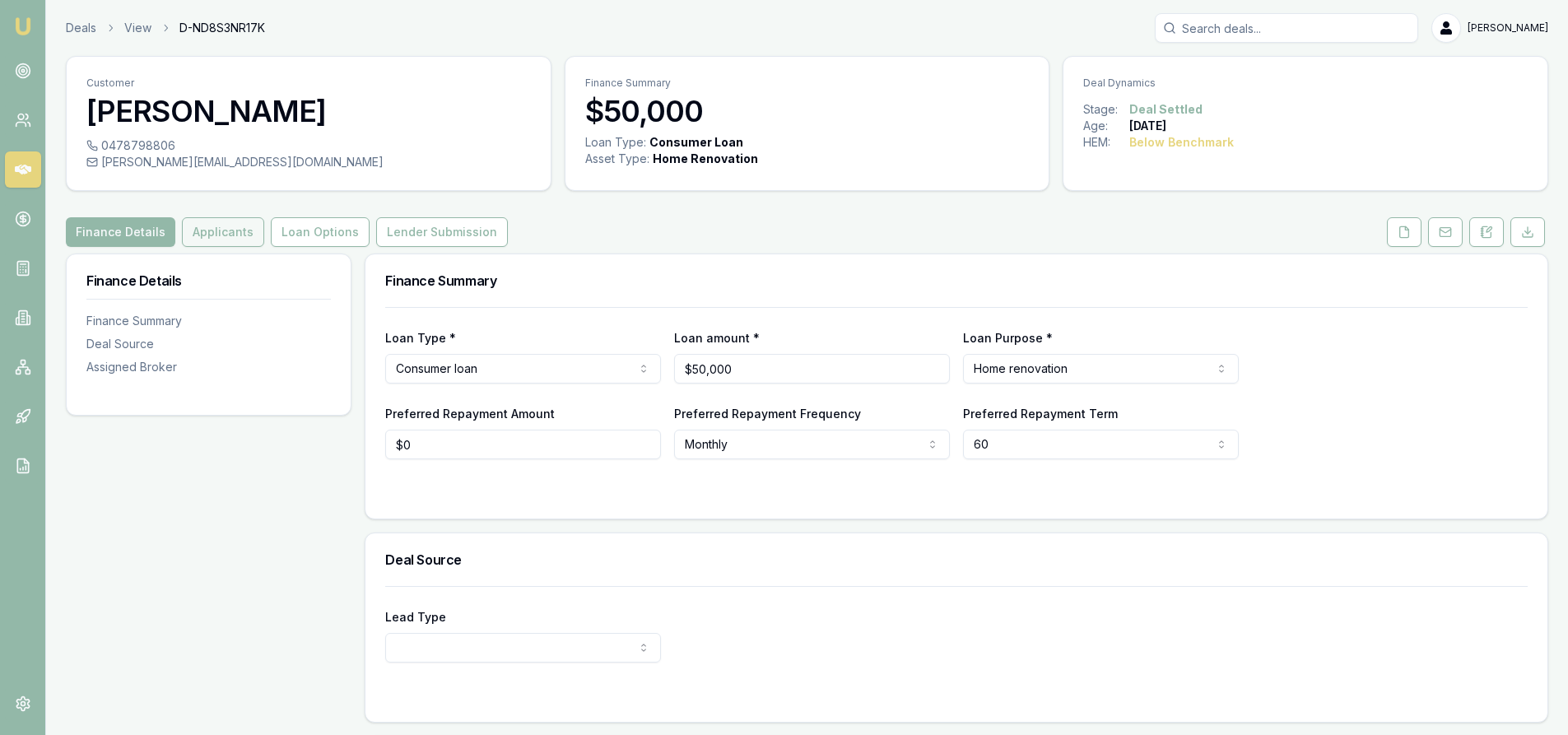
click at [217, 244] on button "Applicants" at bounding box center [223, 232] width 83 height 29
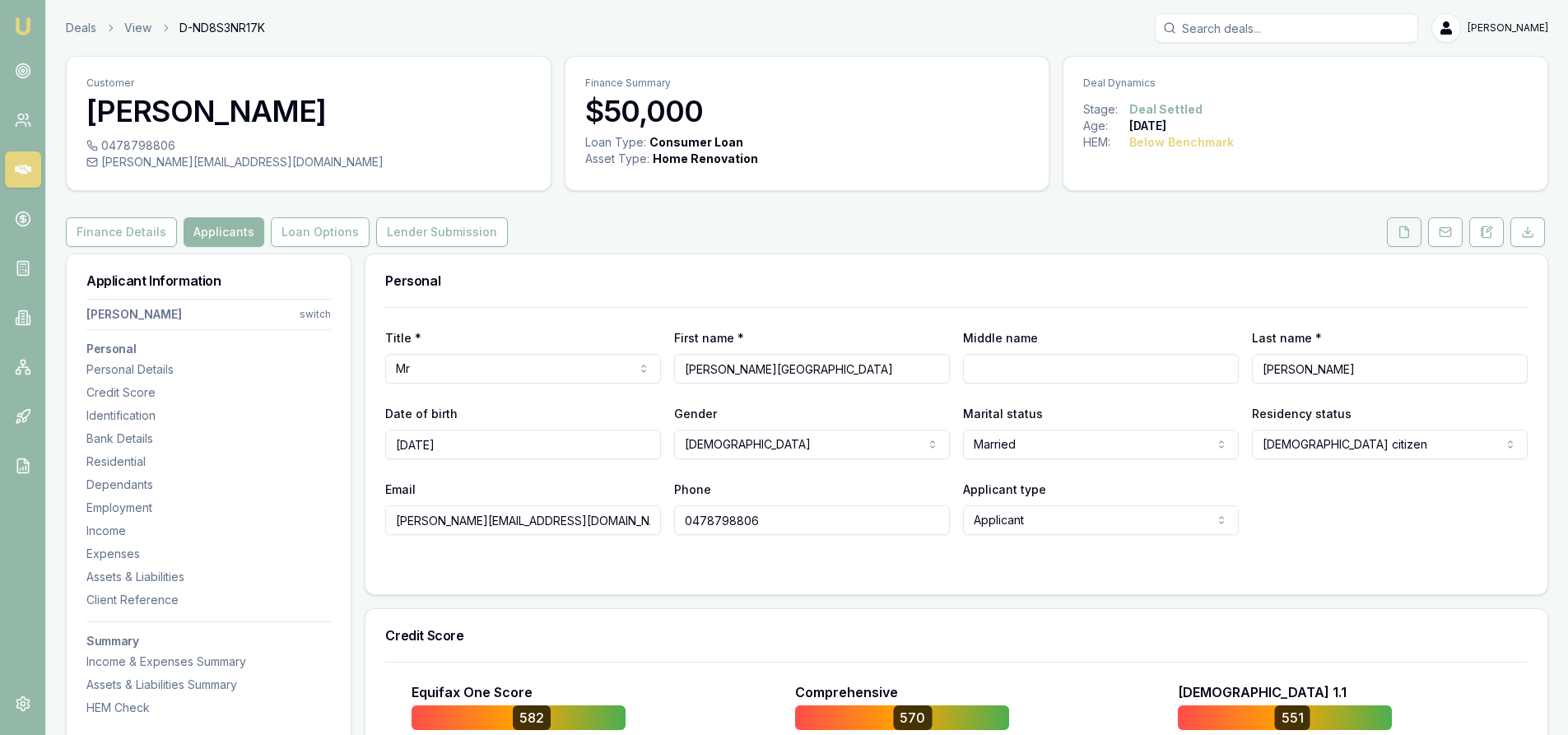
click at [1409, 233] on icon at bounding box center [1405, 232] width 9 height 11
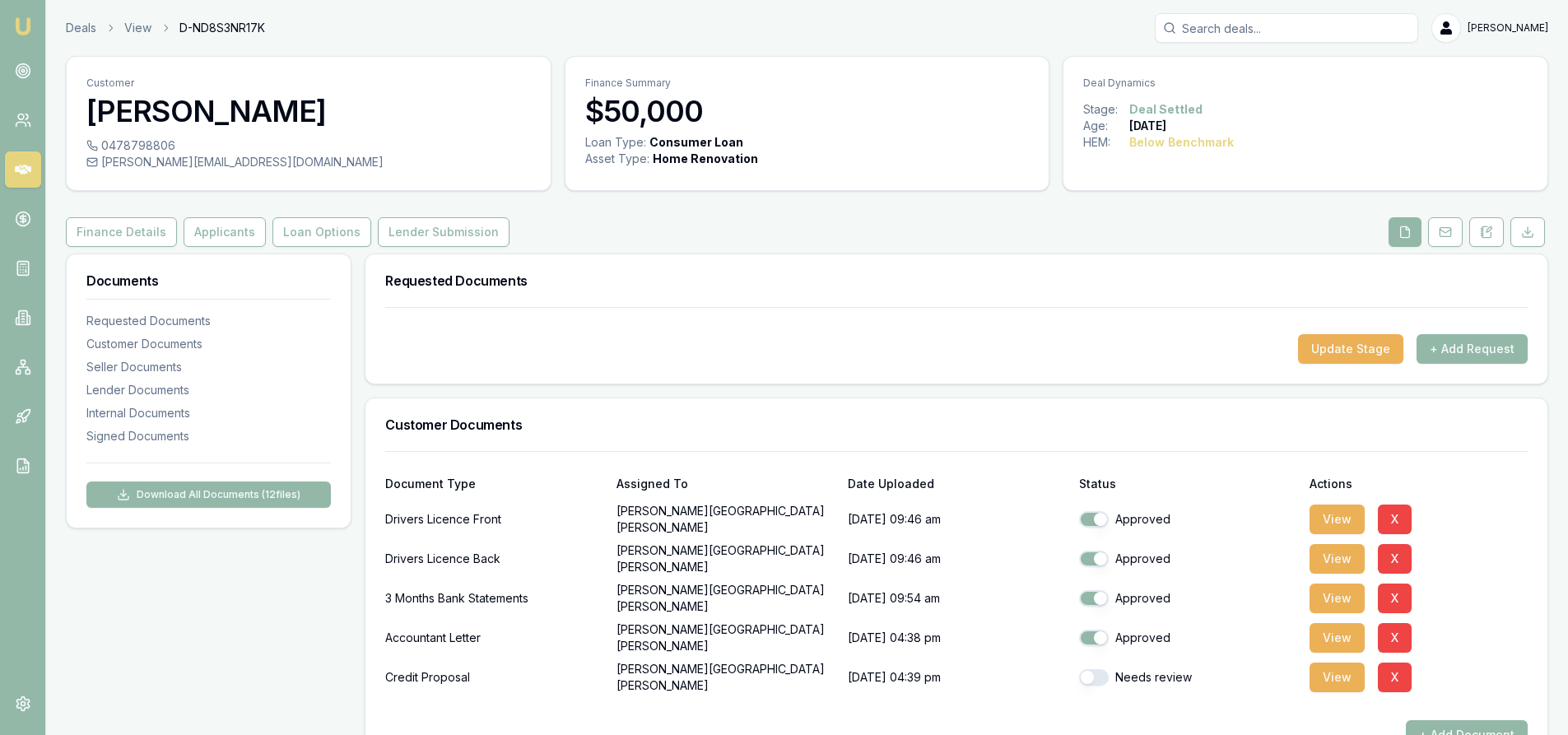
scroll to position [247, 0]
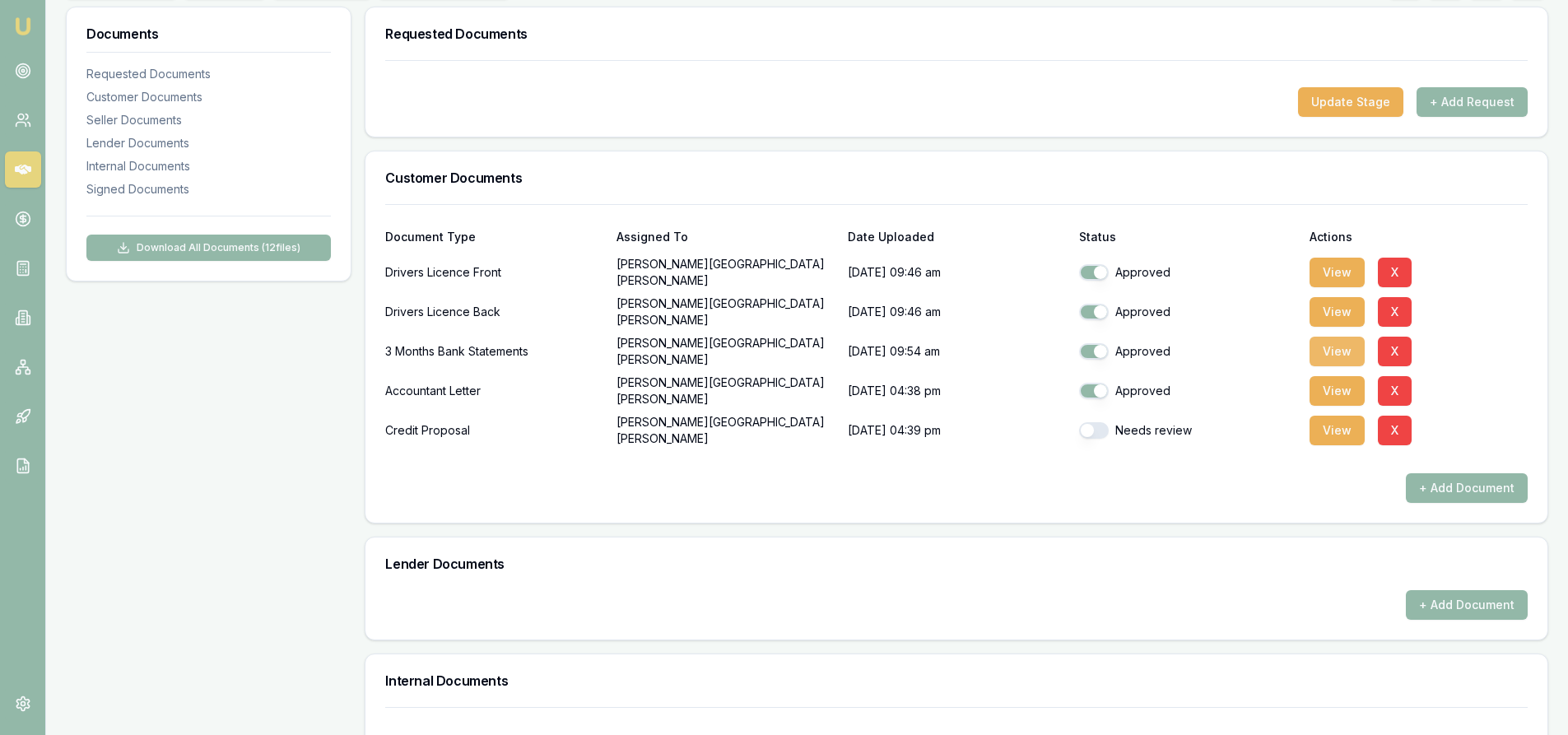
click at [1335, 345] on button "View" at bounding box center [1337, 351] width 55 height 29
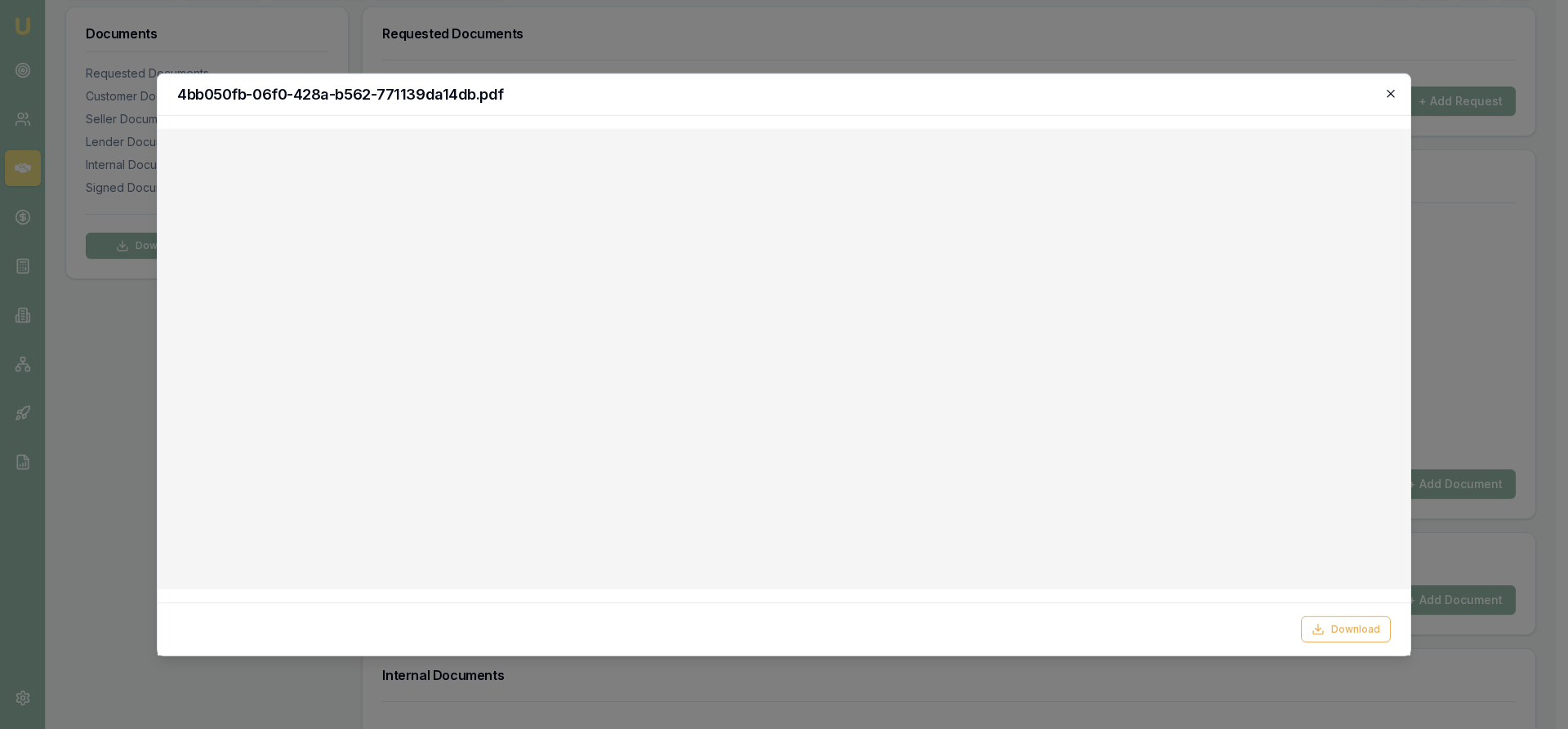
click at [1395, 92] on icon "button" at bounding box center [1390, 92] width 13 height 13
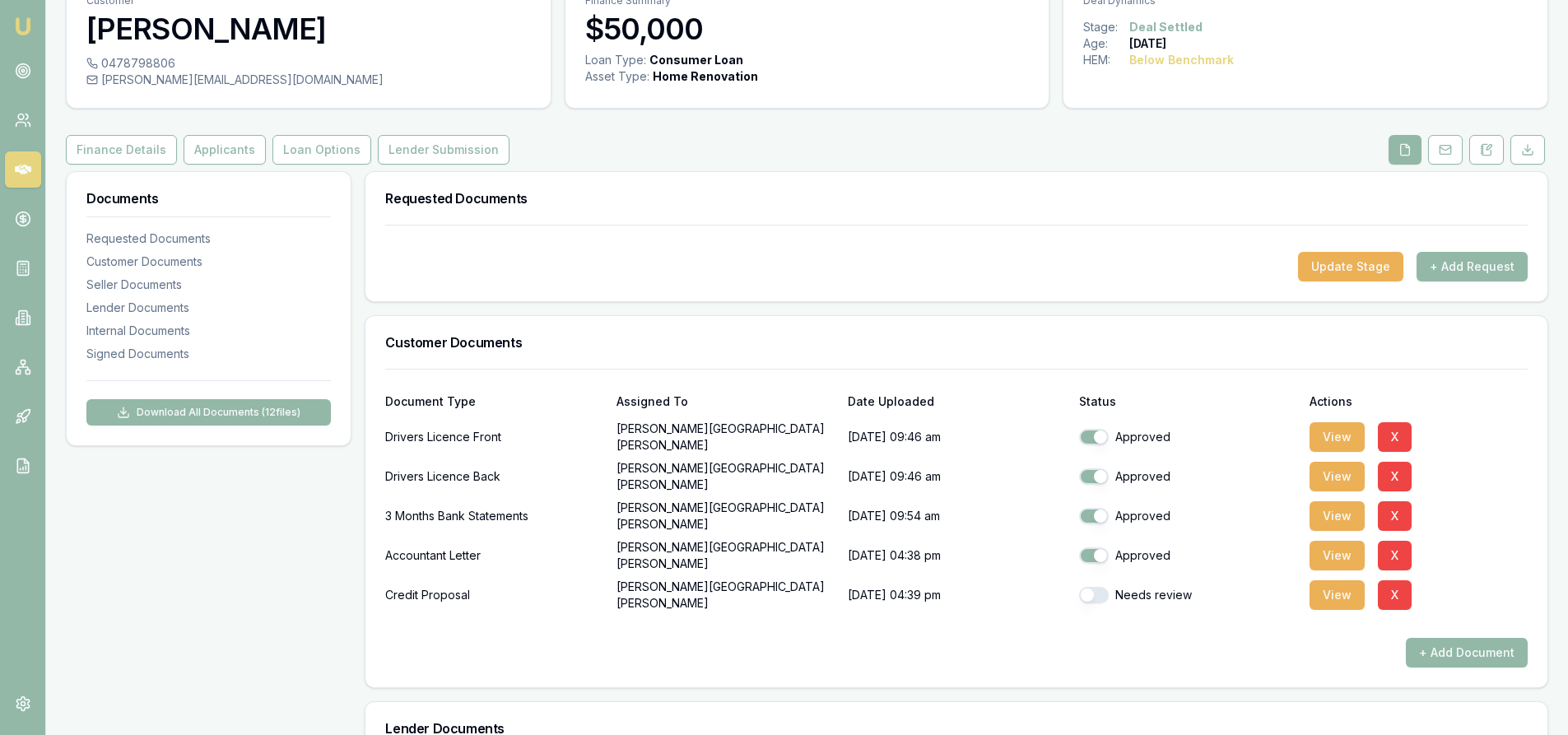
scroll to position [0, 0]
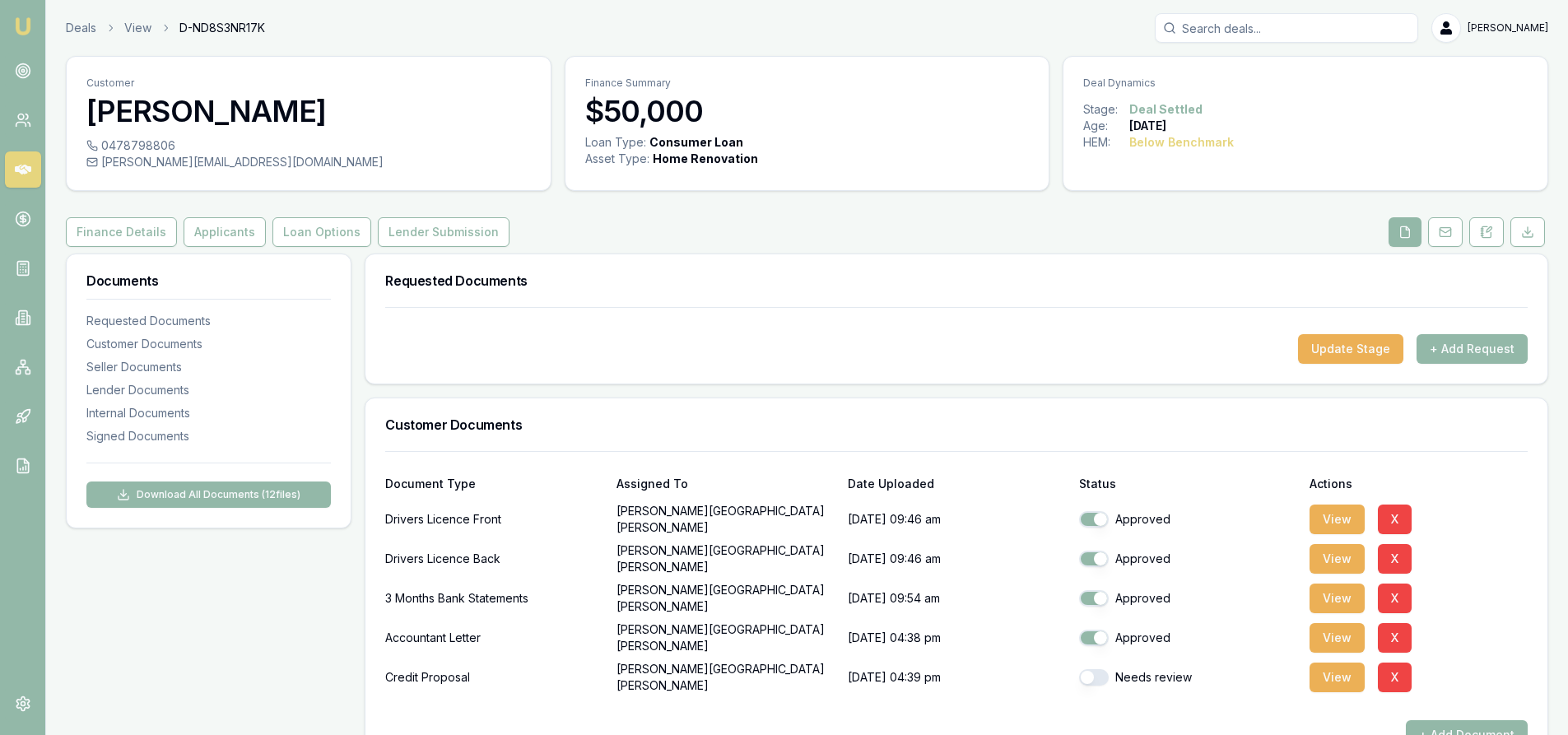
click at [1226, 33] on input "Search deals" at bounding box center [1287, 28] width 264 height 29
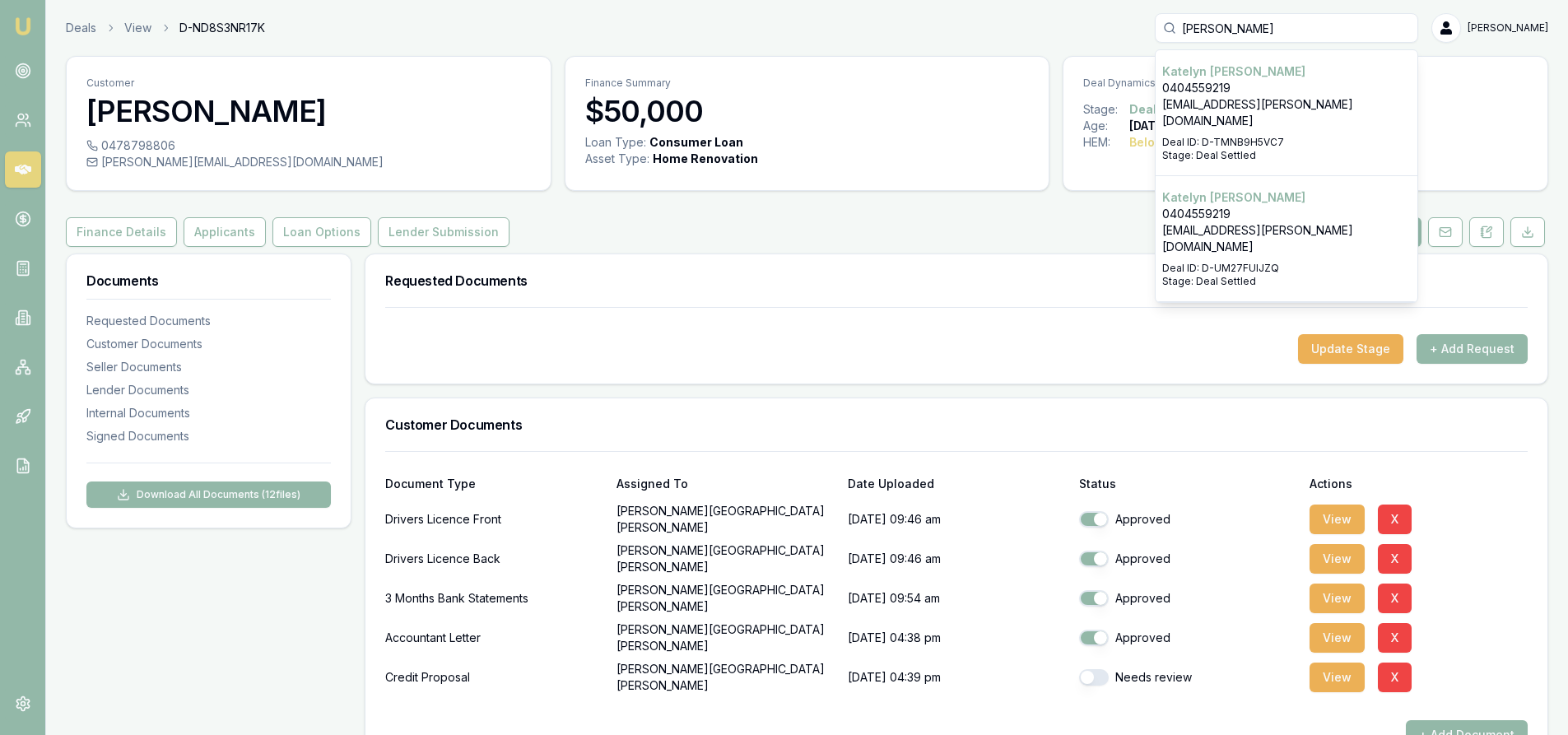
type input "[PERSON_NAME]"
click at [1255, 206] on p "0404559219" at bounding box center [1287, 214] width 249 height 17
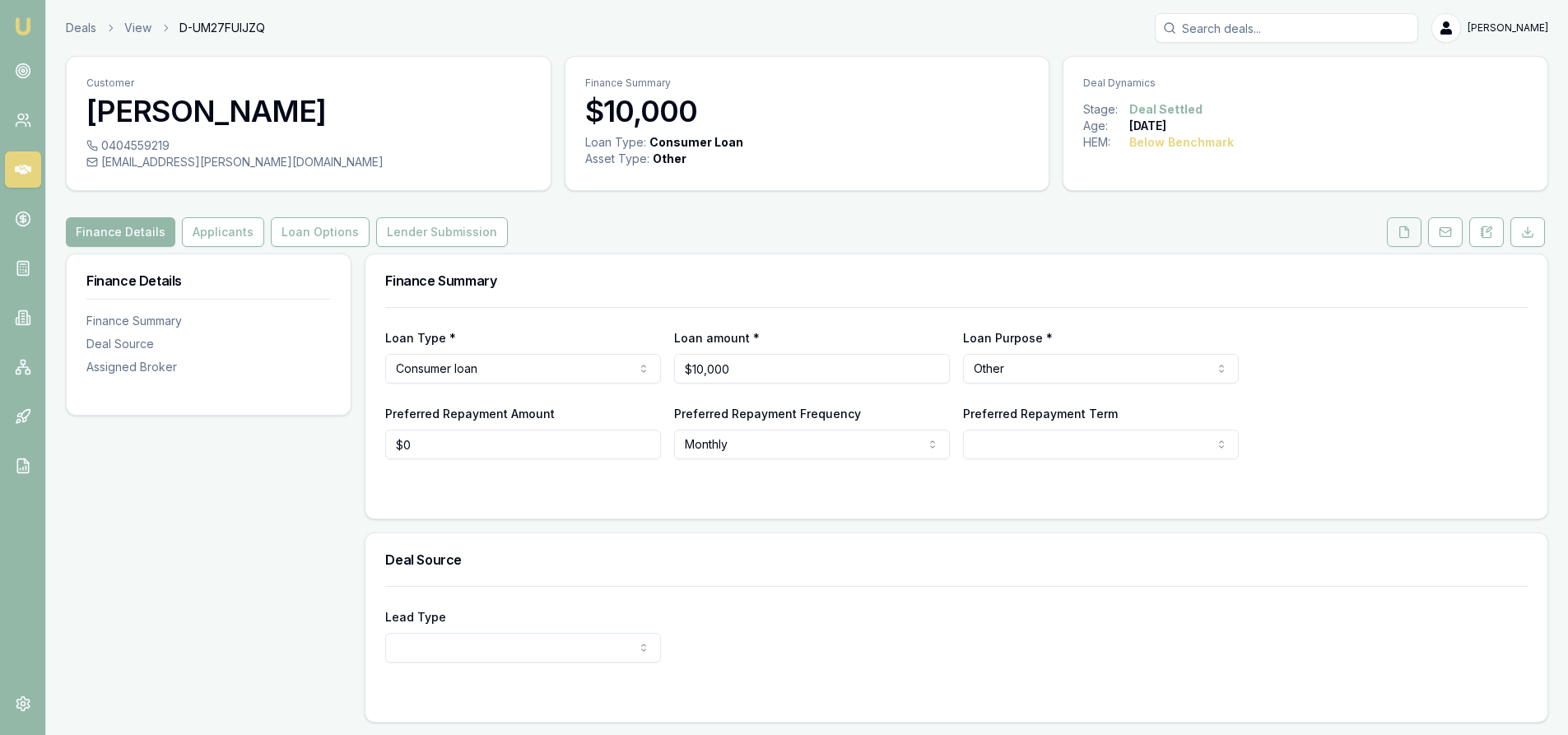
click at [1398, 230] on icon at bounding box center [1404, 232] width 13 height 13
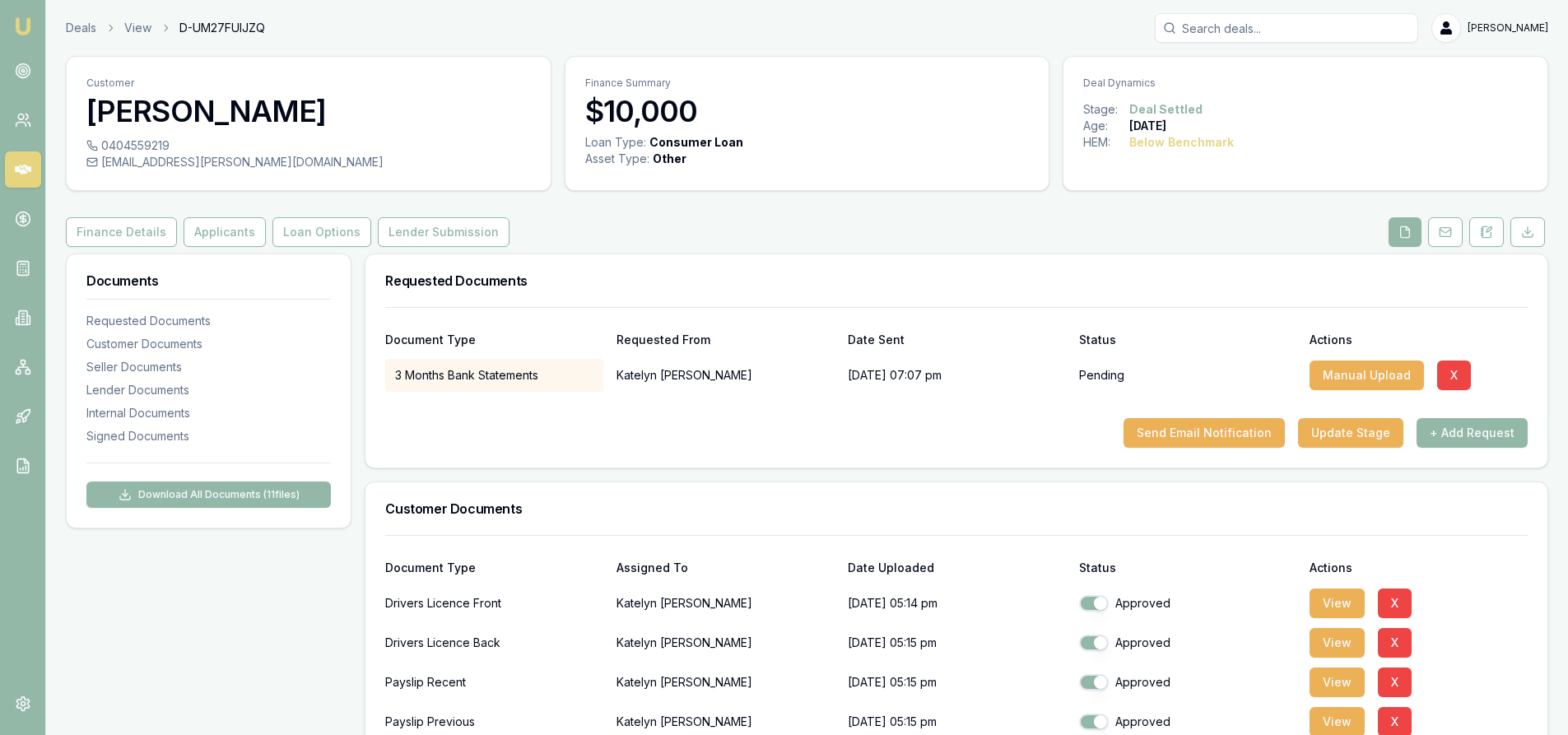
click at [1284, 34] on input "Search deals" at bounding box center [1287, 28] width 264 height 29
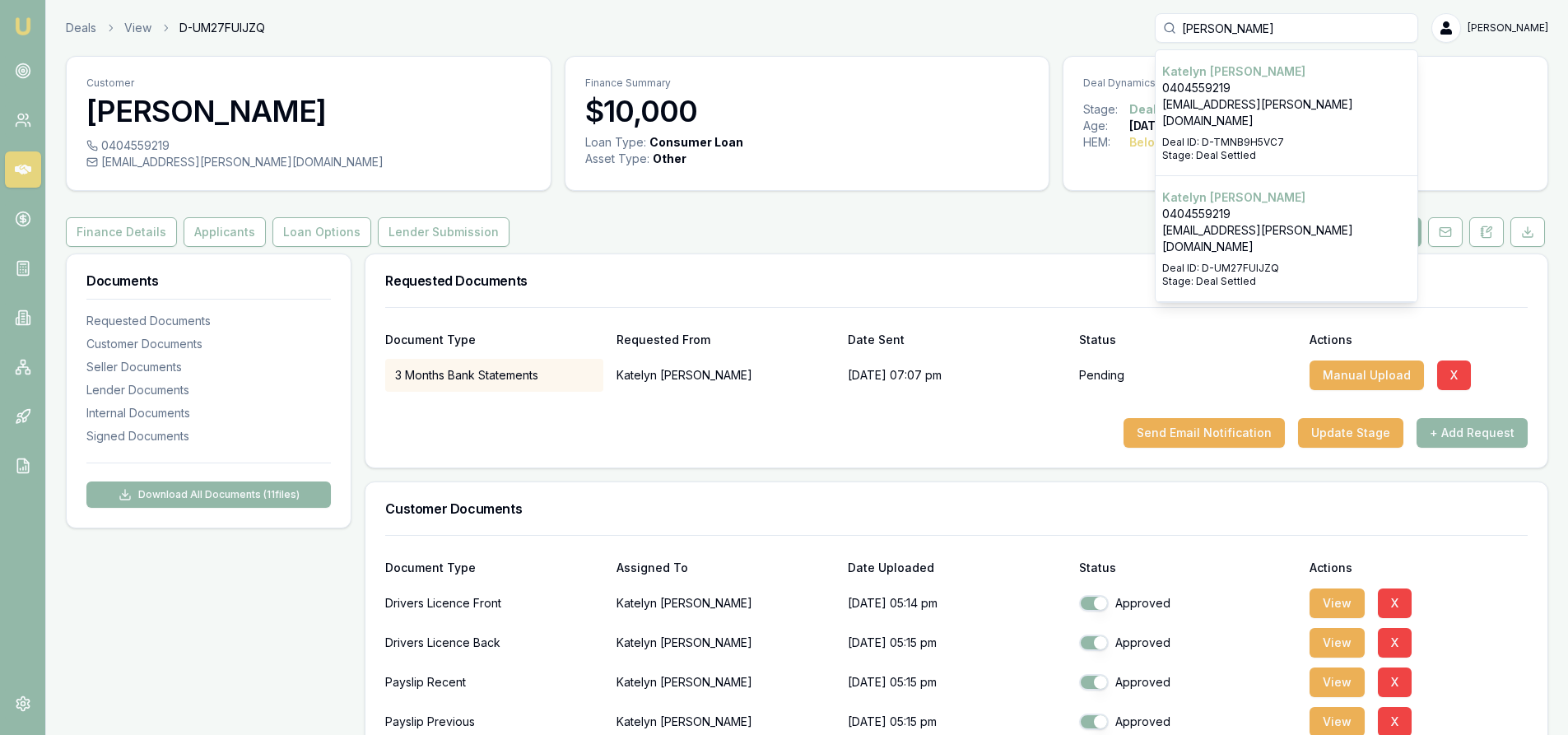
type input "[PERSON_NAME]"
click at [1219, 255] on div "Select deal for Katelyn Scanlan" at bounding box center [1287, 257] width 249 height 6
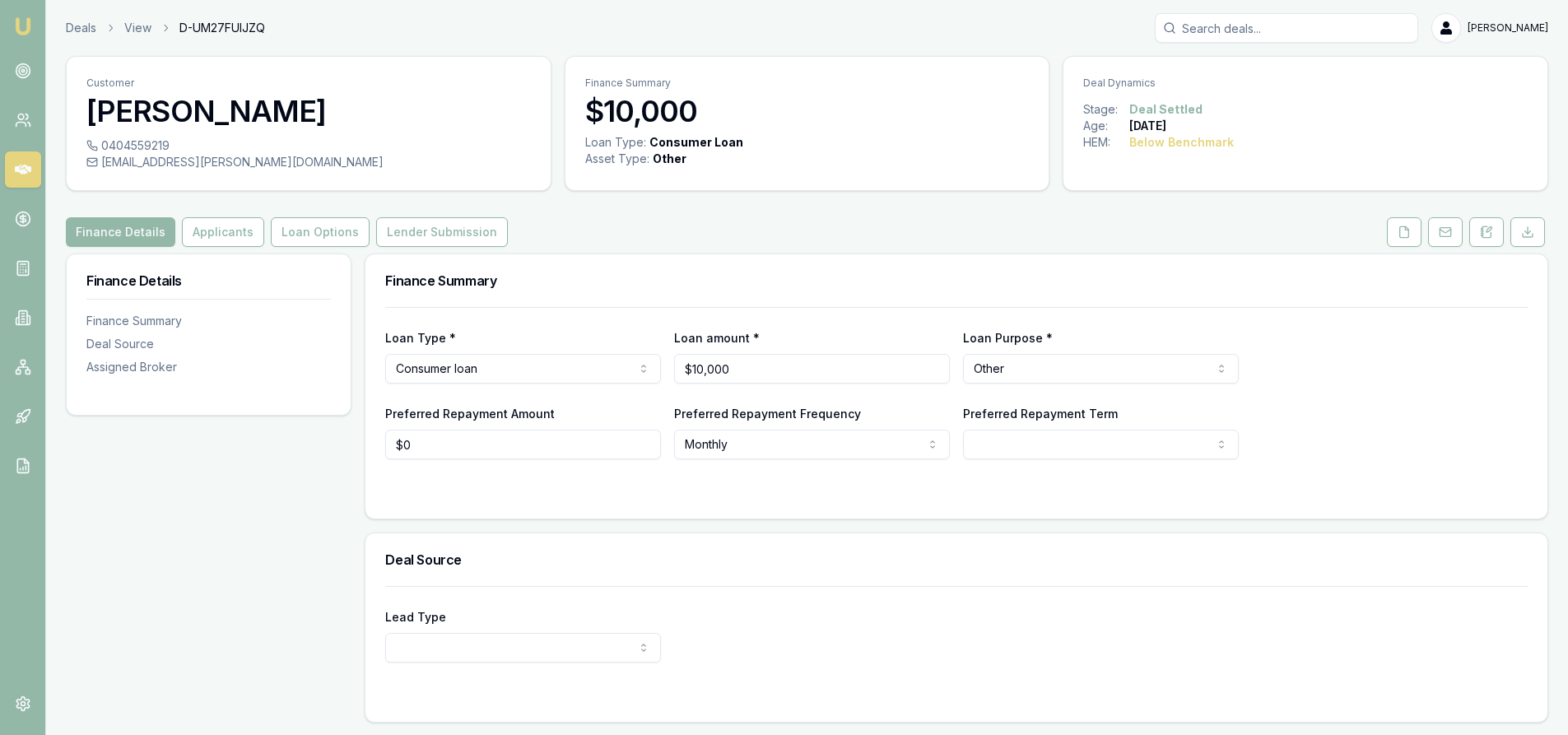
scroll to position [164, 0]
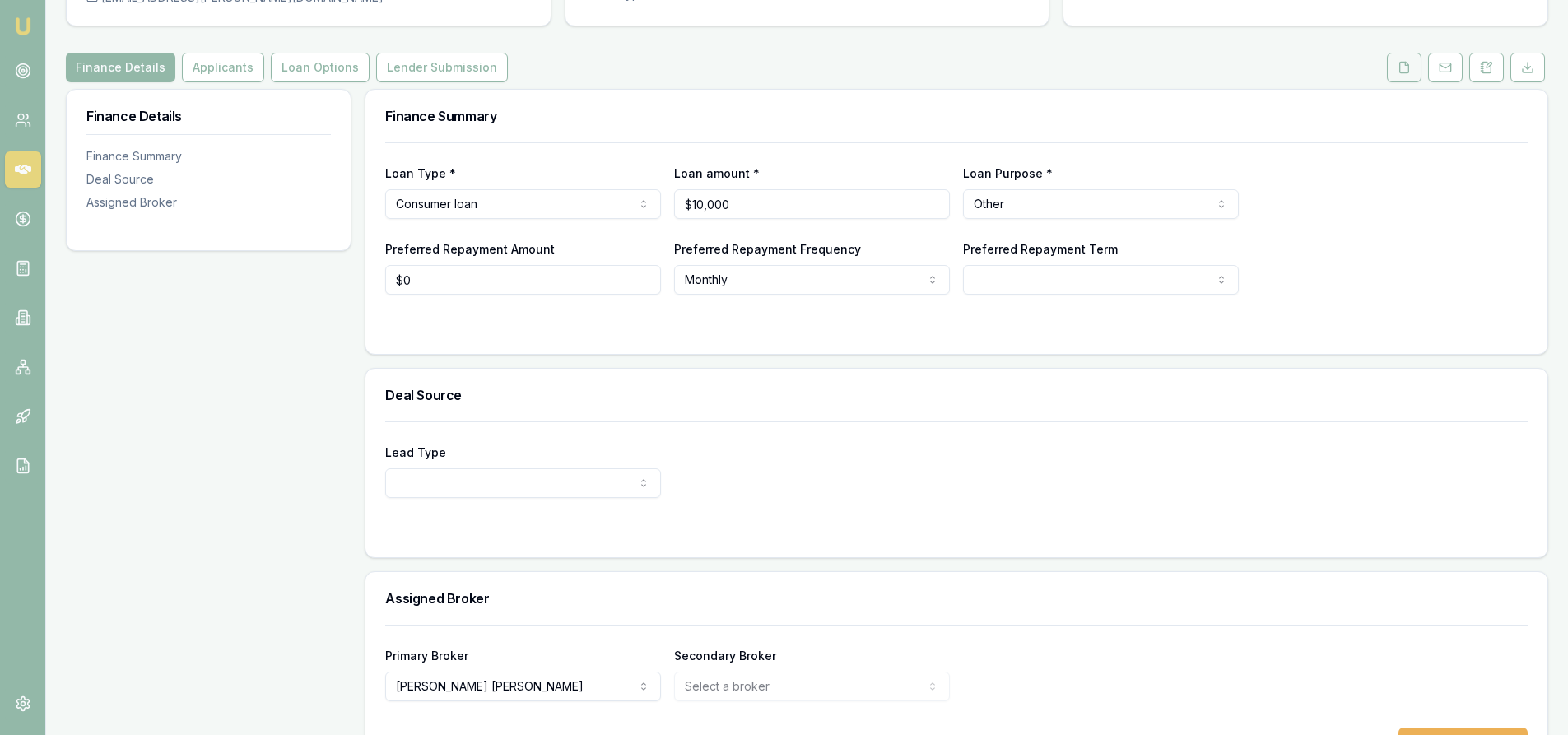
click at [1410, 64] on icon at bounding box center [1404, 67] width 13 height 13
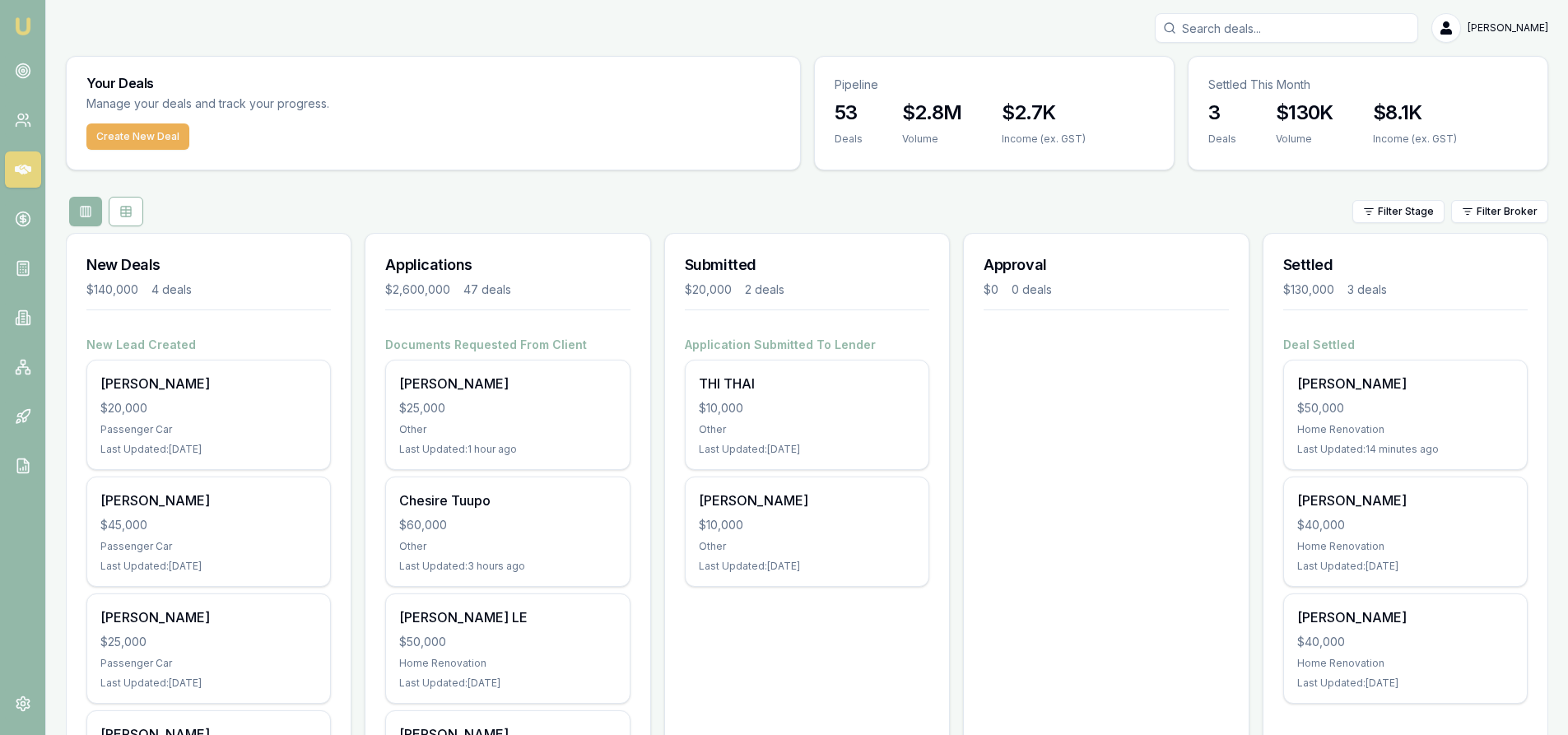
click at [1295, 28] on input "Search deals" at bounding box center [1287, 28] width 264 height 29
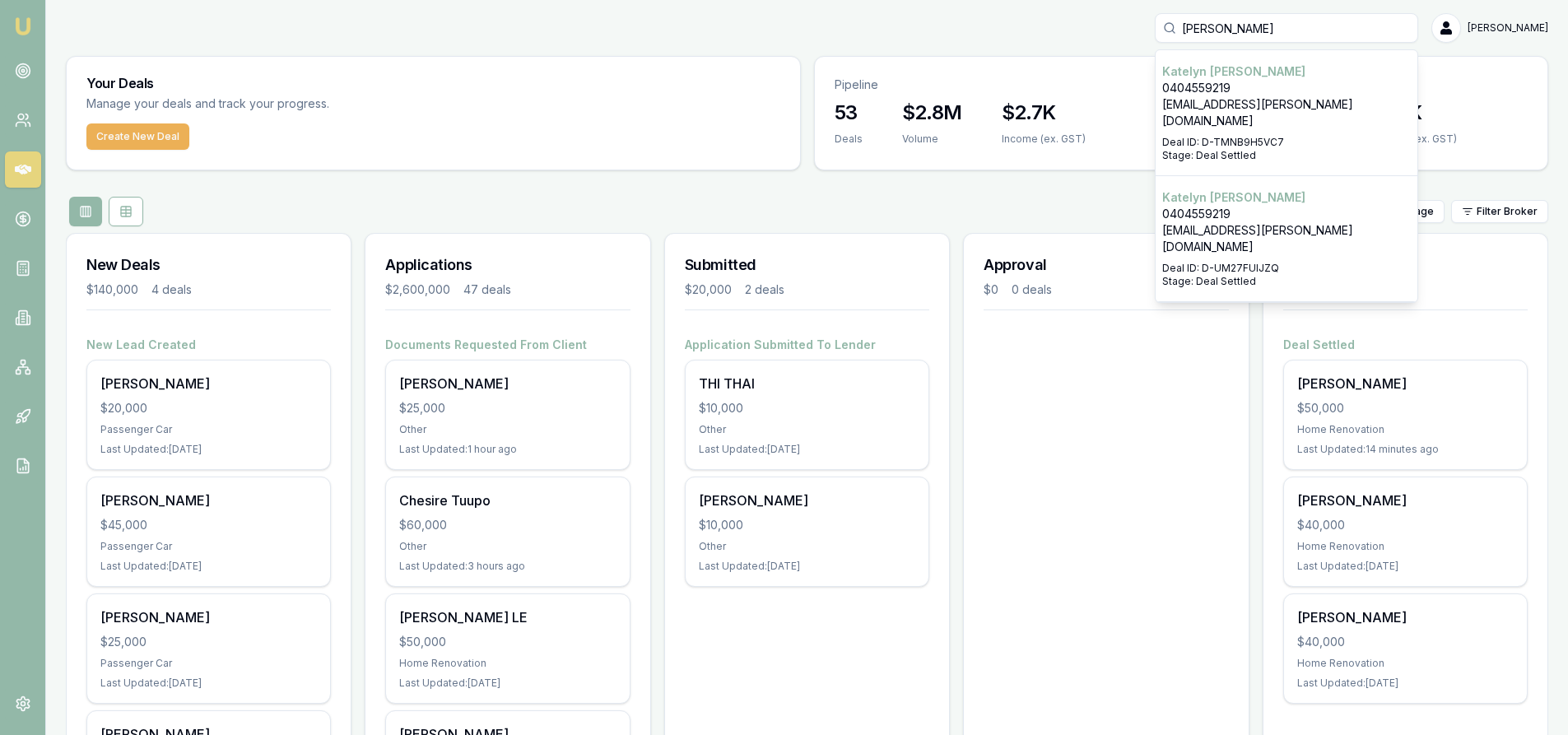
type input "[PERSON_NAME]"
click at [1233, 206] on p "0404559219" at bounding box center [1287, 214] width 249 height 17
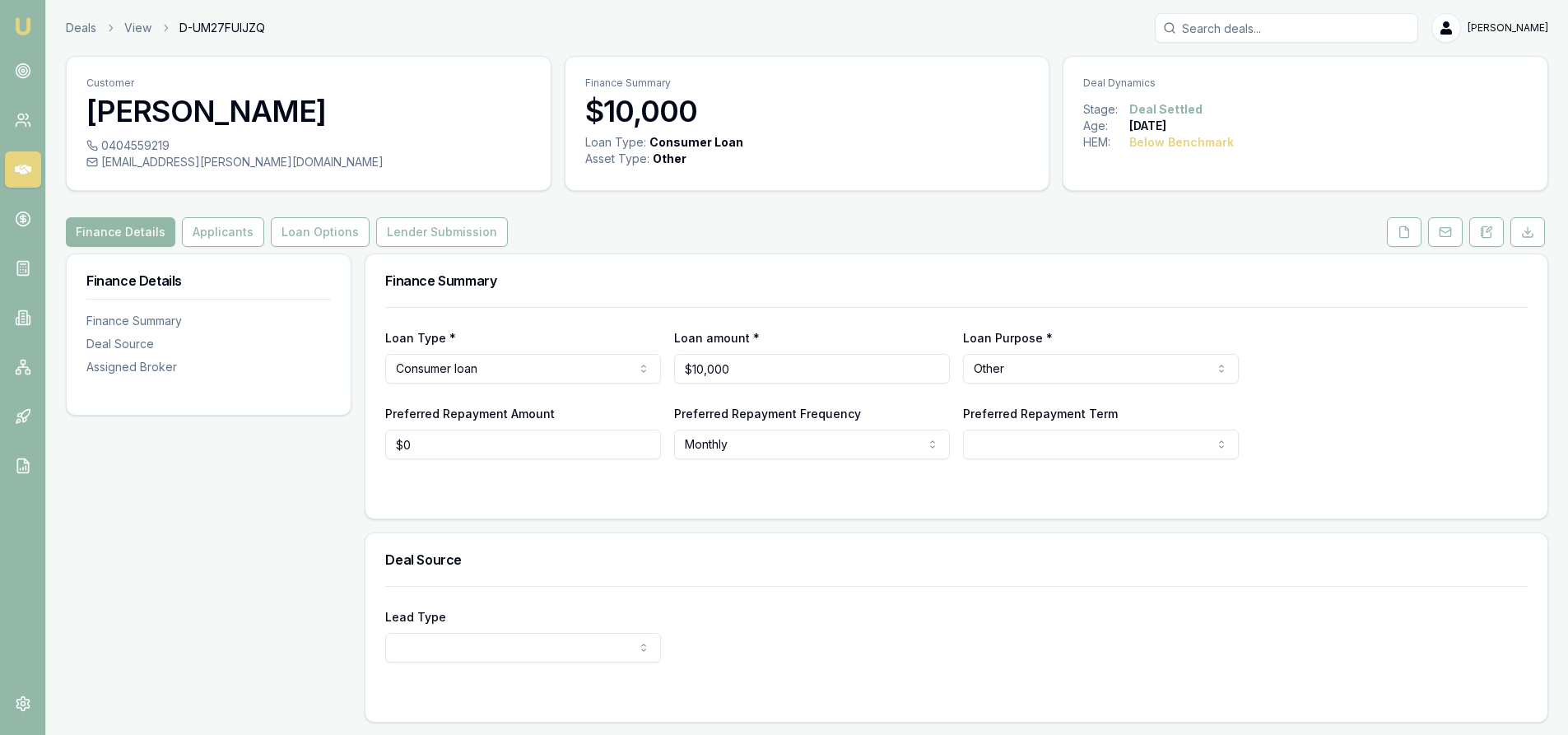
scroll to position [220, 0]
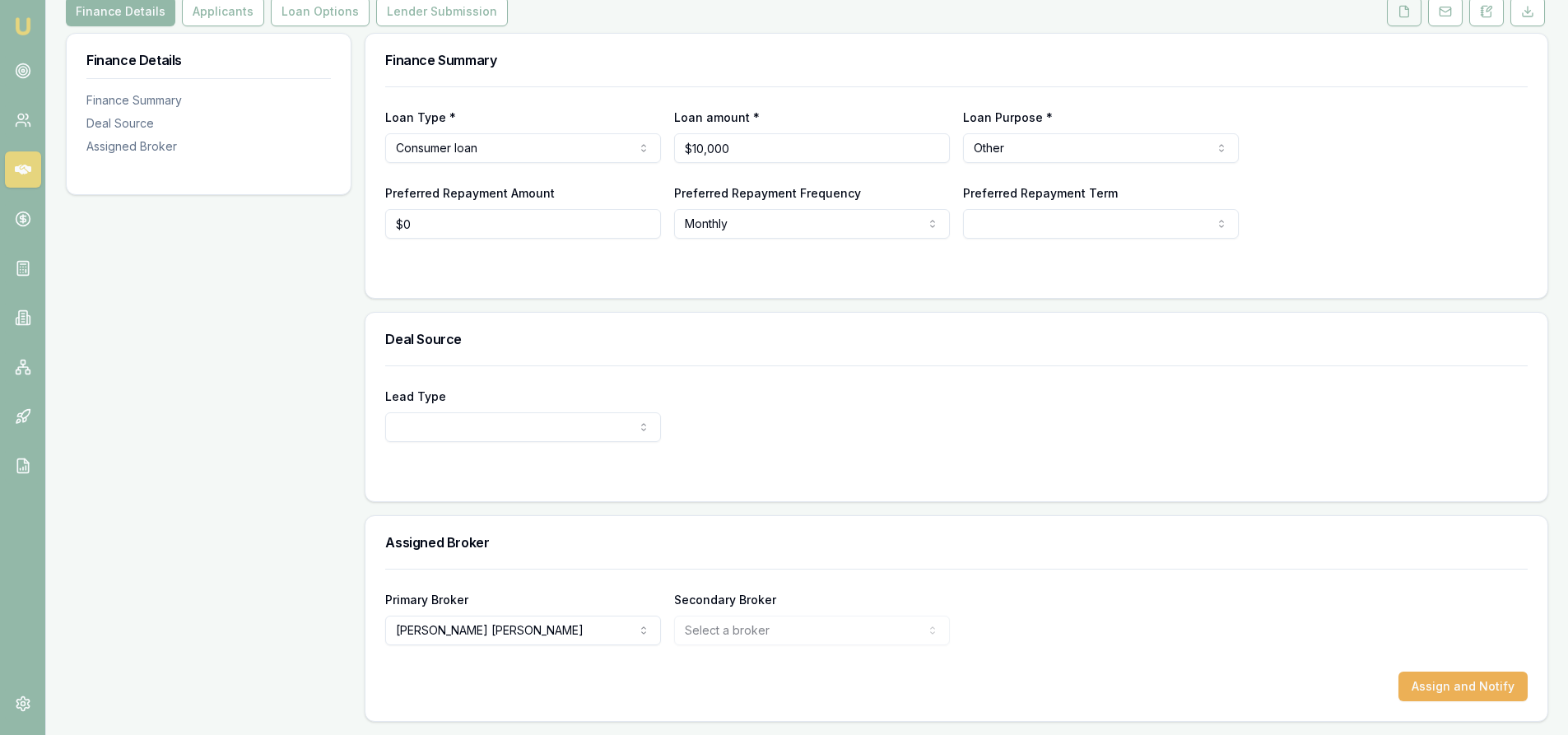
click at [1404, 14] on icon at bounding box center [1404, 12] width 13 height 13
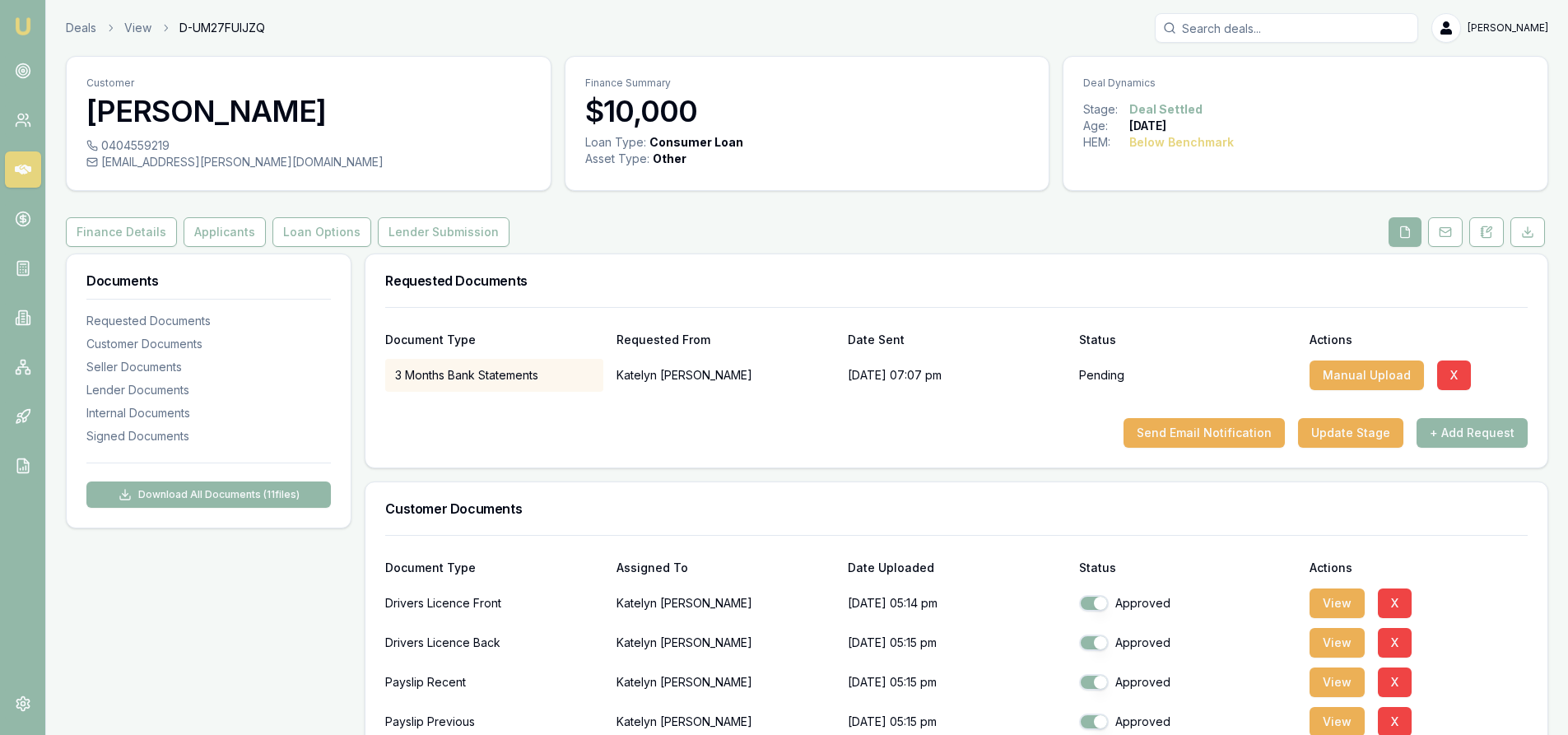
click at [1279, 25] on input "Search deals" at bounding box center [1287, 28] width 264 height 29
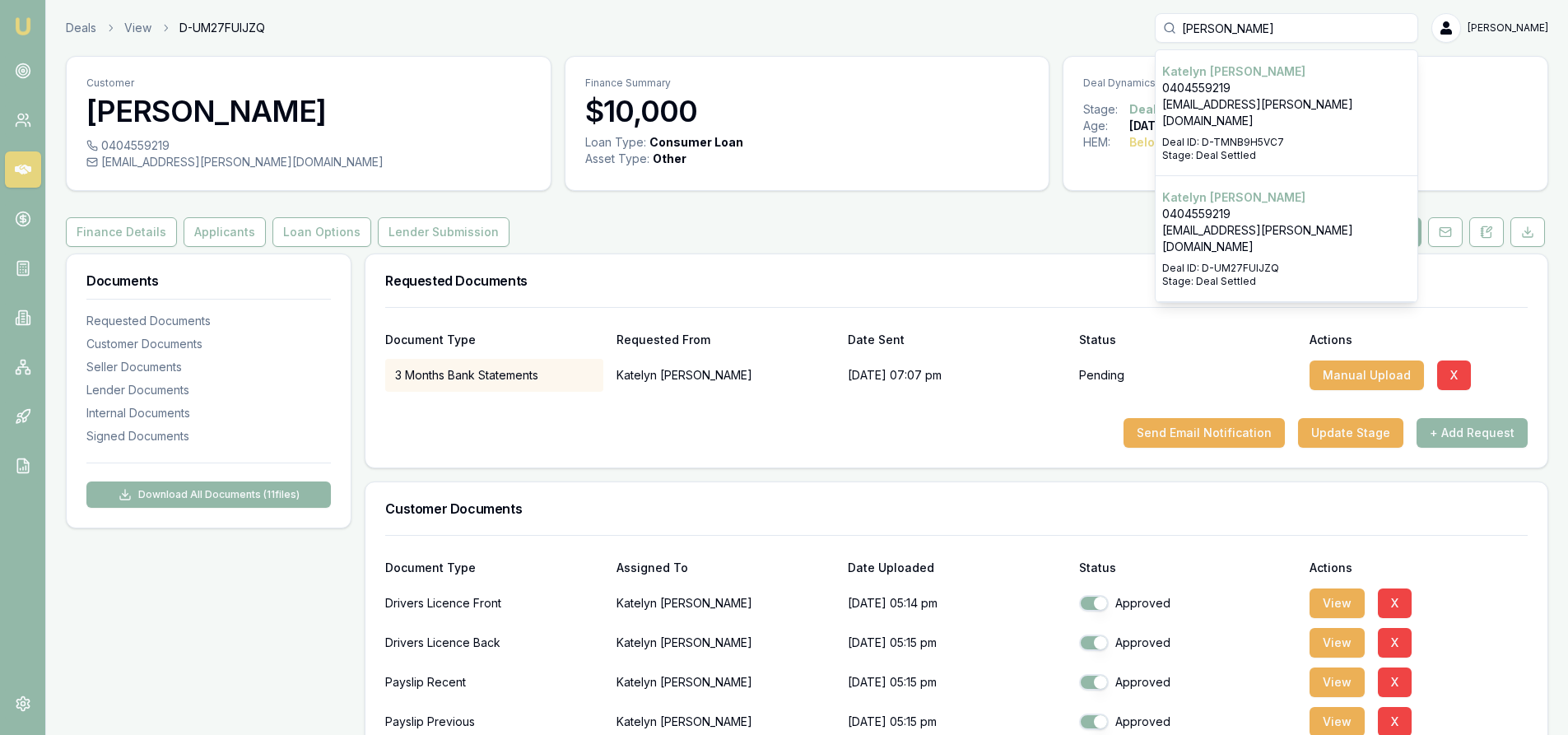
type input "[PERSON_NAME]"
click at [1240, 91] on p "0404559219" at bounding box center [1287, 88] width 249 height 17
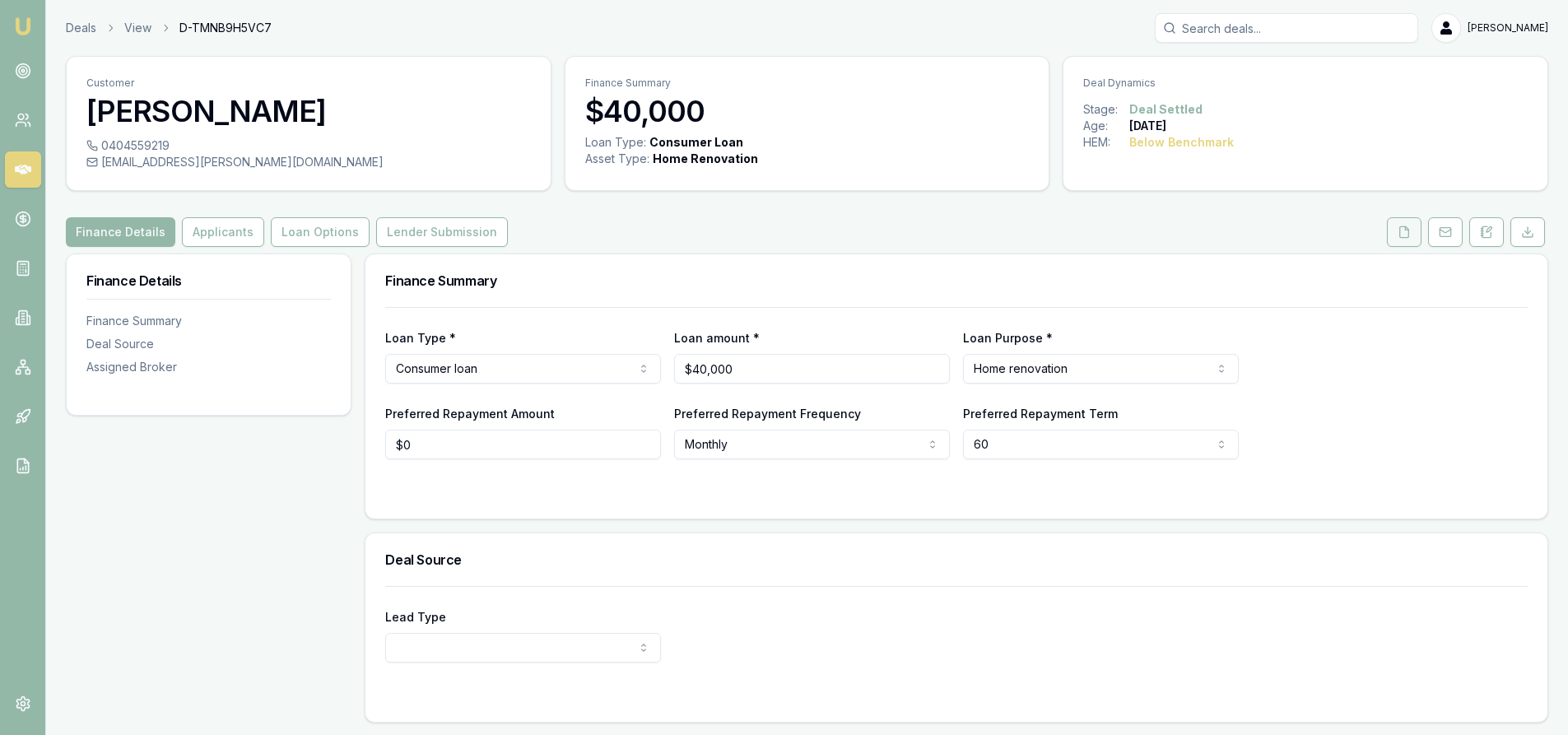
click at [1400, 237] on icon at bounding box center [1405, 232] width 9 height 11
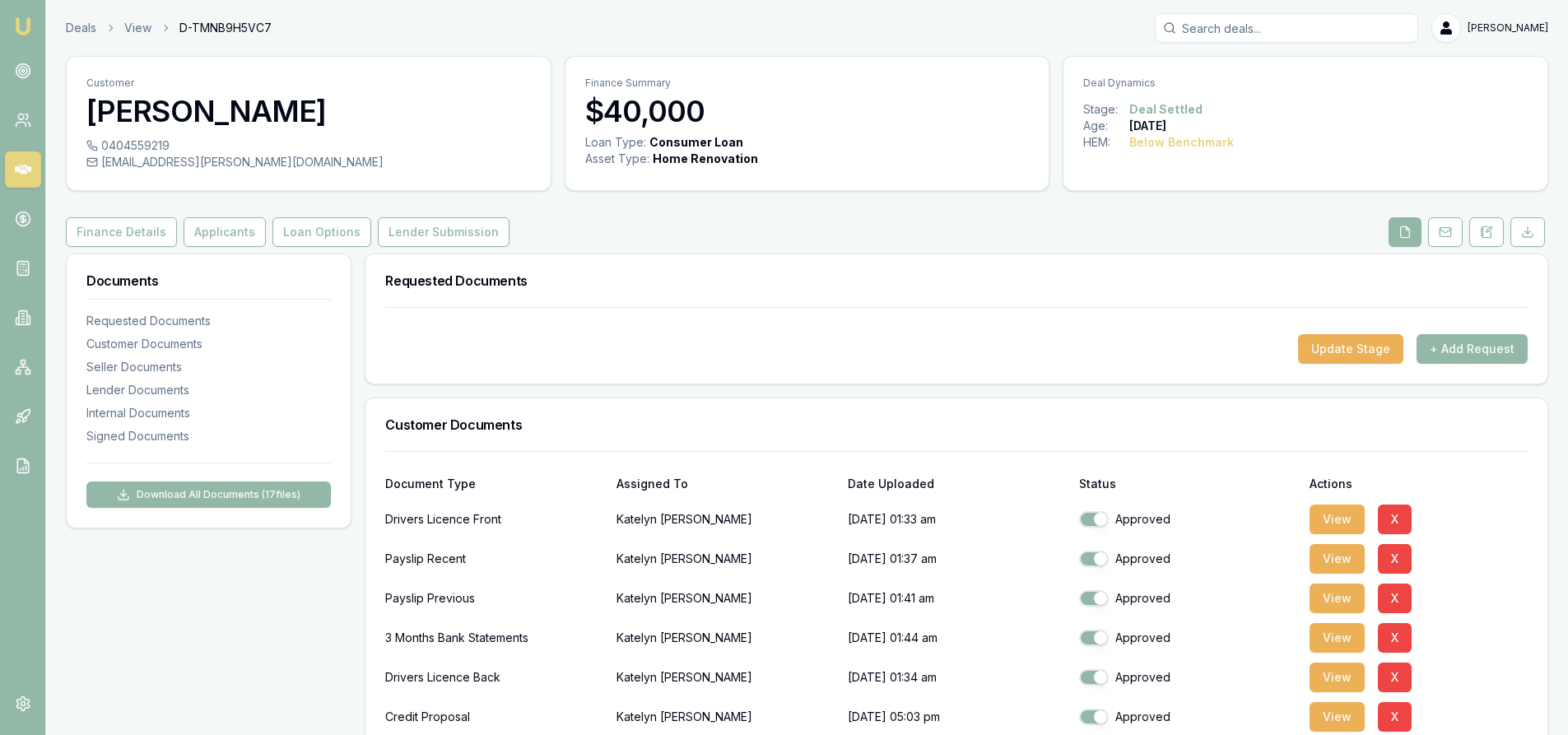
scroll to position [329, 0]
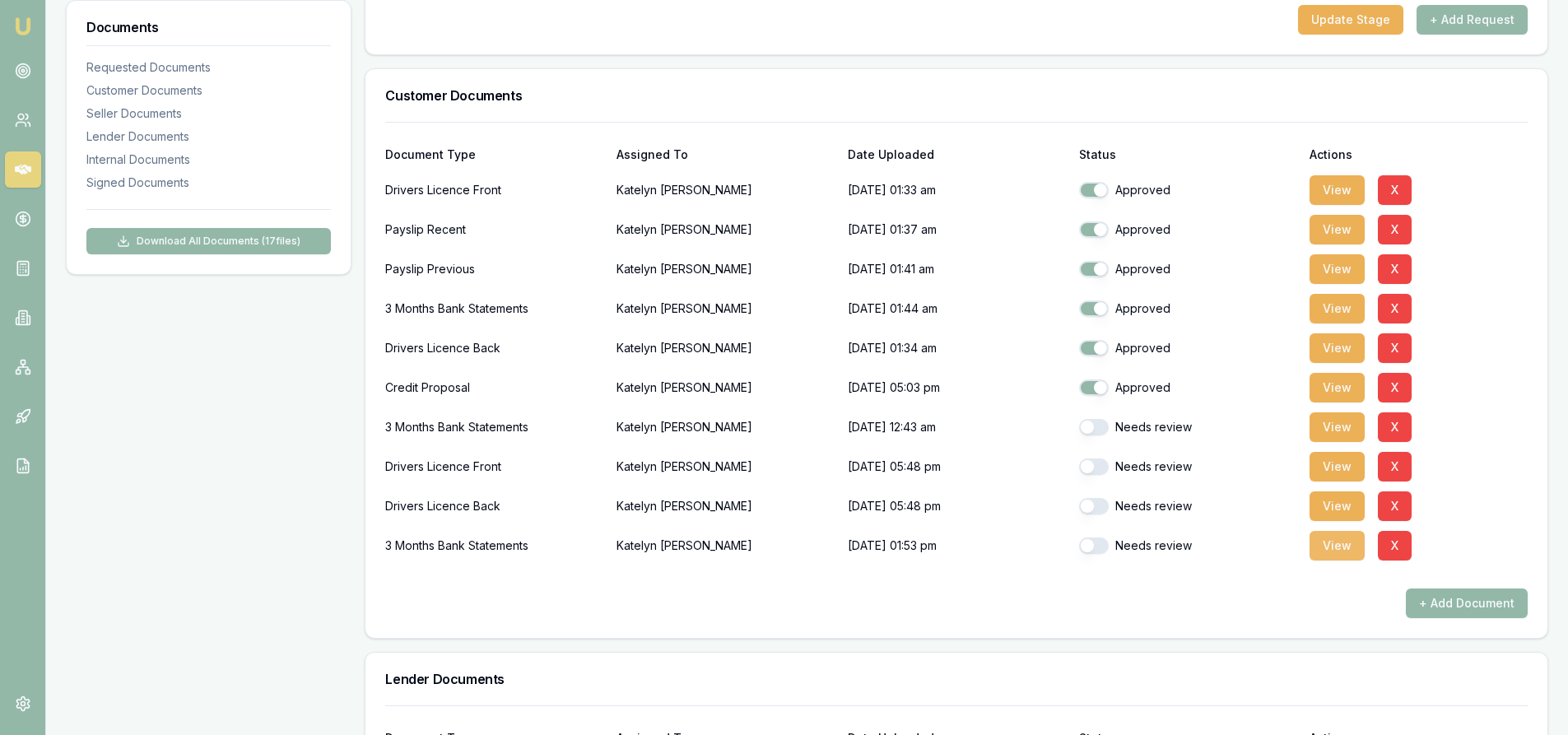
click at [1334, 546] on button "View" at bounding box center [1337, 545] width 55 height 29
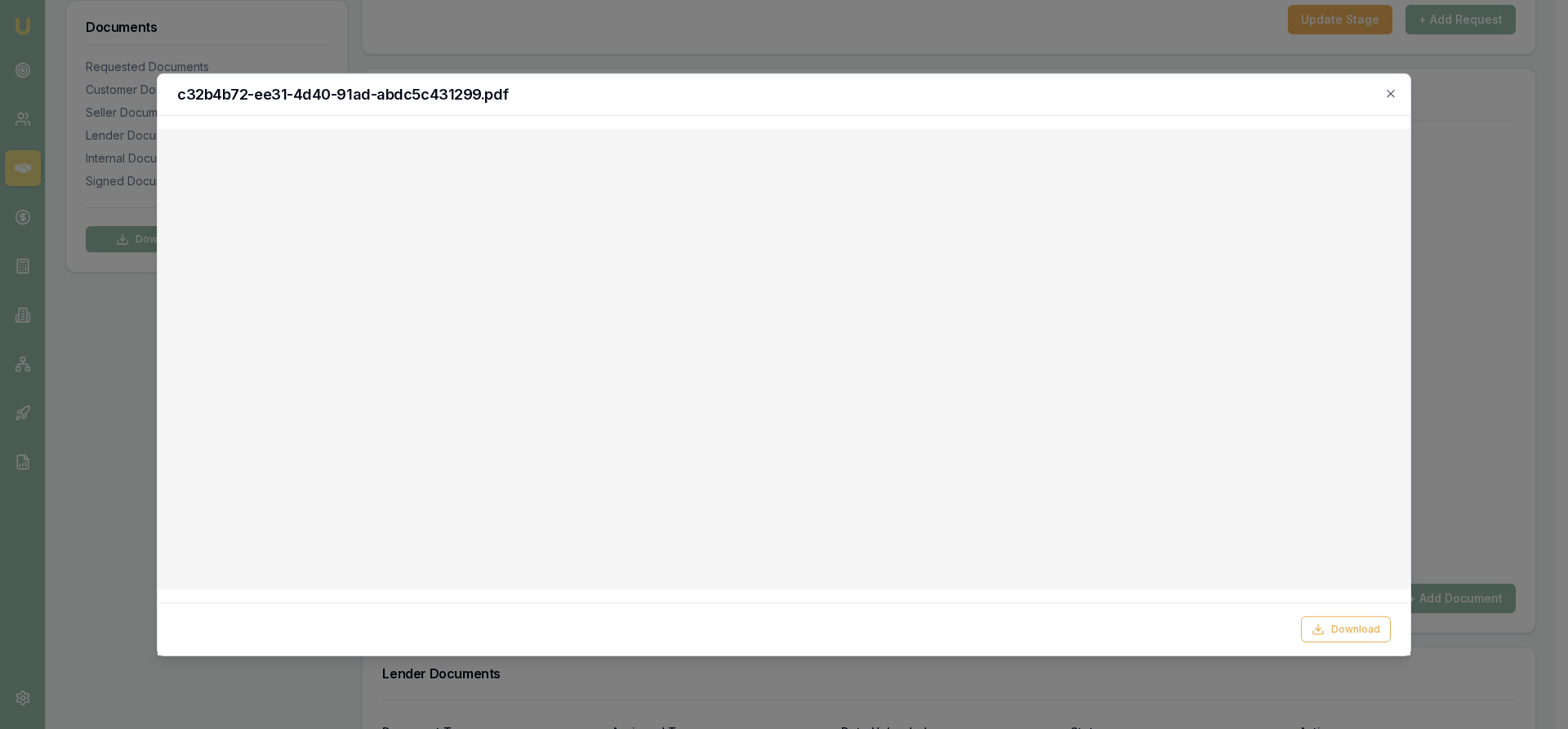
click at [1476, 164] on div at bounding box center [784, 364] width 1568 height 729
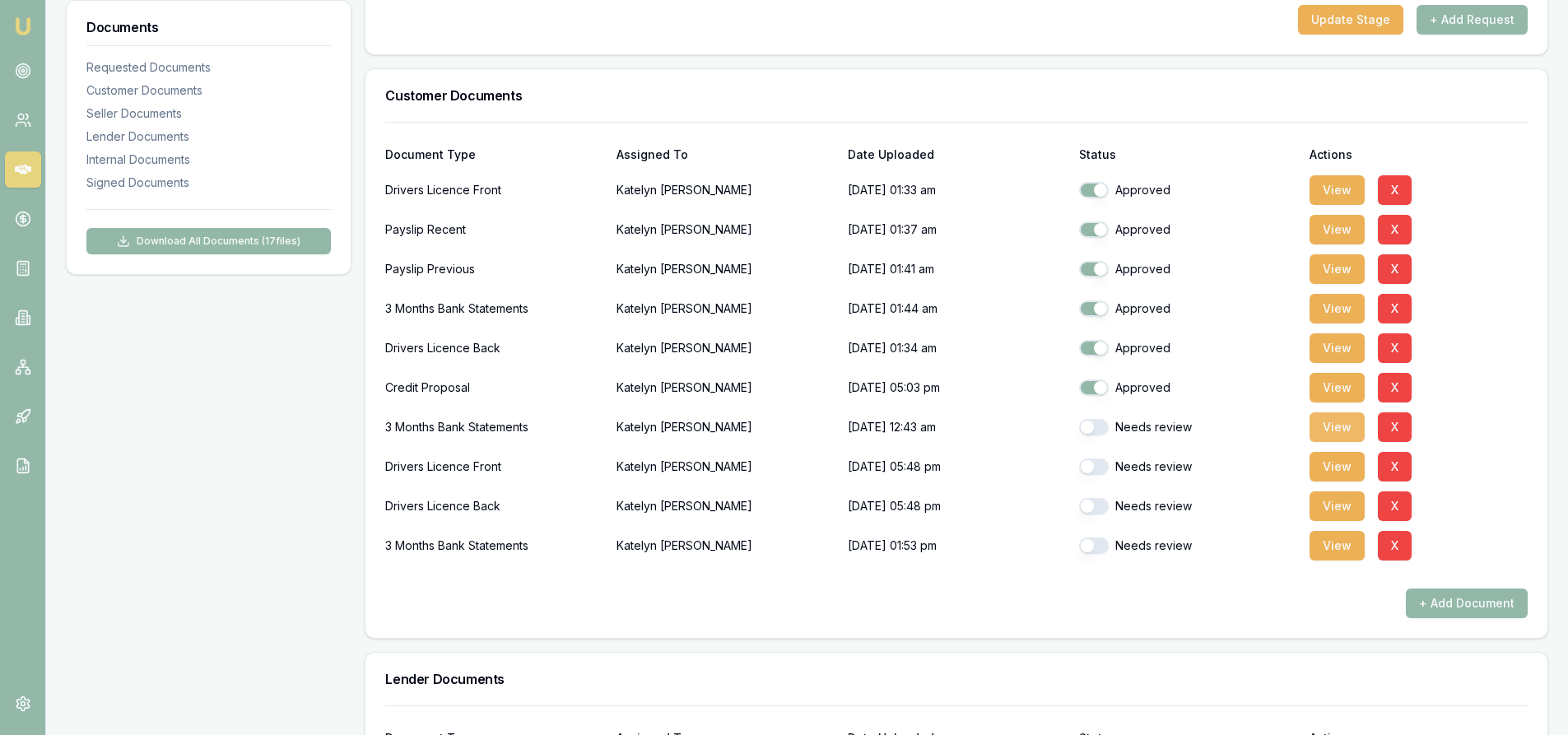
click at [1358, 425] on button "View" at bounding box center [1337, 426] width 55 height 29
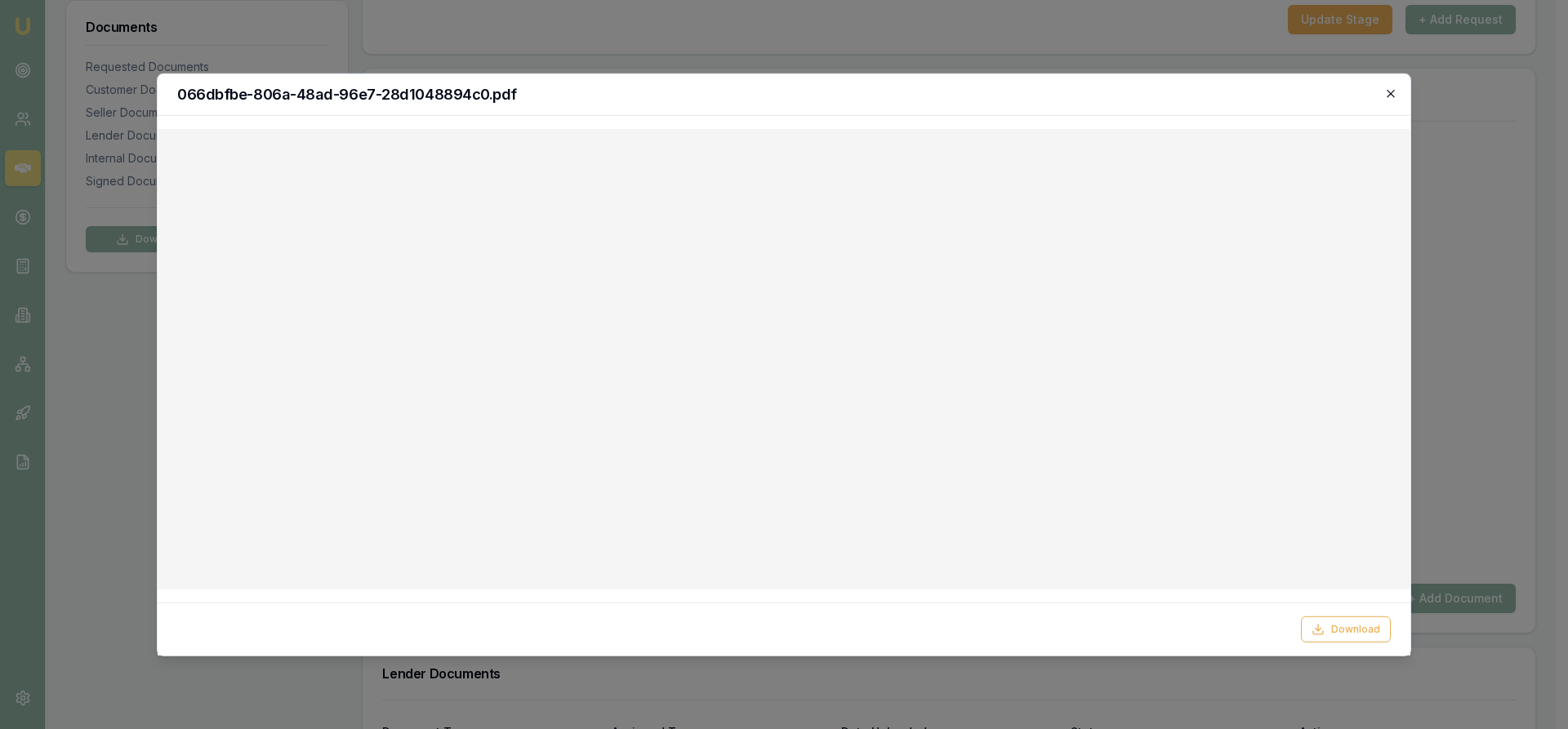
click at [1396, 95] on icon "button" at bounding box center [1390, 92] width 13 height 13
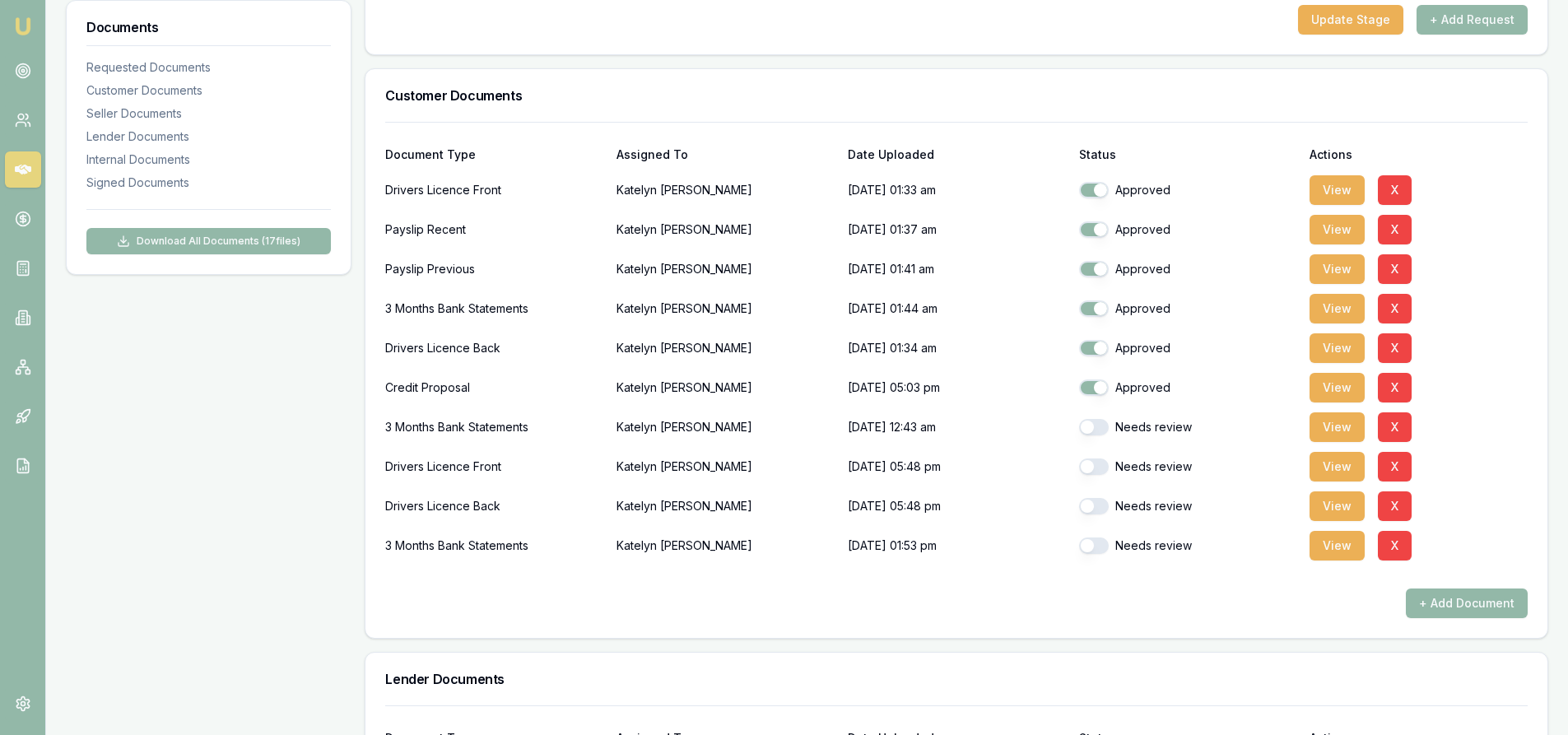
click at [424, 549] on div "3 Months Bank Statements" at bounding box center [495, 545] width 218 height 33
click at [1335, 548] on button "View" at bounding box center [1337, 545] width 55 height 29
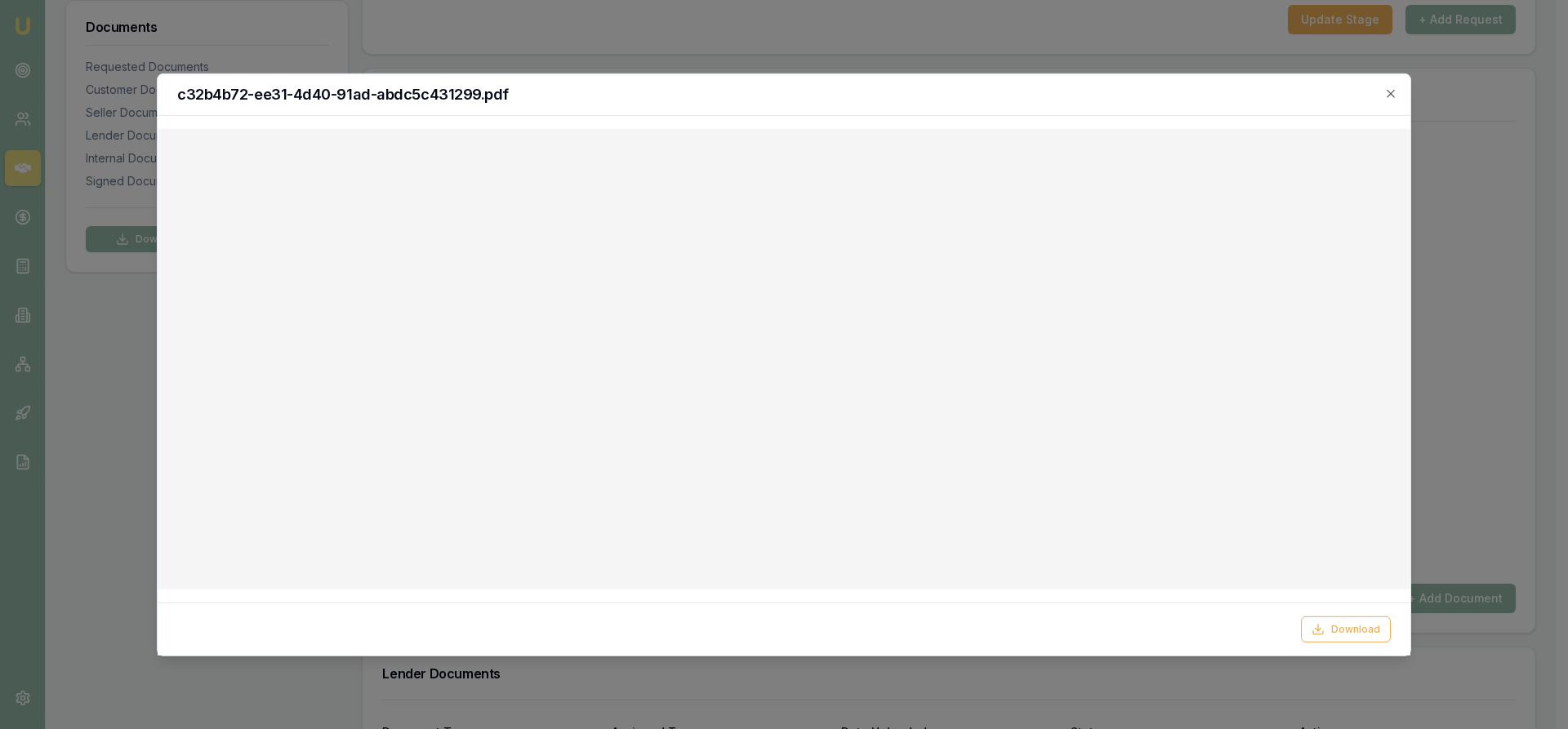
click at [1397, 91] on div "c32b4b72-ee31-4d40-91ad-abdc5c431299.pdf" at bounding box center [784, 93] width 1253 height 41
click at [1389, 90] on icon "button" at bounding box center [1390, 92] width 13 height 13
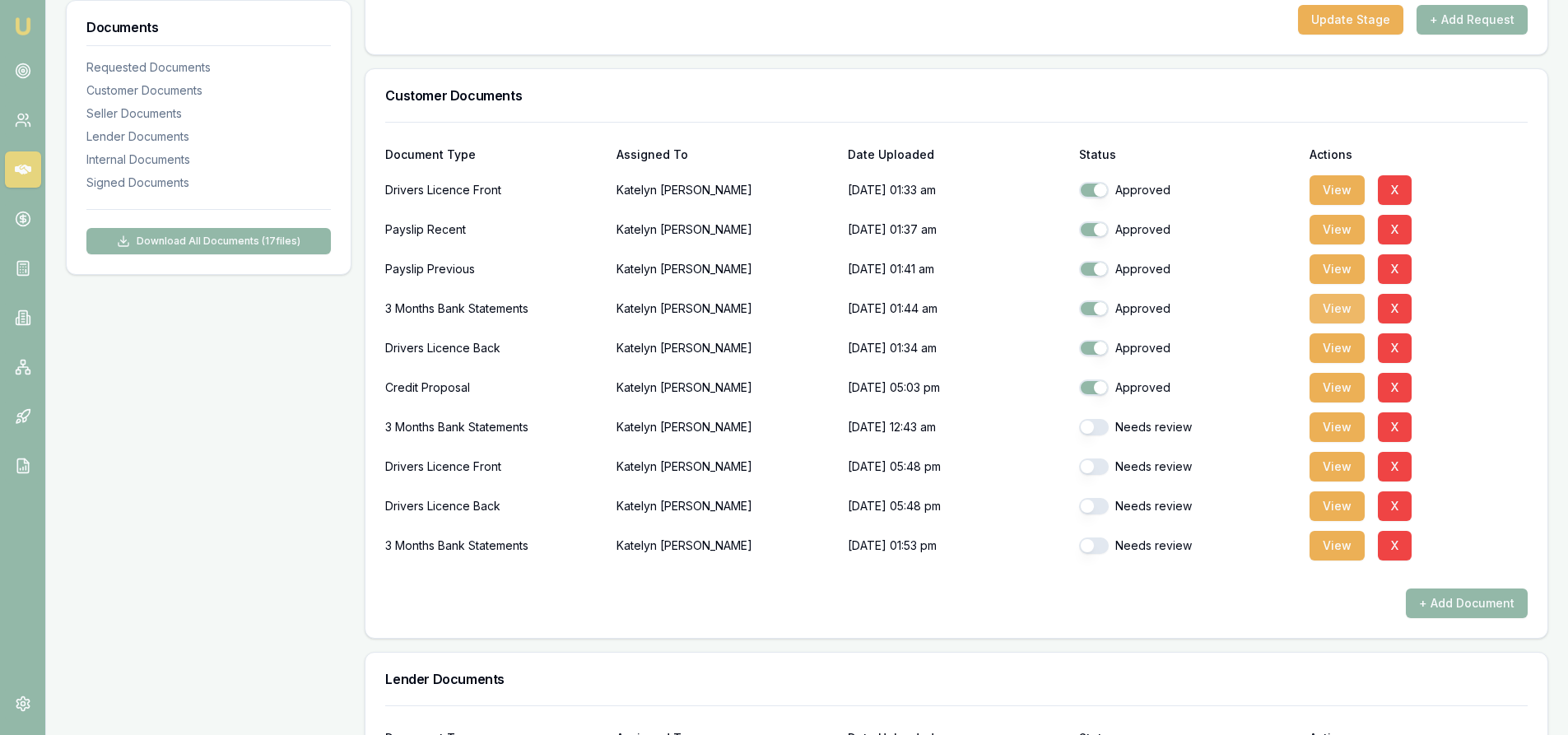
click at [1339, 308] on button "View" at bounding box center [1337, 308] width 55 height 29
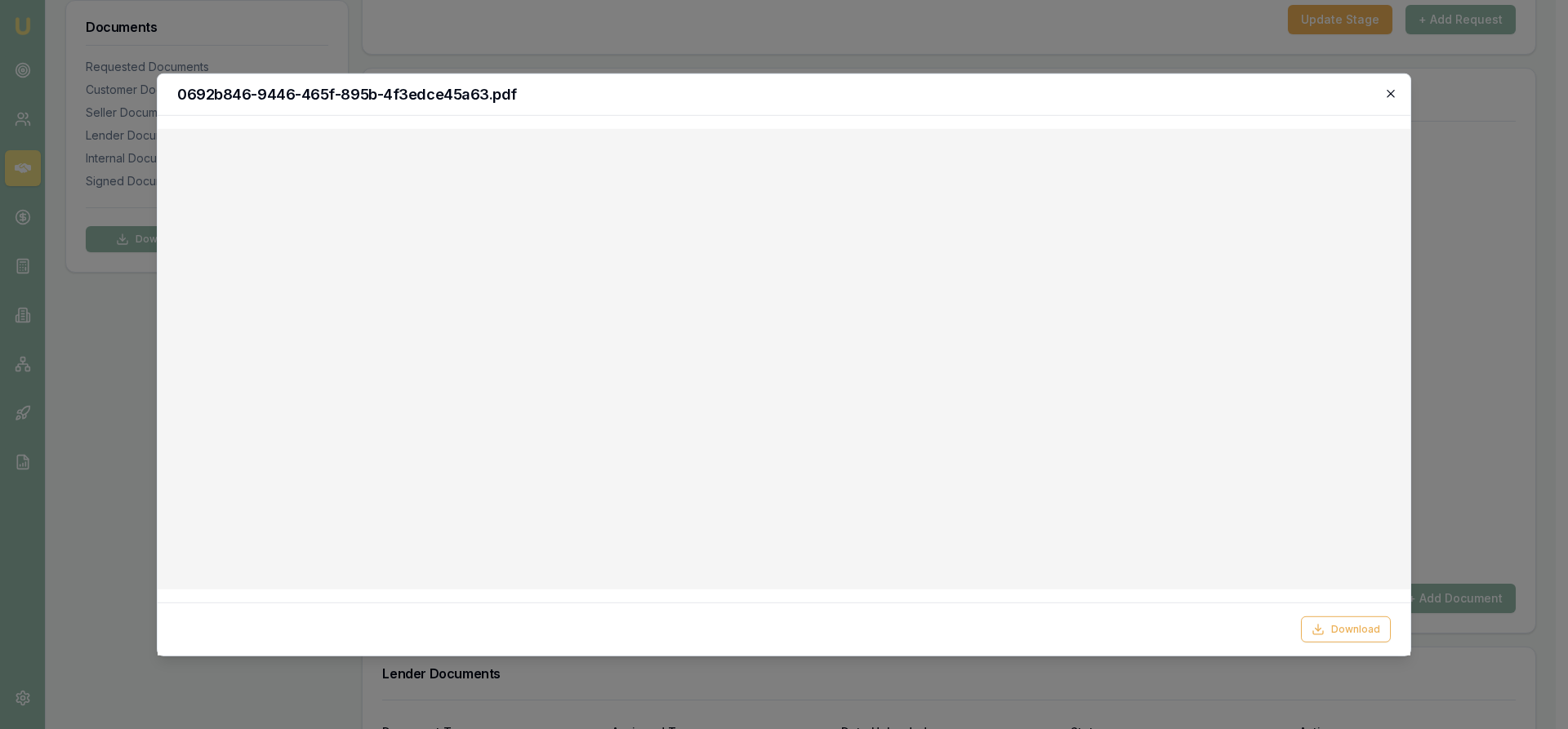
click at [1392, 94] on icon "button" at bounding box center [1390, 92] width 13 height 13
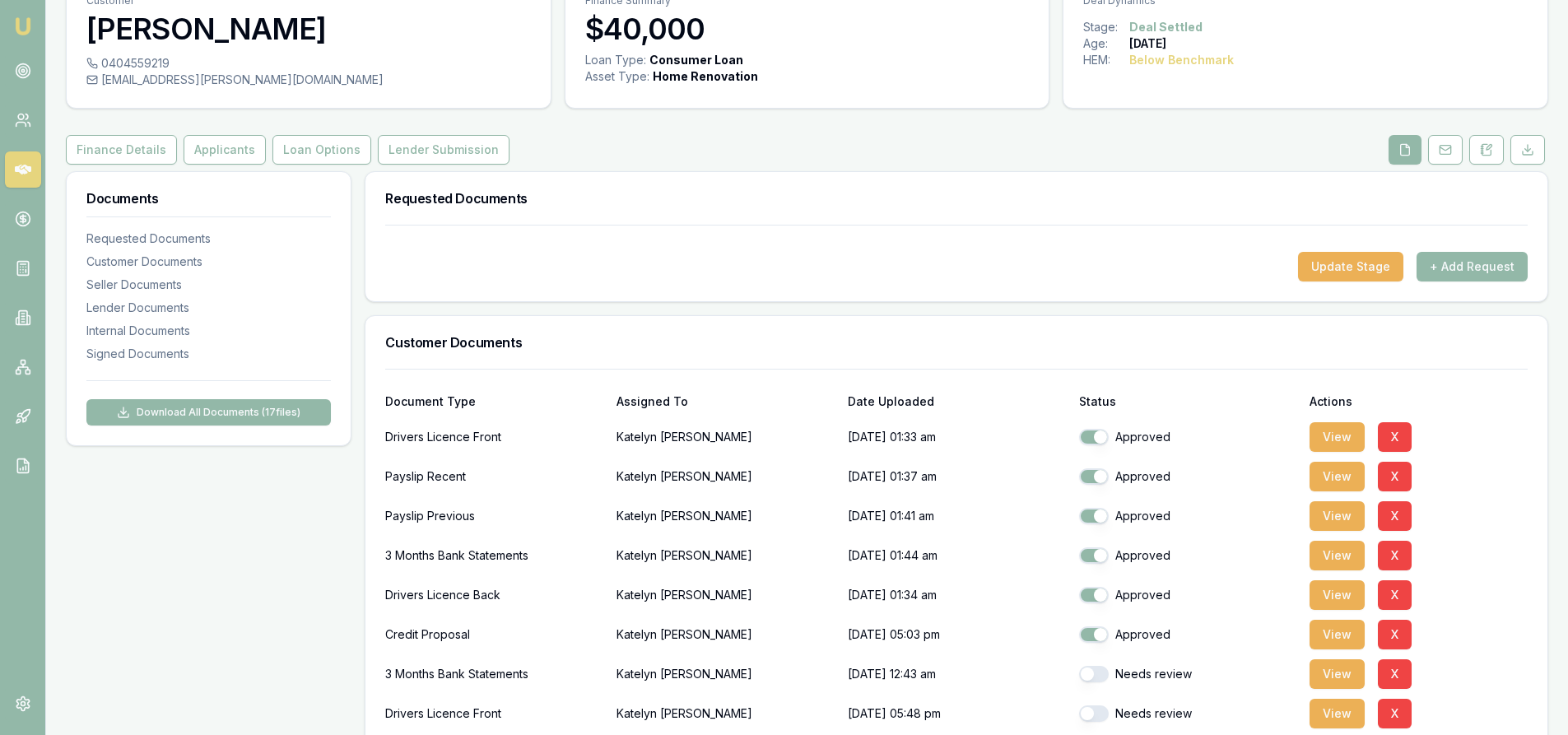
scroll to position [0, 0]
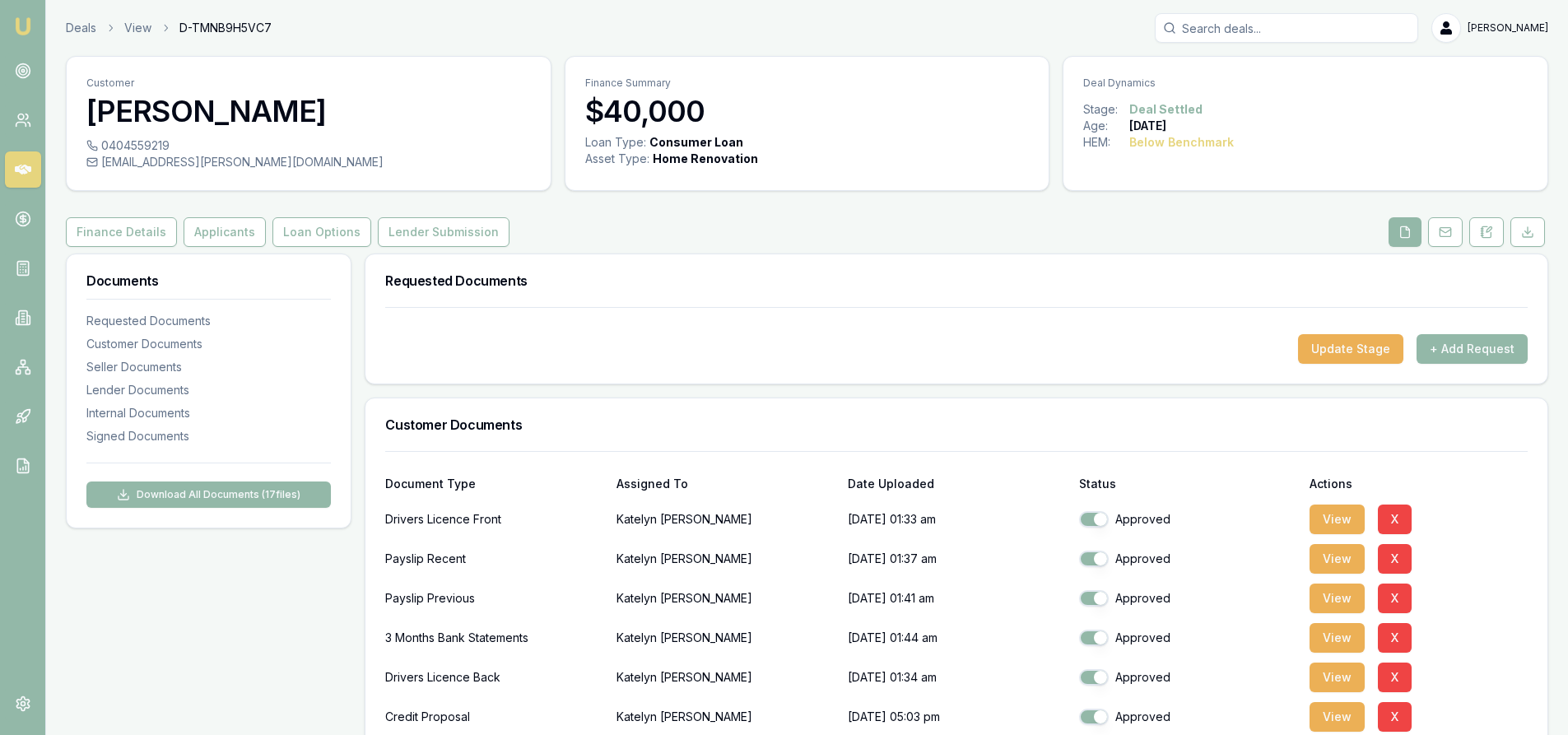
click at [1317, 30] on input "Search deals" at bounding box center [1287, 28] width 264 height 29
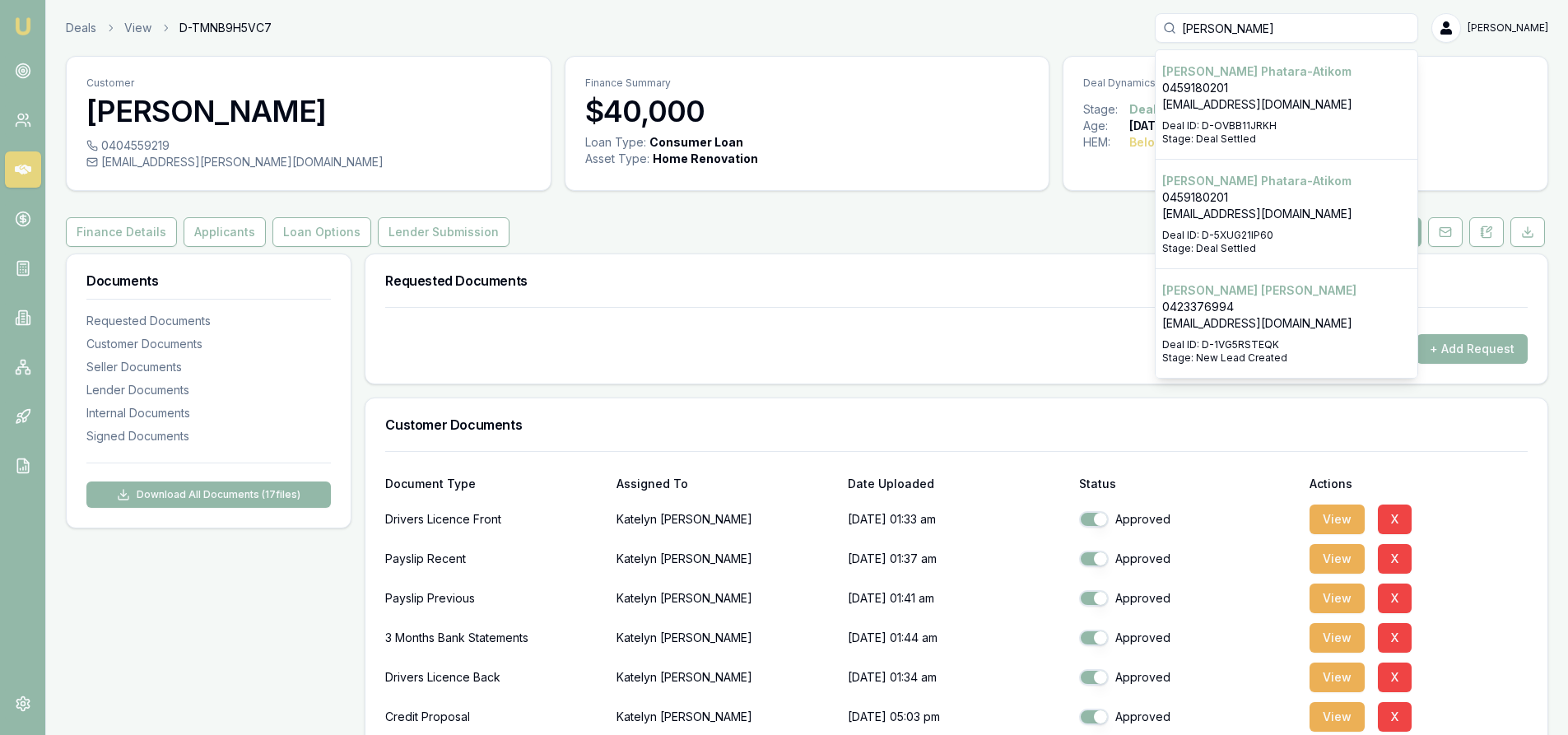
type input "[PERSON_NAME]"
click at [1293, 97] on p "[EMAIL_ADDRESS][DOMAIN_NAME]" at bounding box center [1287, 104] width 249 height 17
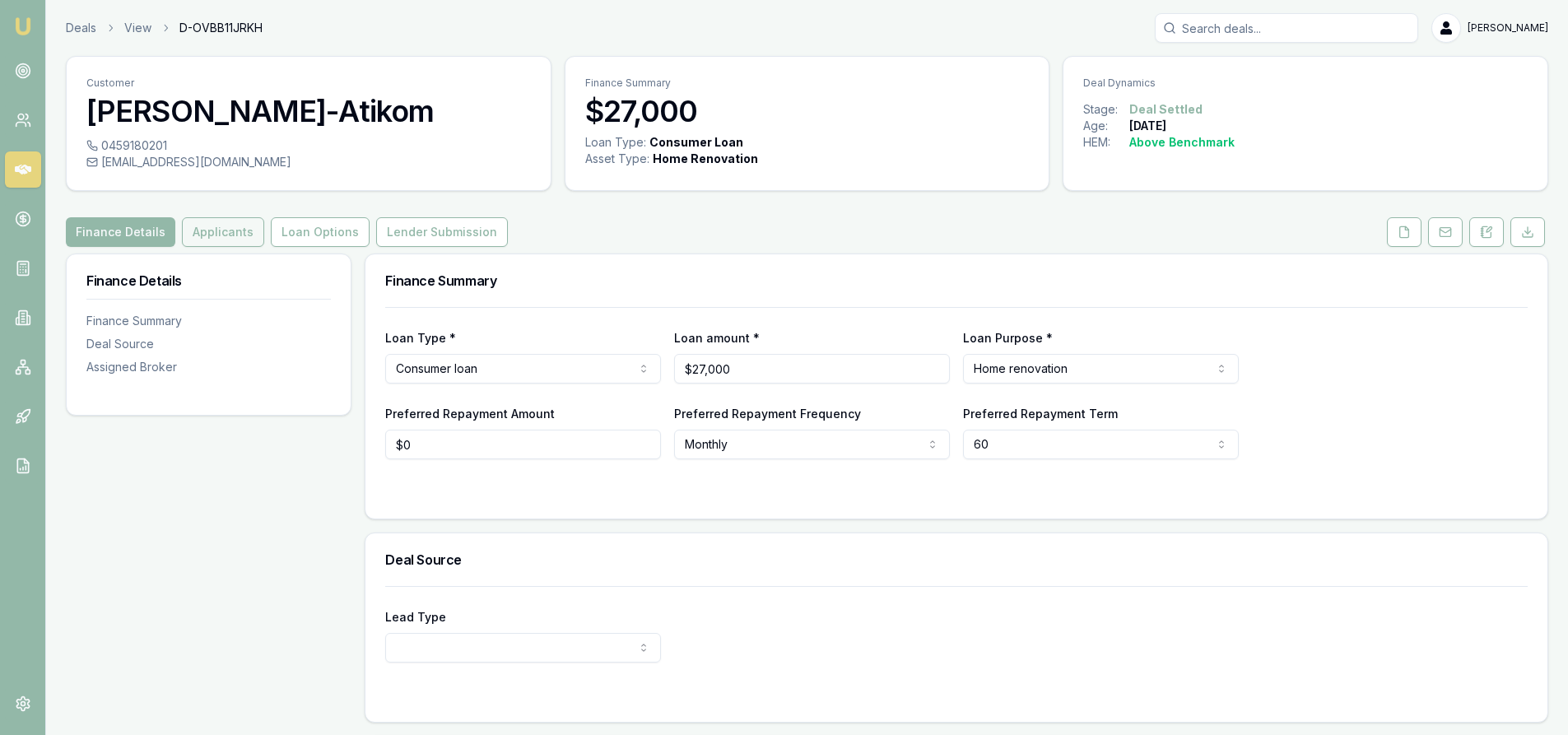
click at [209, 233] on button "Applicants" at bounding box center [223, 232] width 83 height 29
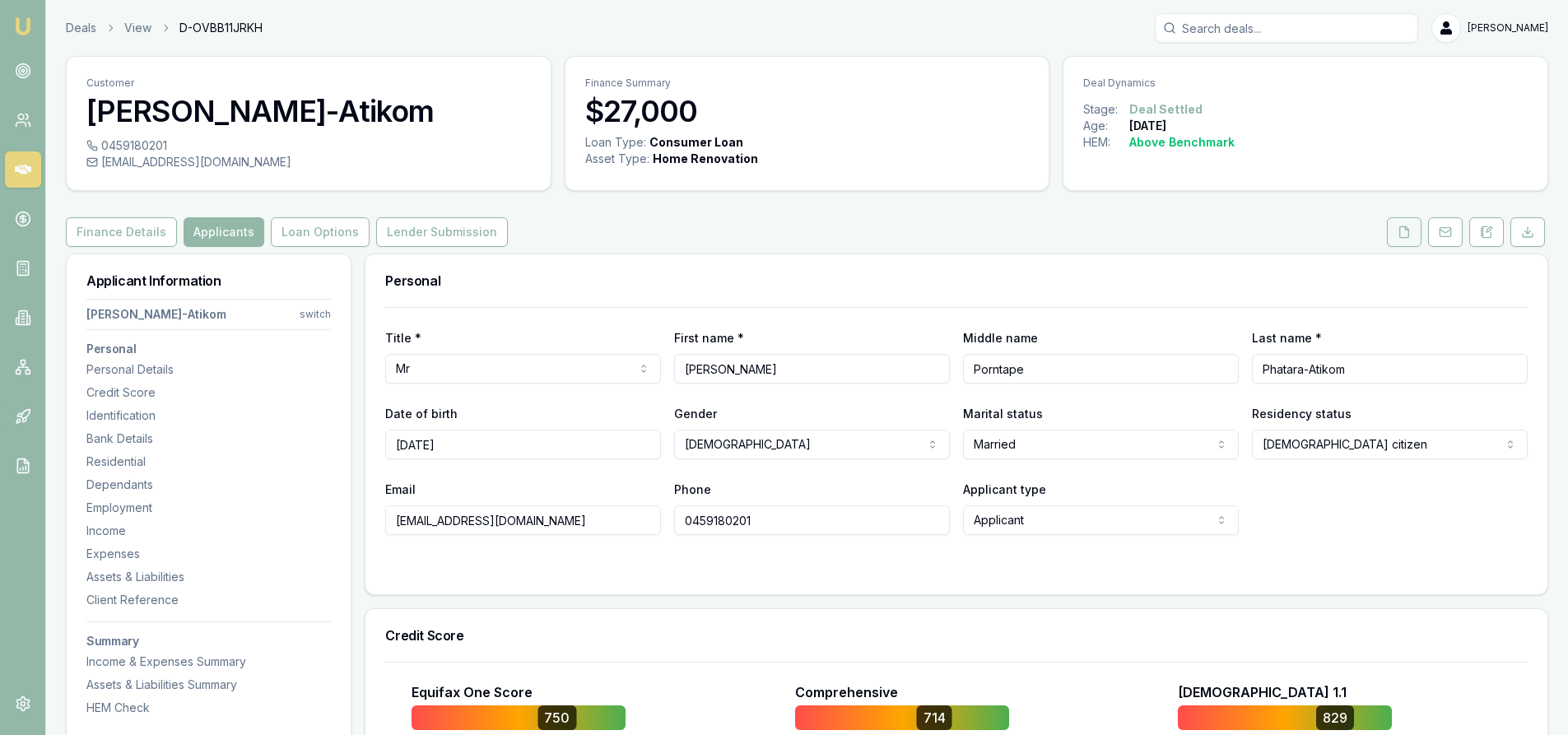
click at [1403, 239] on button at bounding box center [1404, 232] width 35 height 29
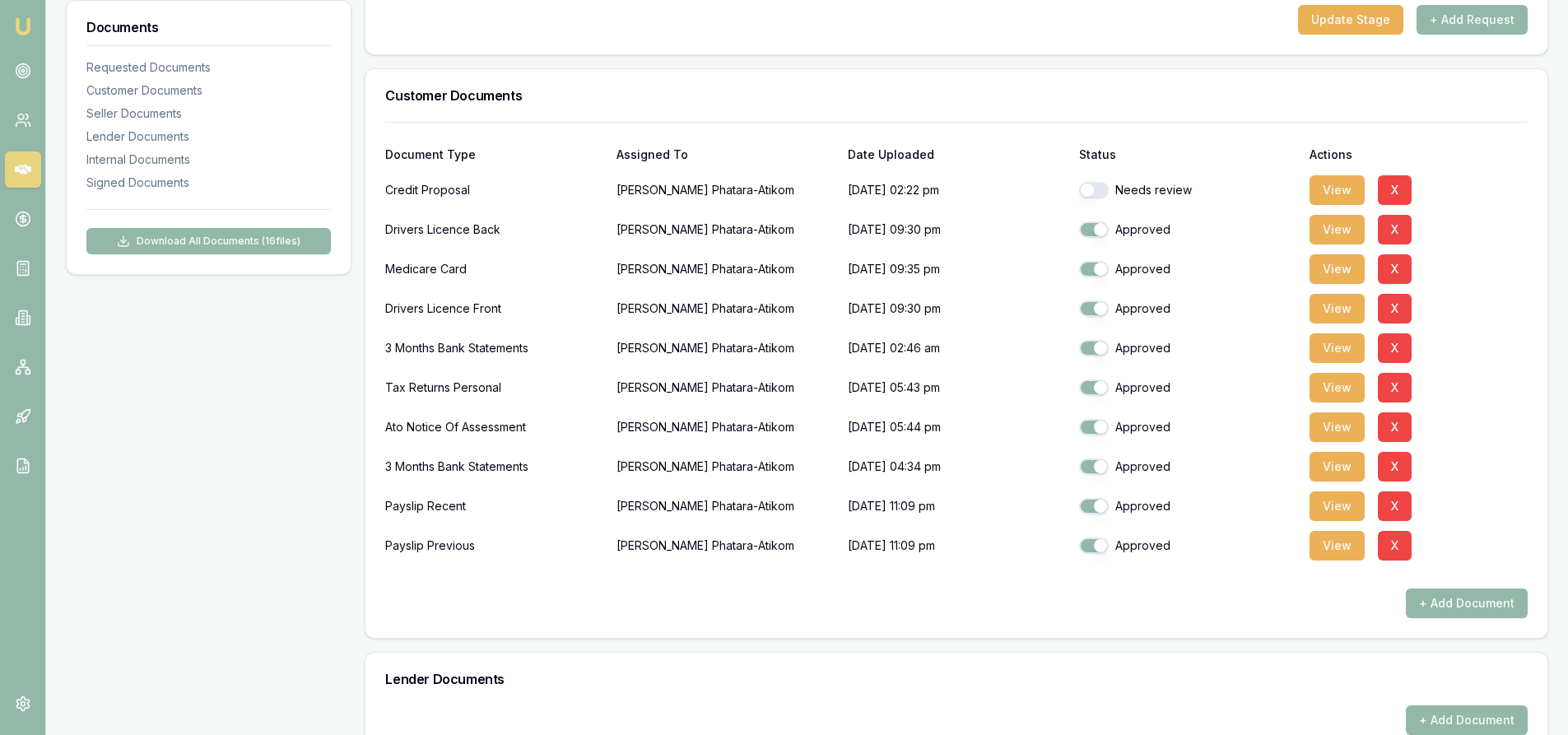
scroll to position [411, 0]
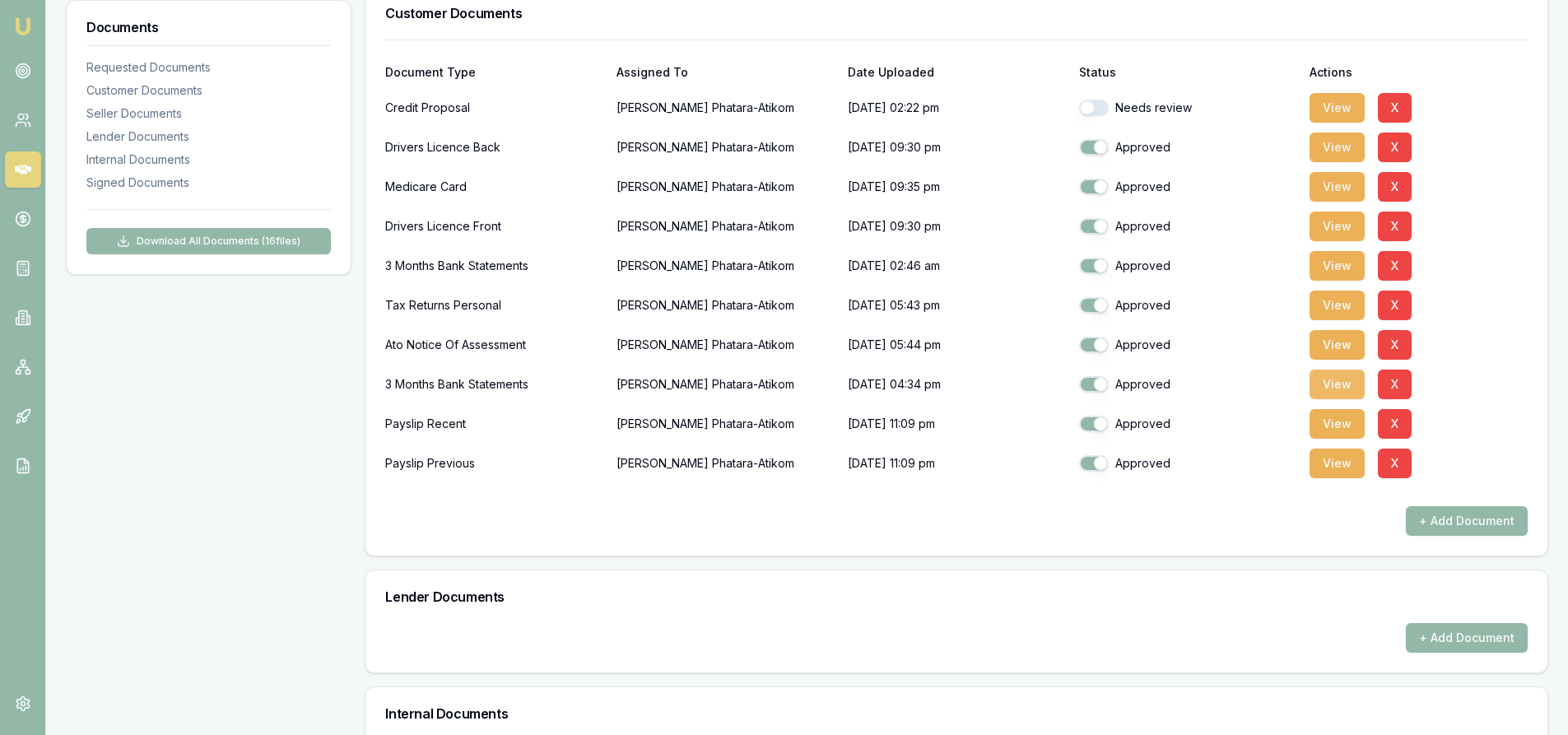
click at [1334, 384] on button "View" at bounding box center [1337, 383] width 55 height 29
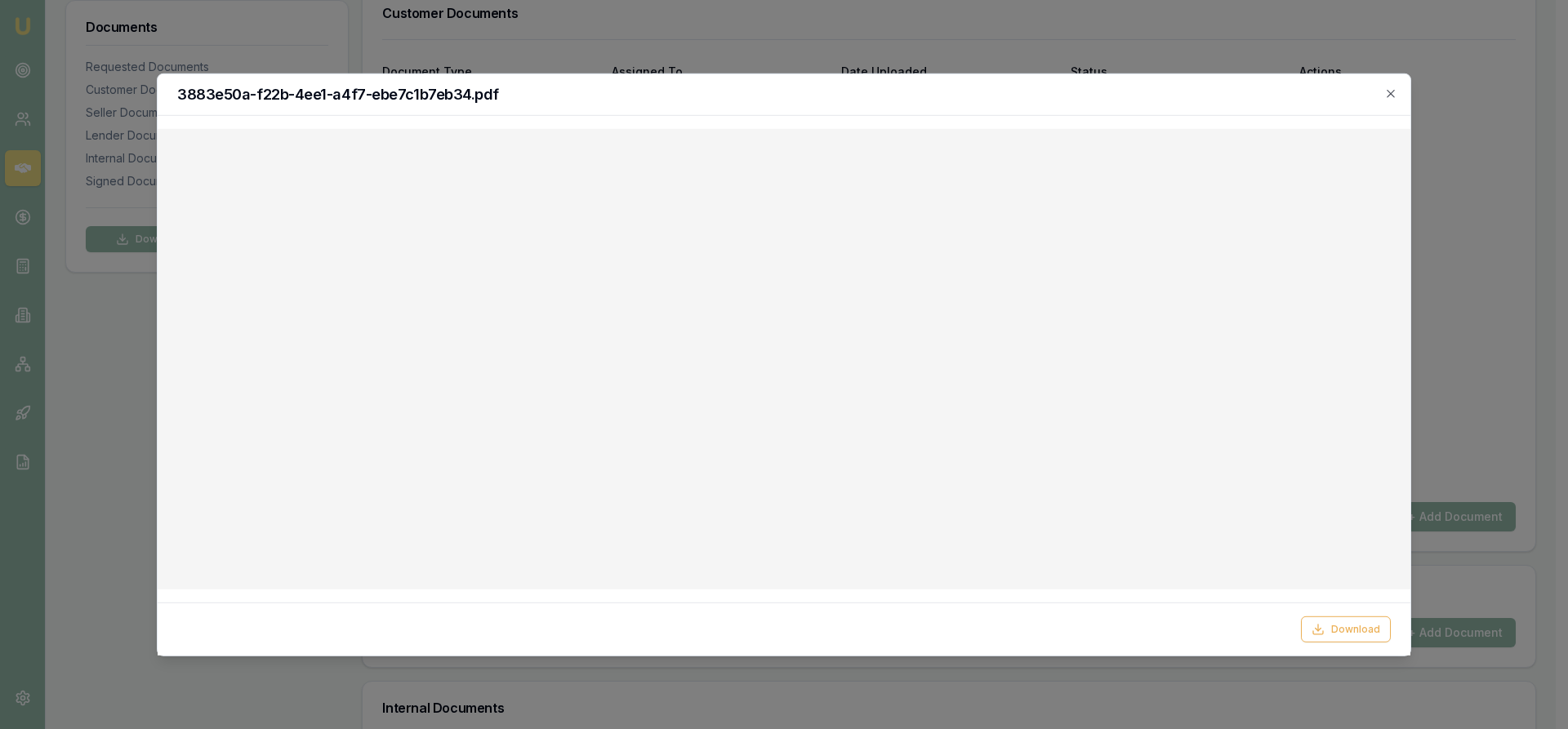
click at [1398, 93] on div "3883e50a-f22b-4ee1-a4f7-ebe7c1b7eb34.pdf" at bounding box center [784, 93] width 1253 height 41
click at [1394, 97] on icon "button" at bounding box center [1390, 93] width 7 height 7
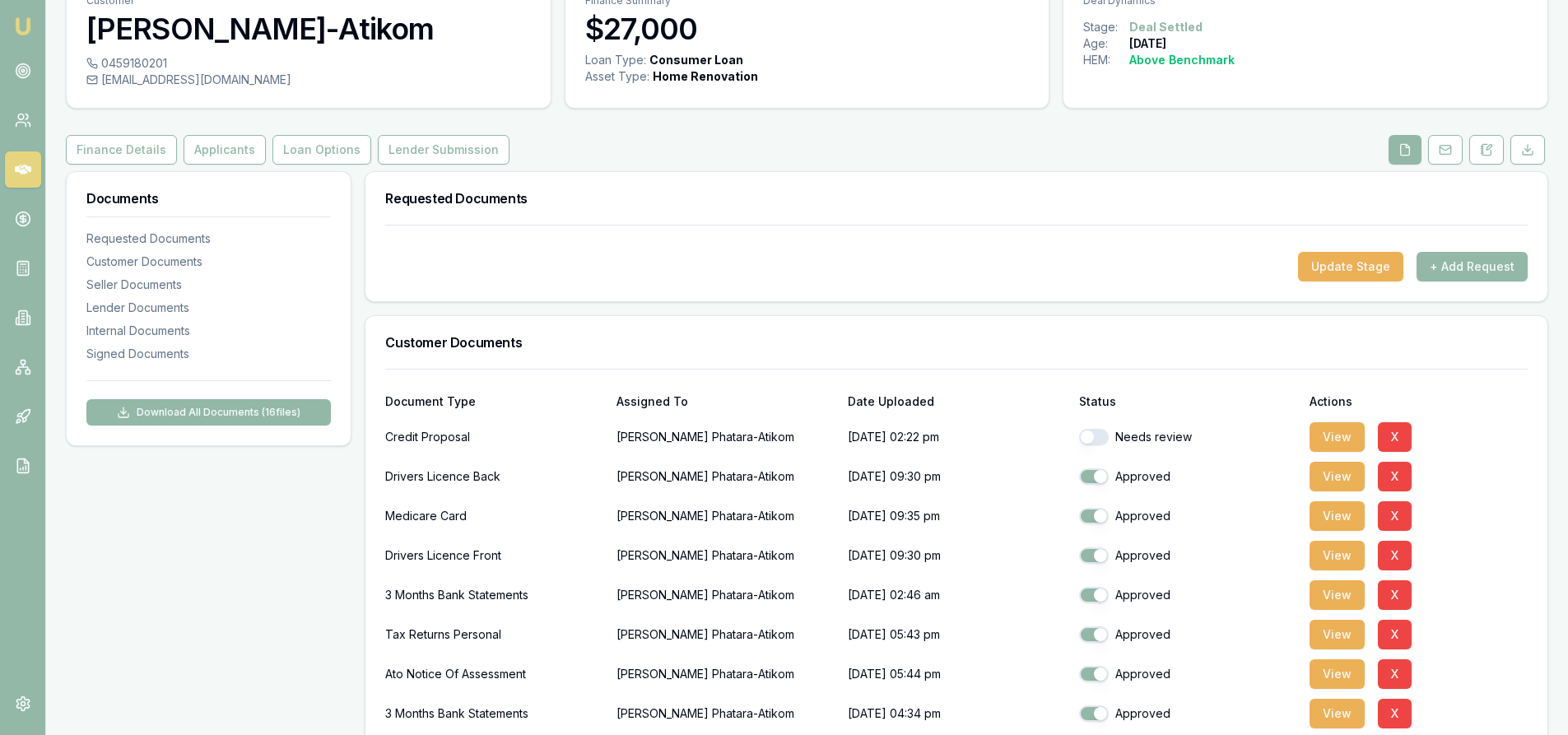
scroll to position [0, 0]
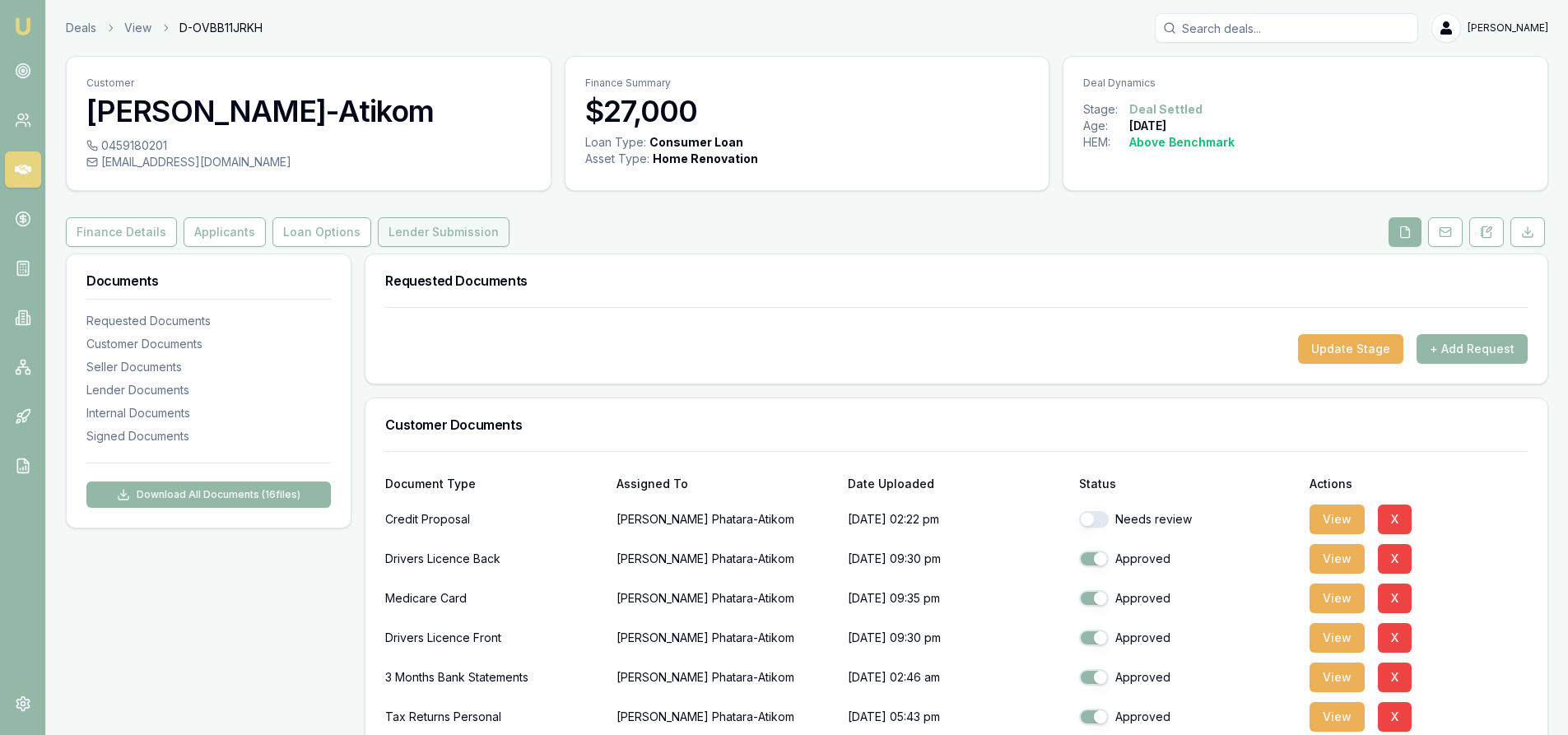
click at [400, 237] on button "Lender Submission" at bounding box center [443, 232] width 131 height 29
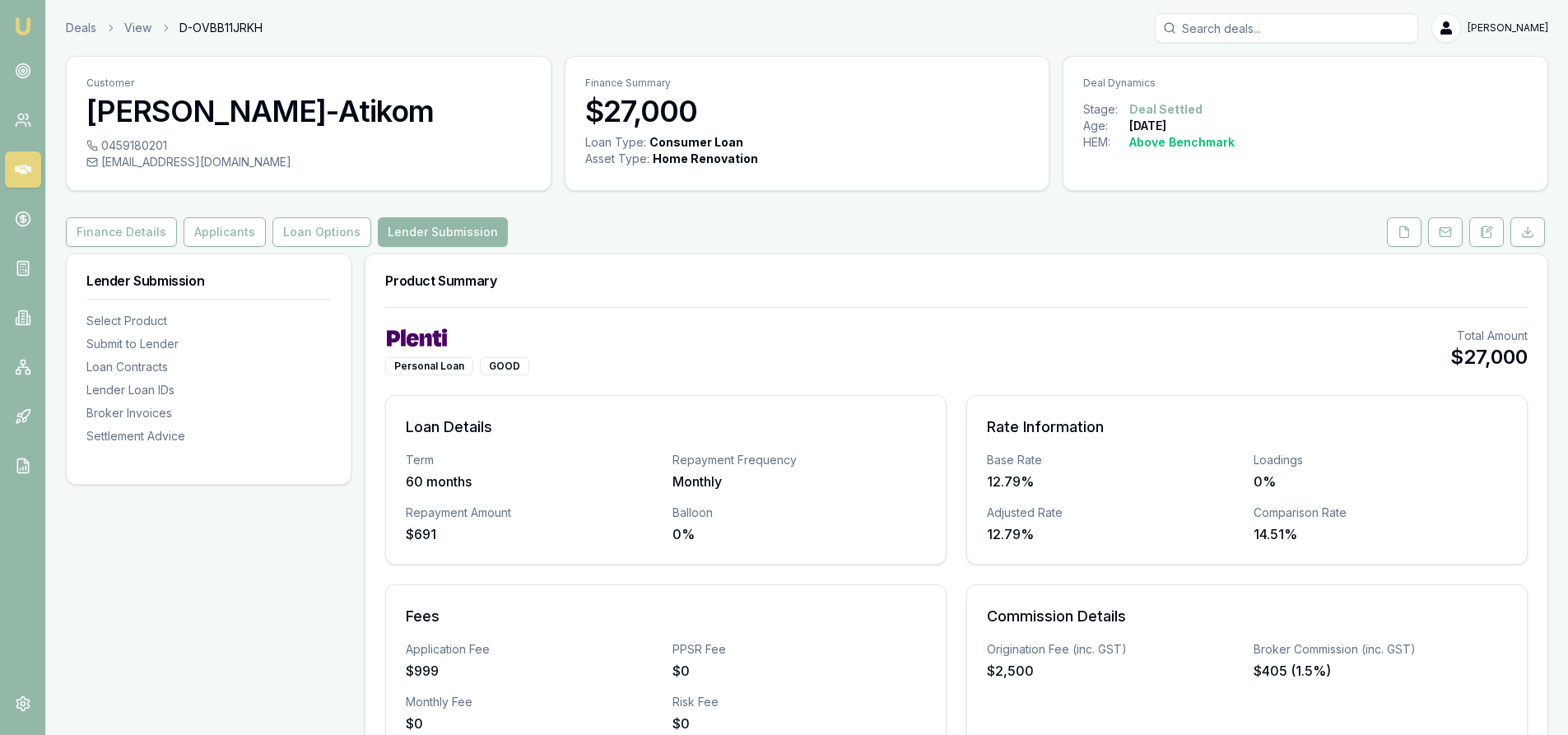
click at [1289, 28] on input "Search deals" at bounding box center [1287, 28] width 264 height 29
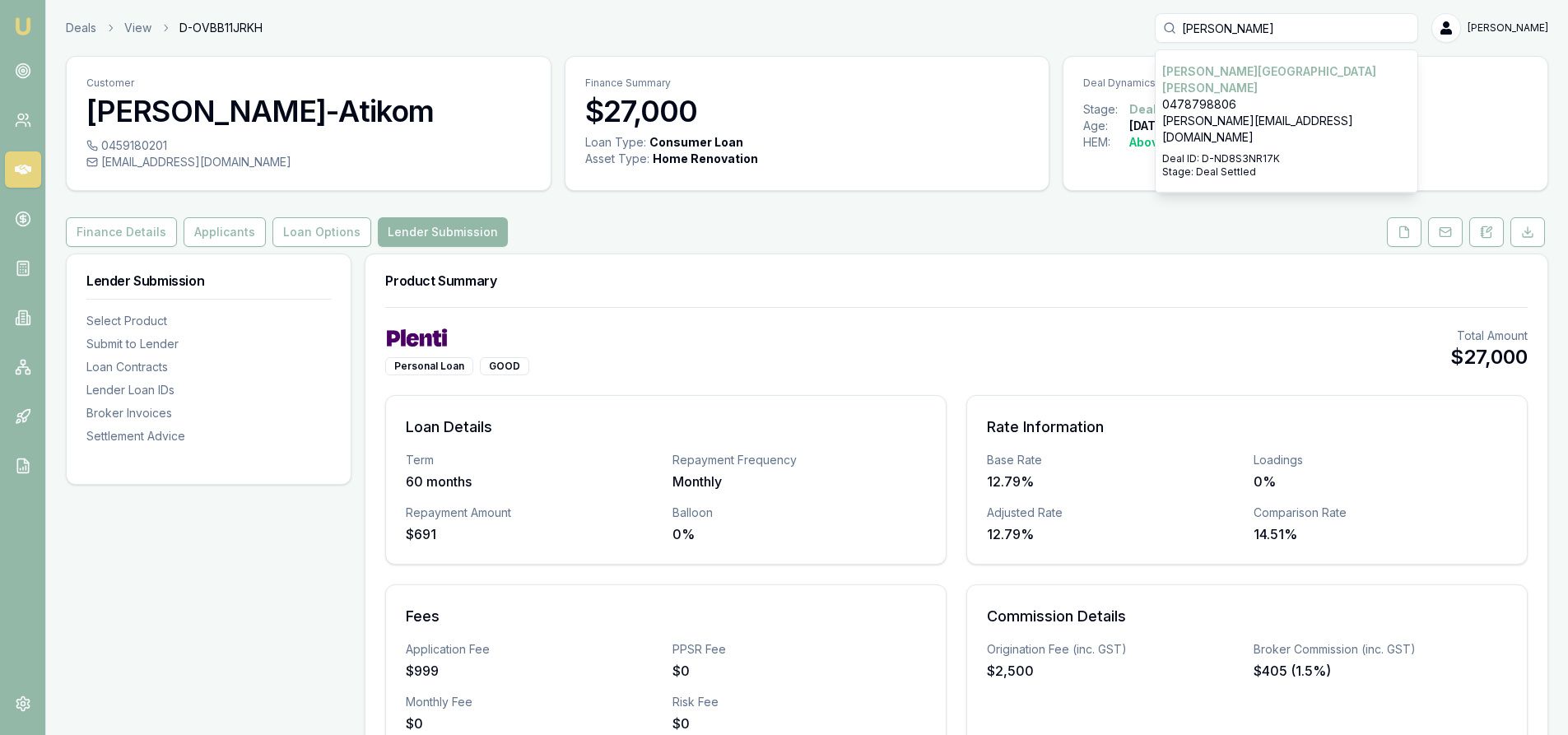
type input "[PERSON_NAME]"
